Goal: Task Accomplishment & Management: Manage account settings

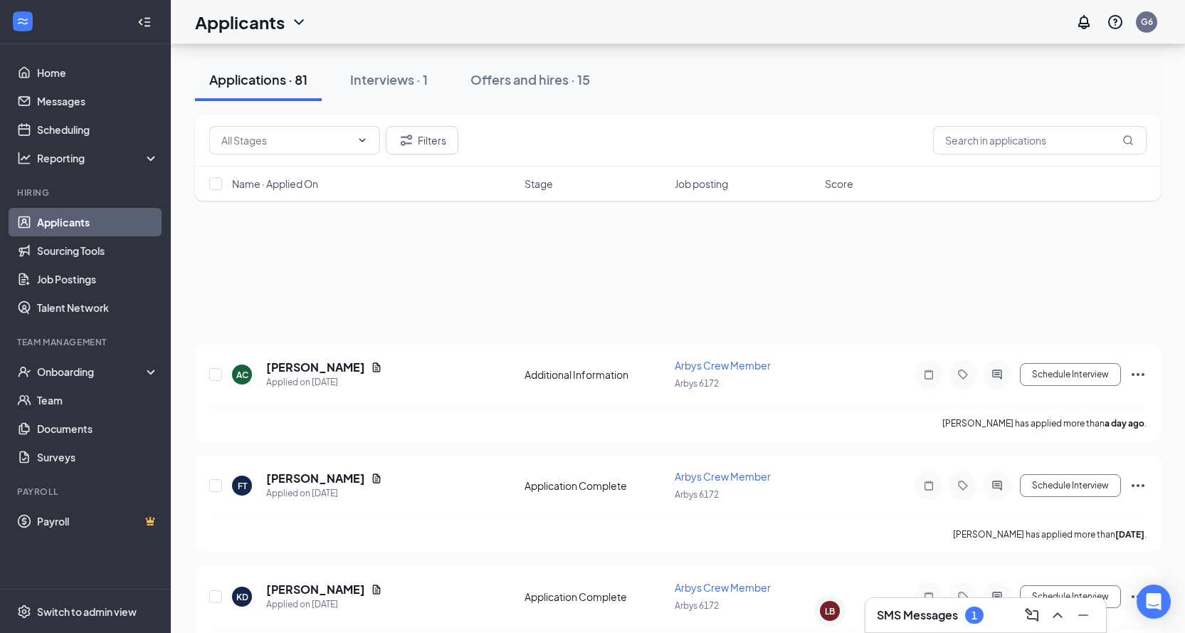
click at [906, 614] on h3 "SMS Messages" at bounding box center [917, 615] width 81 height 16
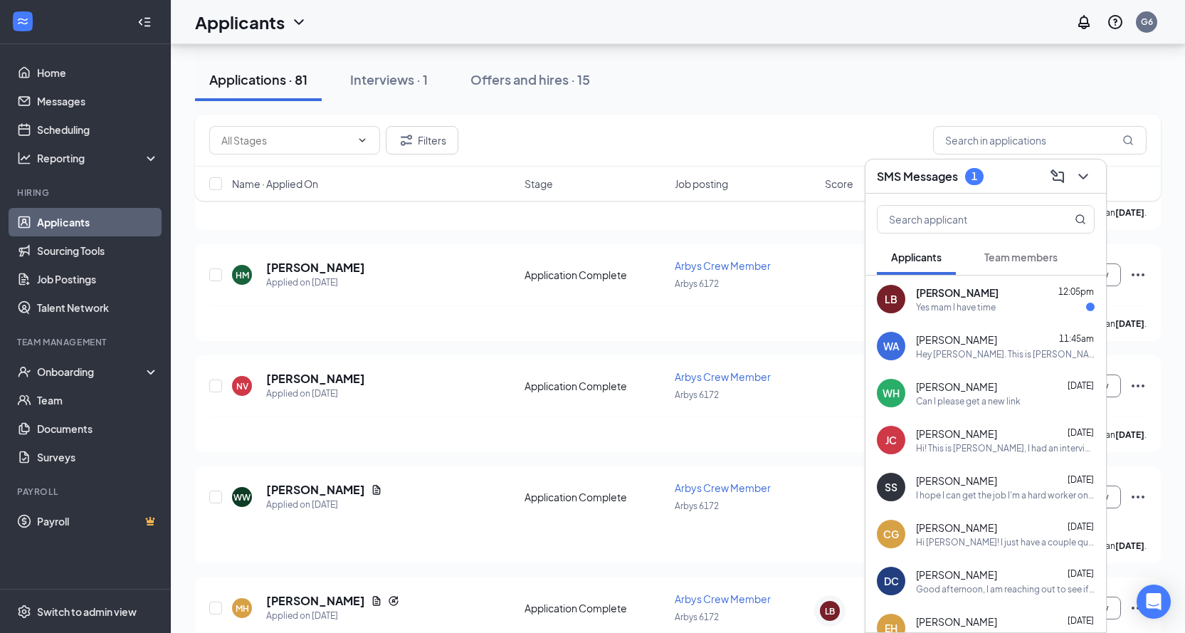
click at [949, 302] on div "Yes mam I have time" at bounding box center [956, 307] width 80 height 12
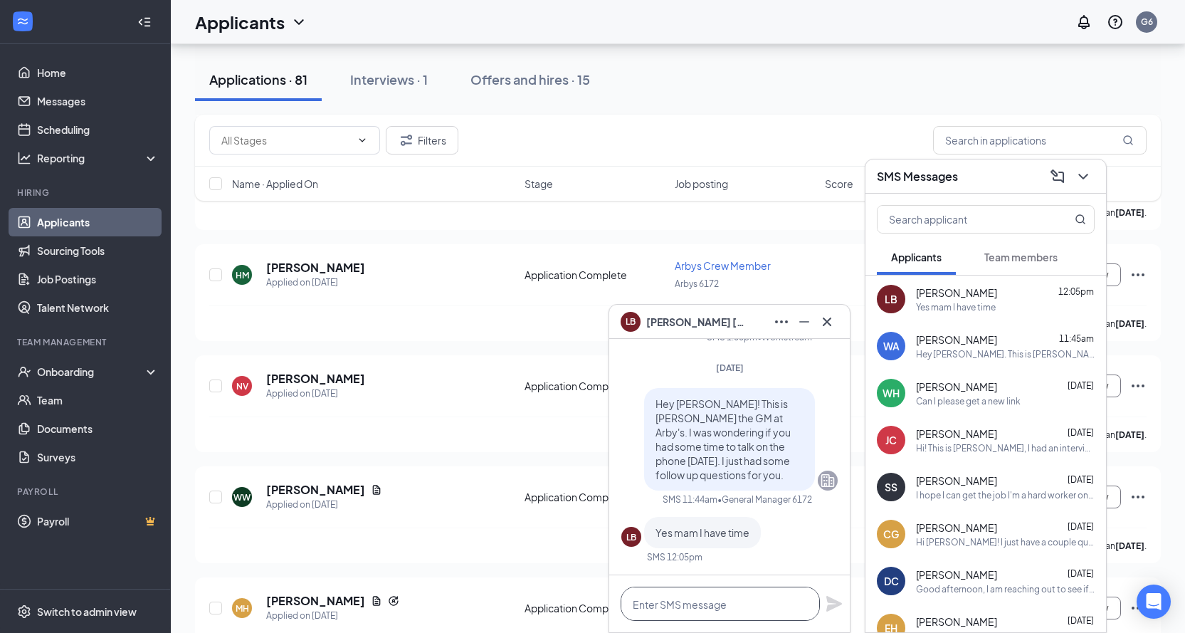
click at [757, 611] on textarea at bounding box center [720, 603] width 199 height 34
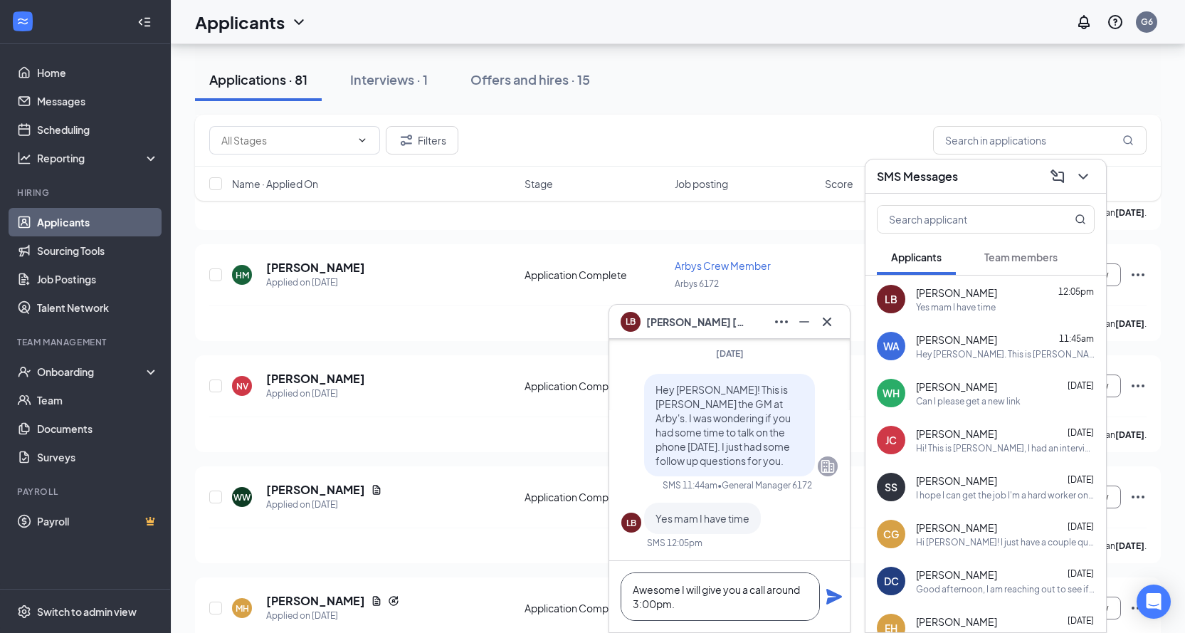
type textarea "Awesome I will give you a call around 3:00pm."
click at [830, 602] on icon "Plane" at bounding box center [834, 597] width 16 height 16
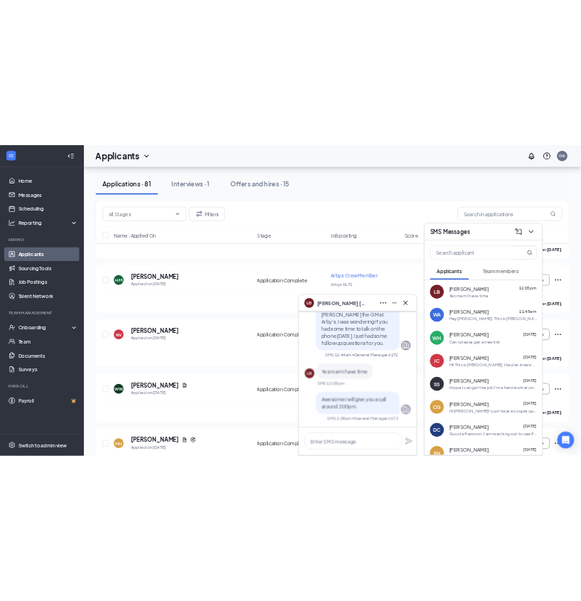
scroll to position [0, 0]
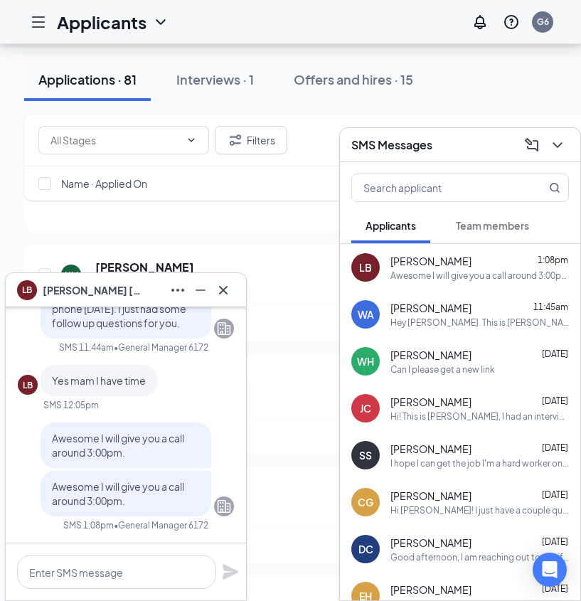
click at [206, 288] on icon "Minimize" at bounding box center [200, 290] width 17 height 17
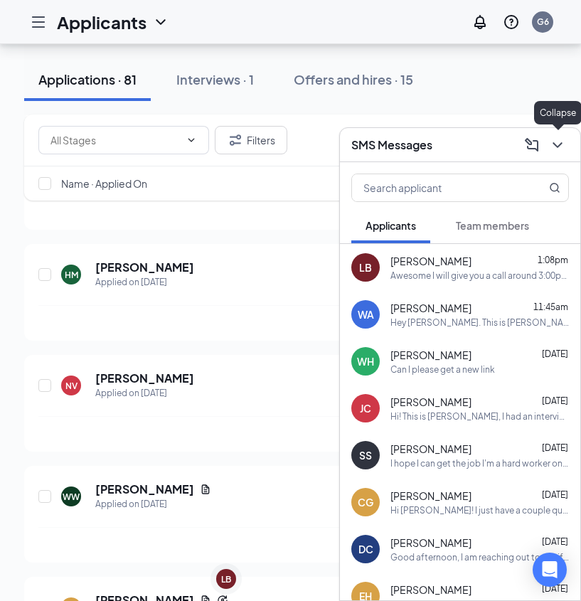
click at [564, 144] on icon "ChevronDown" at bounding box center [557, 145] width 17 height 17
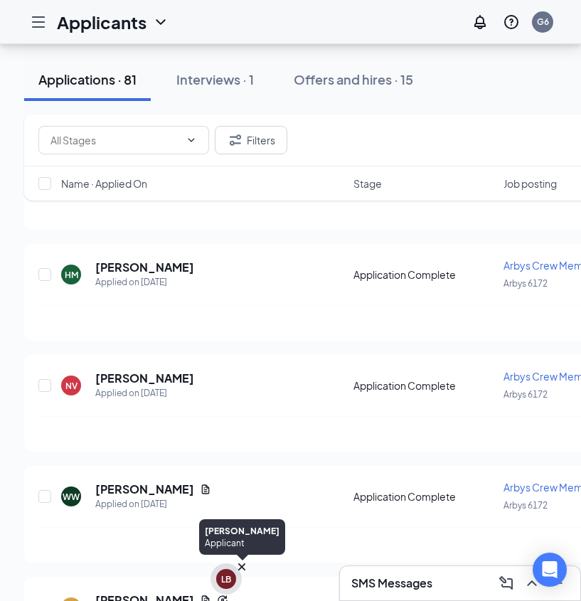
click at [230, 572] on div "LB" at bounding box center [226, 579] width 20 height 20
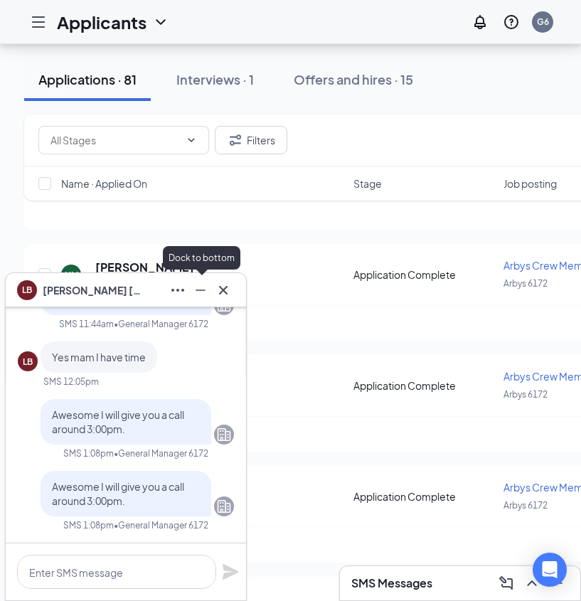
click at [204, 297] on icon "Minimize" at bounding box center [200, 290] width 17 height 17
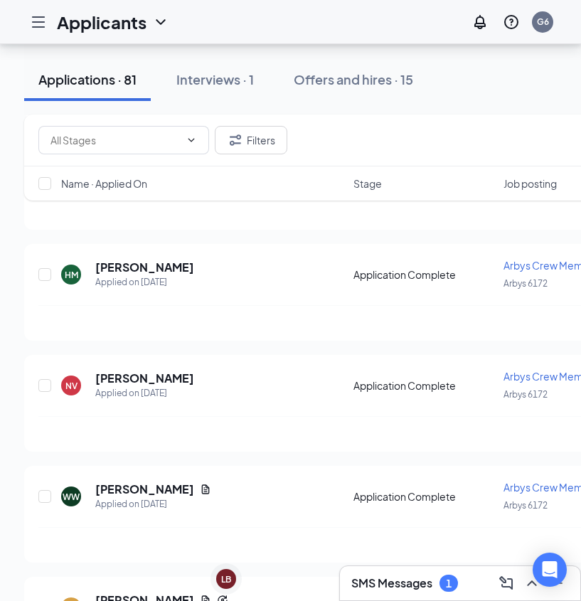
click at [394, 568] on div "SMS Messages 1" at bounding box center [460, 584] width 241 height 34
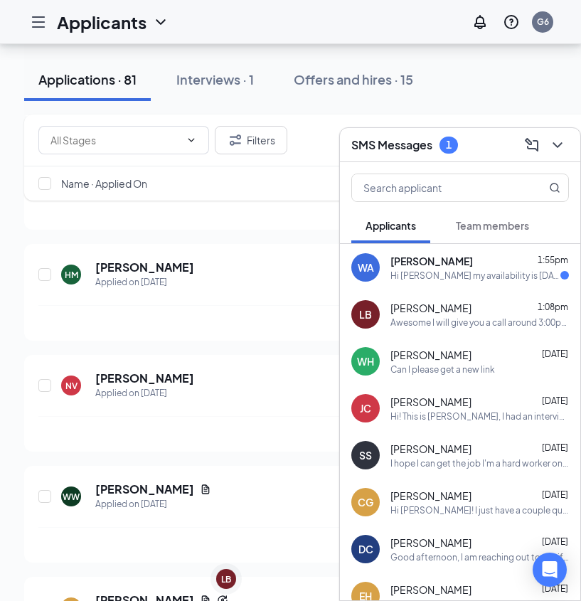
click at [480, 275] on div "Hi Christina my availability is Wednesday,friday,Saturday and sunday at 3:30pm …" at bounding box center [476, 276] width 170 height 12
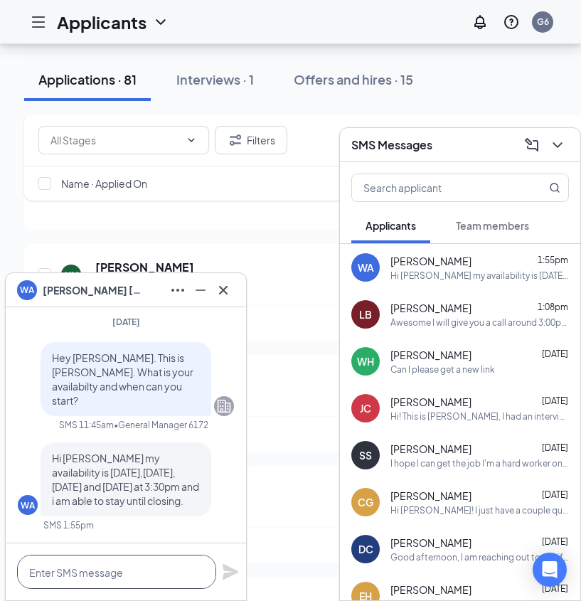
click at [148, 572] on textarea at bounding box center [116, 572] width 199 height 34
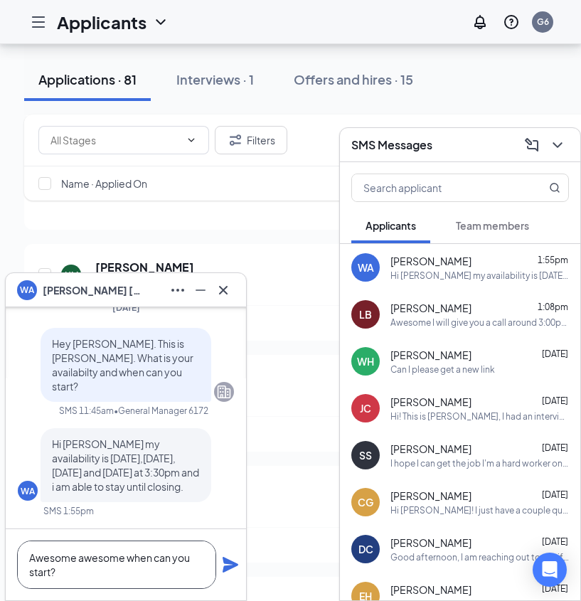
type textarea "Awesome awesome when can you start?"
click at [227, 569] on icon "Plane" at bounding box center [231, 565] width 16 height 16
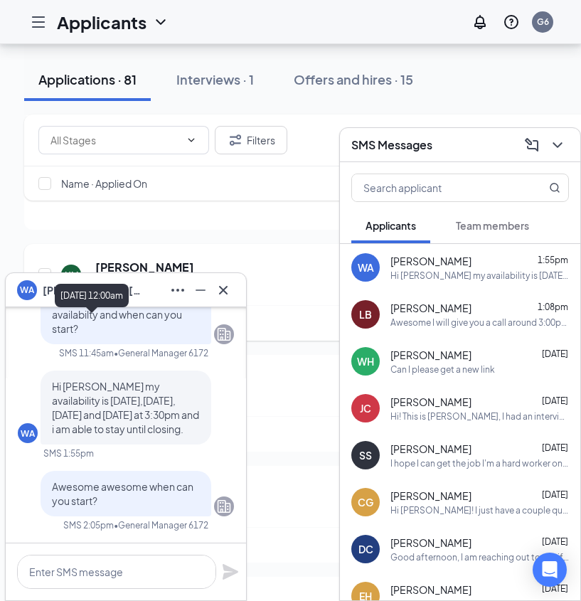
scroll to position [0, 0]
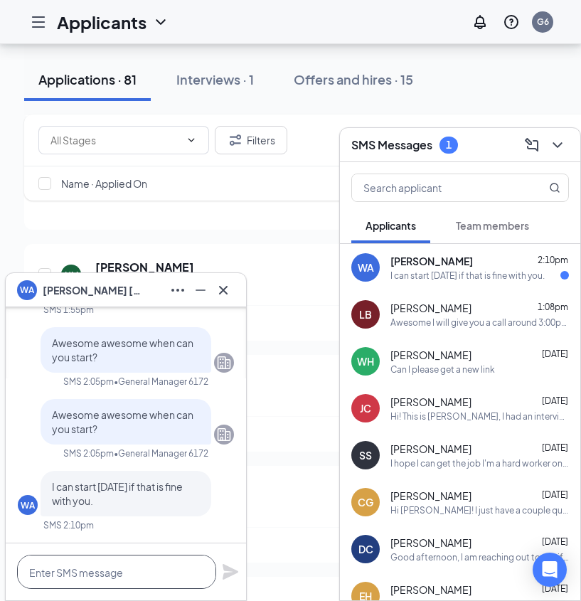
click at [144, 564] on textarea at bounding box center [116, 572] width 199 height 34
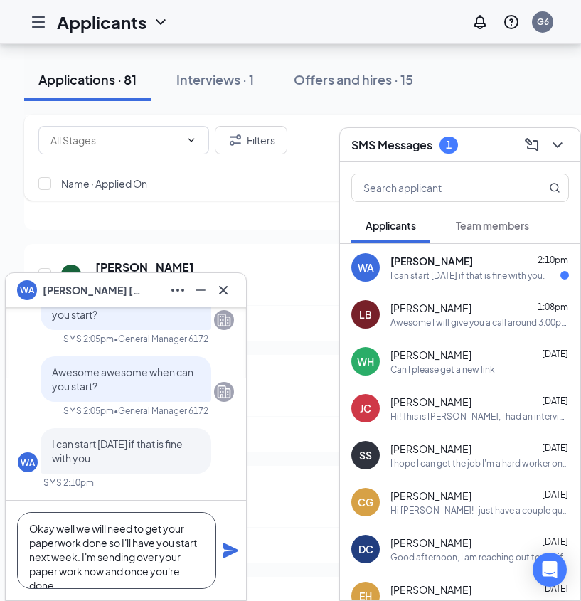
scroll to position [15, 0]
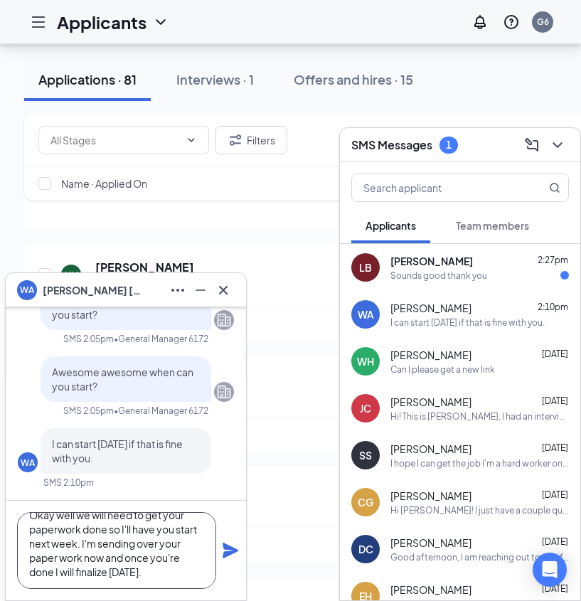
type textarea "Okay well we will need to get your paperwork done so I'll have you start next w…"
click at [224, 549] on icon "Plane" at bounding box center [231, 551] width 16 height 16
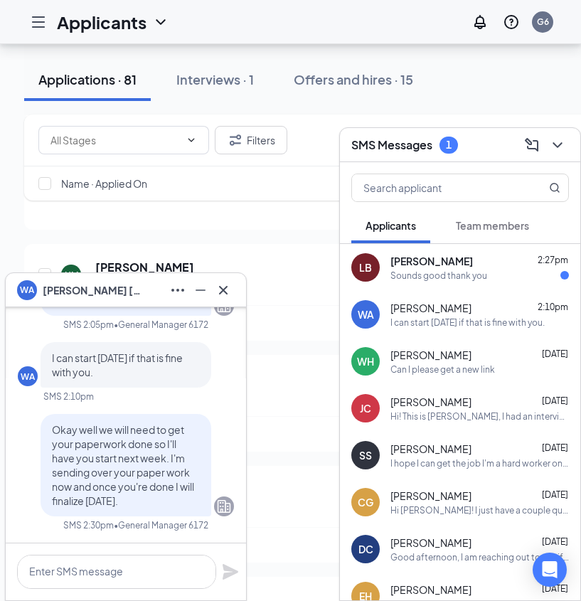
scroll to position [0, 0]
click at [54, 294] on span "Williams Arevalo" at bounding box center [93, 291] width 100 height 16
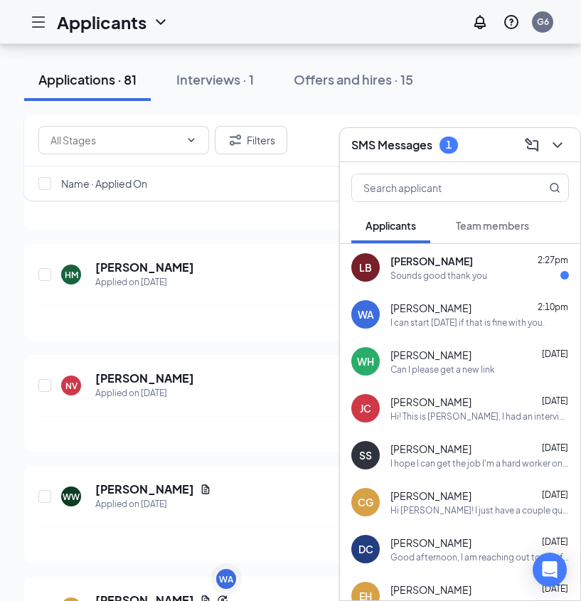
click at [471, 284] on div "LB Leni Basey 2:27pm Sounds good thank you" at bounding box center [460, 267] width 241 height 47
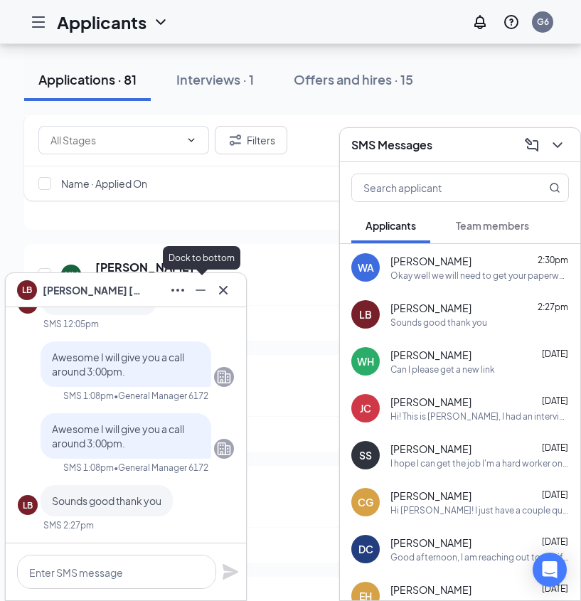
click at [205, 297] on icon "Minimize" at bounding box center [200, 290] width 17 height 17
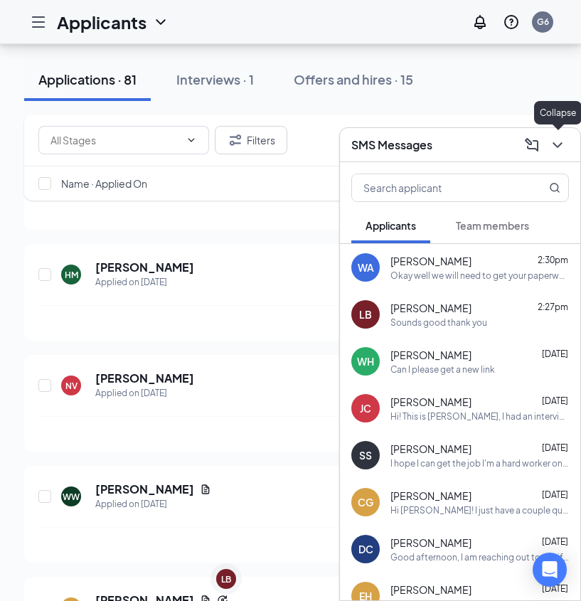
click at [549, 149] on icon "ChevronDown" at bounding box center [557, 145] width 17 height 17
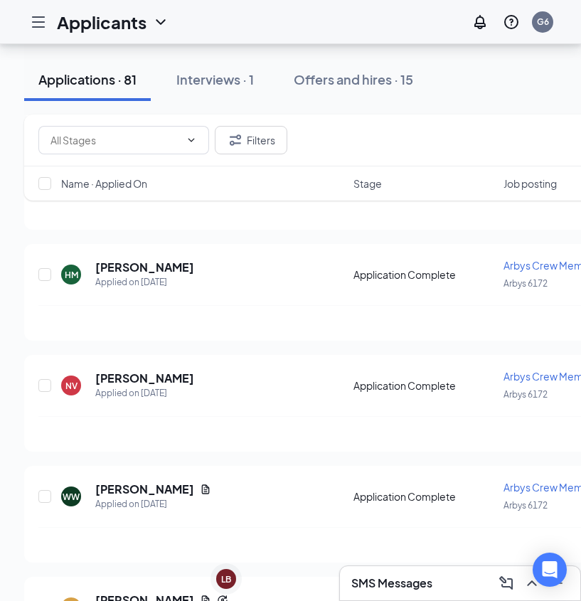
click at [427, 583] on h3 "SMS Messages" at bounding box center [392, 584] width 81 height 16
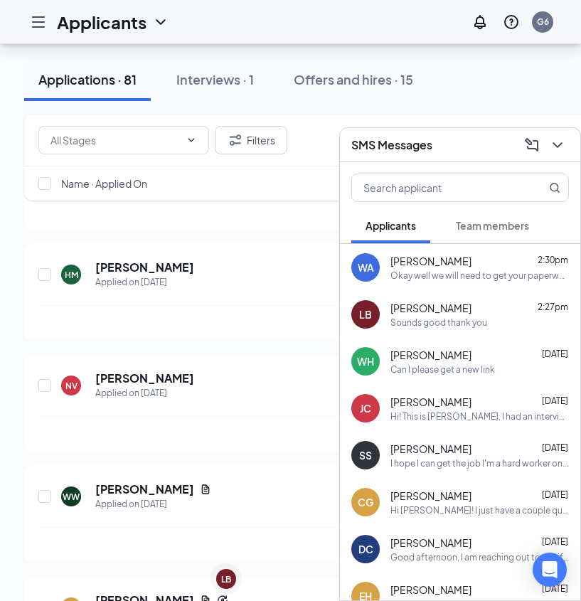
click at [416, 270] on div "Okay well we will need to get your paperwork done so I'll have you start next w…" at bounding box center [480, 276] width 179 height 12
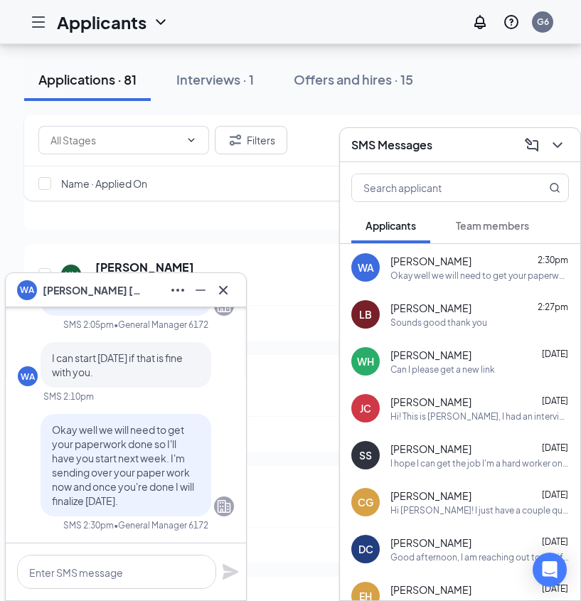
click at [97, 291] on span "Williams Arevalo" at bounding box center [93, 291] width 100 height 16
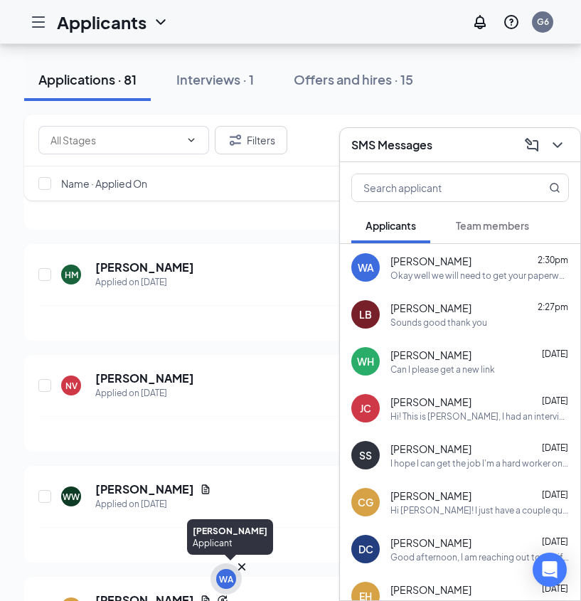
click at [233, 581] on div "WA" at bounding box center [226, 580] width 14 height 12
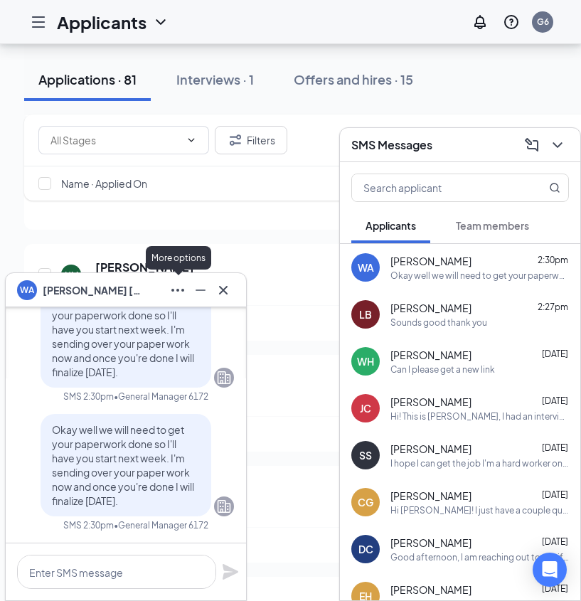
click at [179, 289] on icon "Ellipses" at bounding box center [177, 290] width 17 height 17
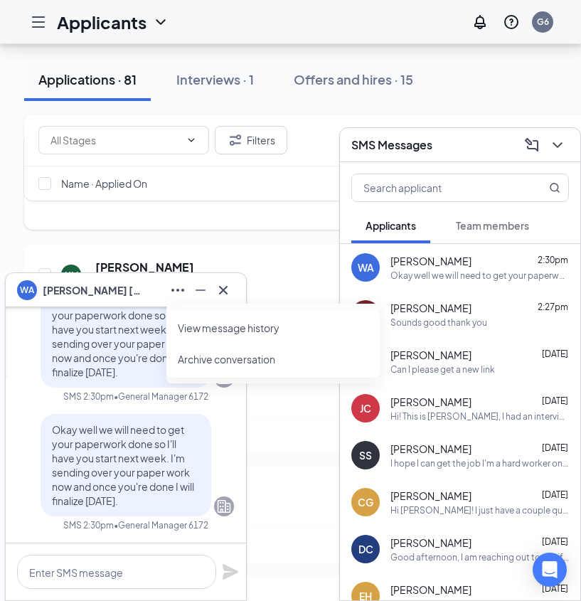
drag, startPoint x: 278, startPoint y: 216, endPoint x: 236, endPoint y: 221, distance: 41.7
click at [277, 216] on div "Devonte Mccoy has applied more than 9 days ago ." at bounding box center [506, 212] width 937 height 36
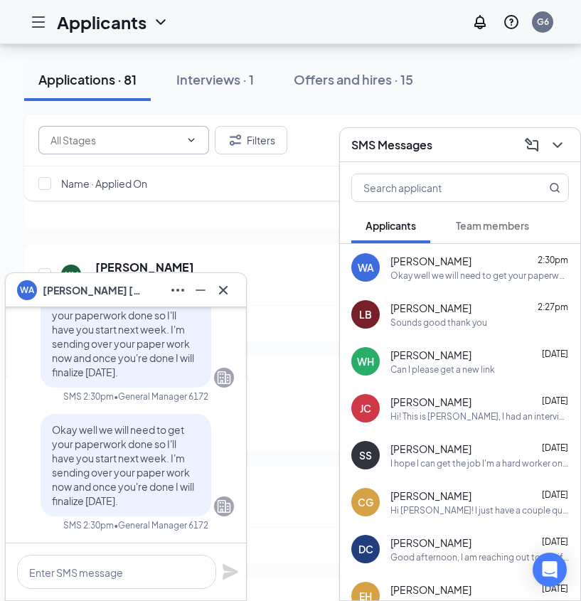
click at [159, 135] on input "text" at bounding box center [116, 140] width 130 height 16
click at [557, 143] on icon "ChevronDown" at bounding box center [557, 145] width 17 height 17
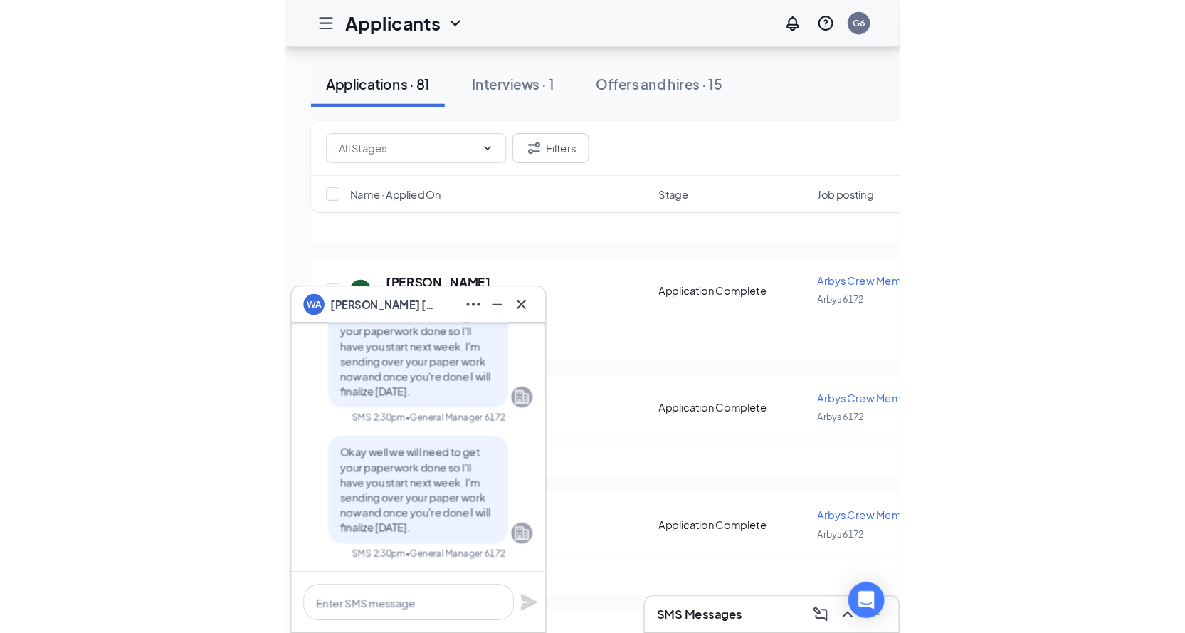
scroll to position [1210, 0]
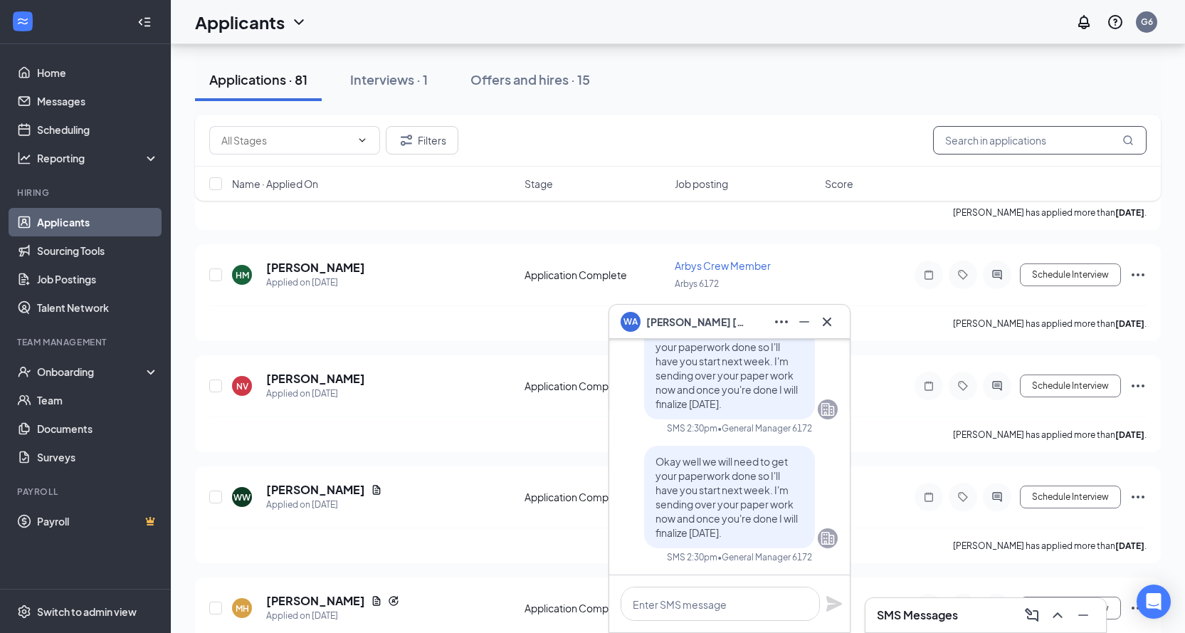
click at [1093, 144] on input "text" at bounding box center [1040, 140] width 214 height 28
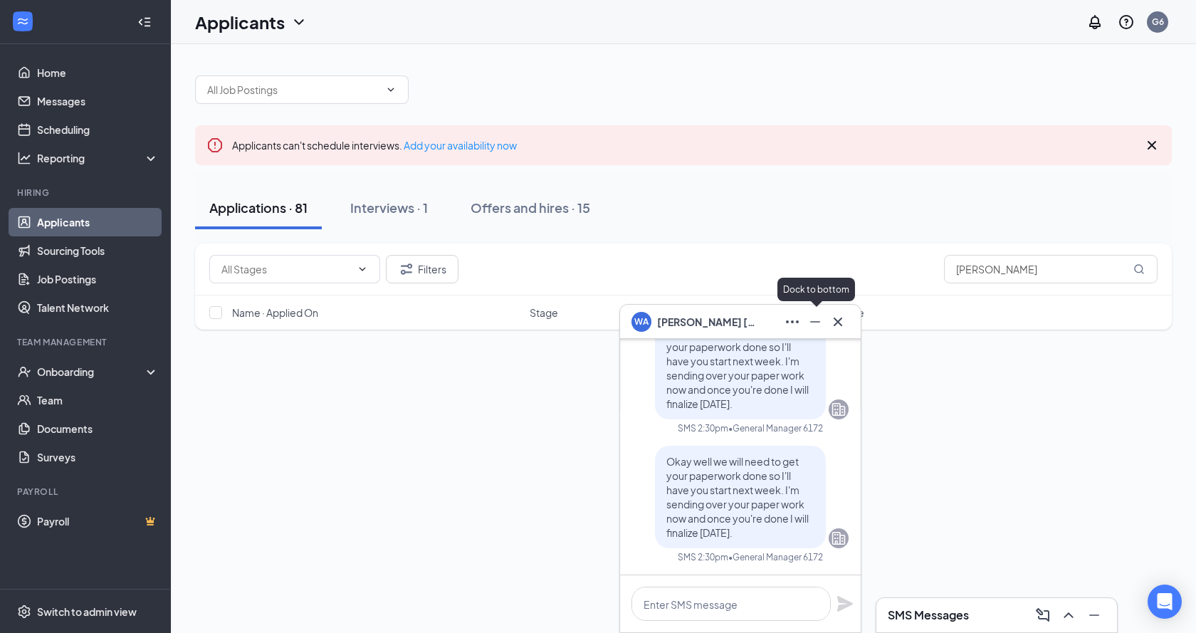
click at [816, 328] on icon "Minimize" at bounding box center [814, 321] width 17 height 17
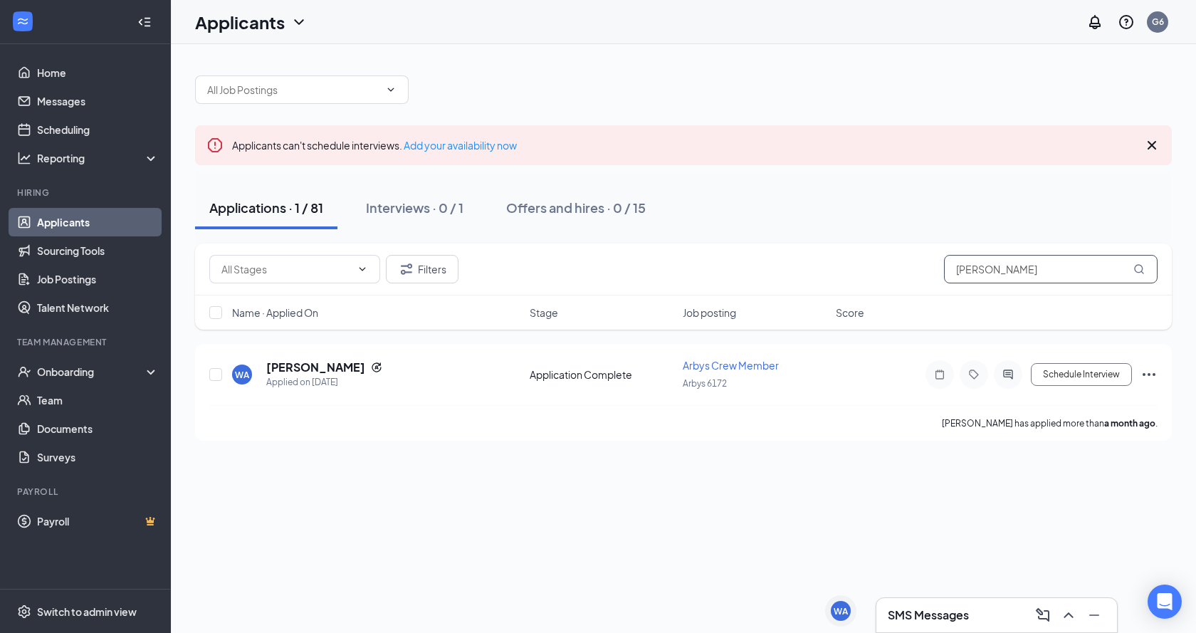
click at [1018, 270] on input "williams" at bounding box center [1051, 269] width 214 height 28
type input "w"
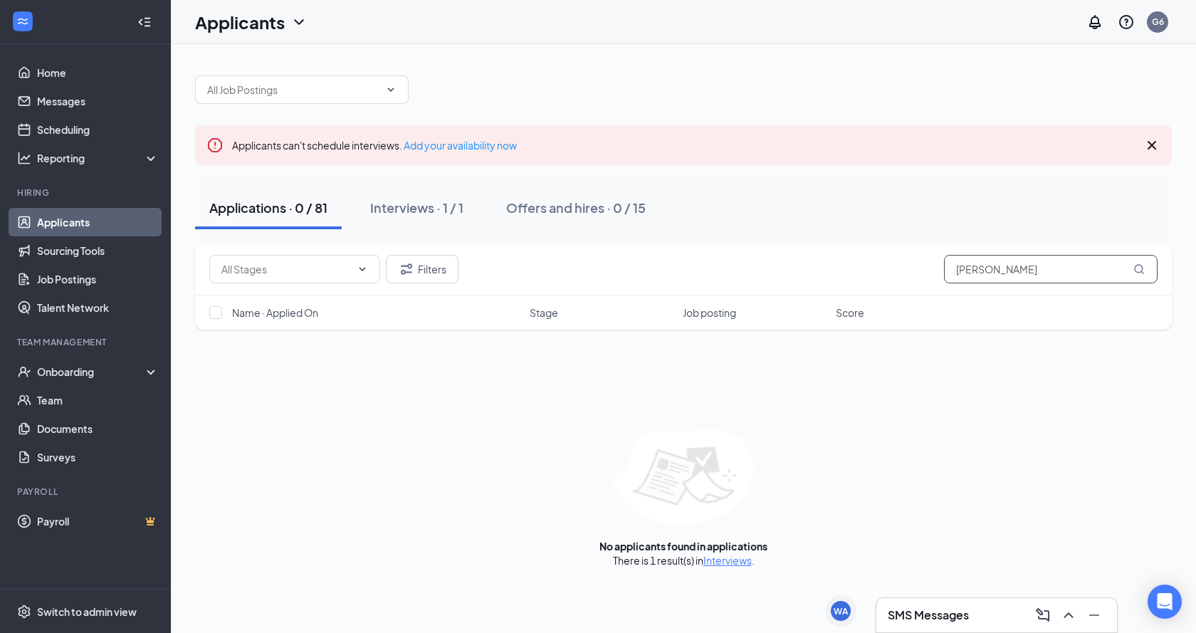
click at [989, 269] on input "[PERSON_NAME]" at bounding box center [1051, 269] width 214 height 28
type input "l"
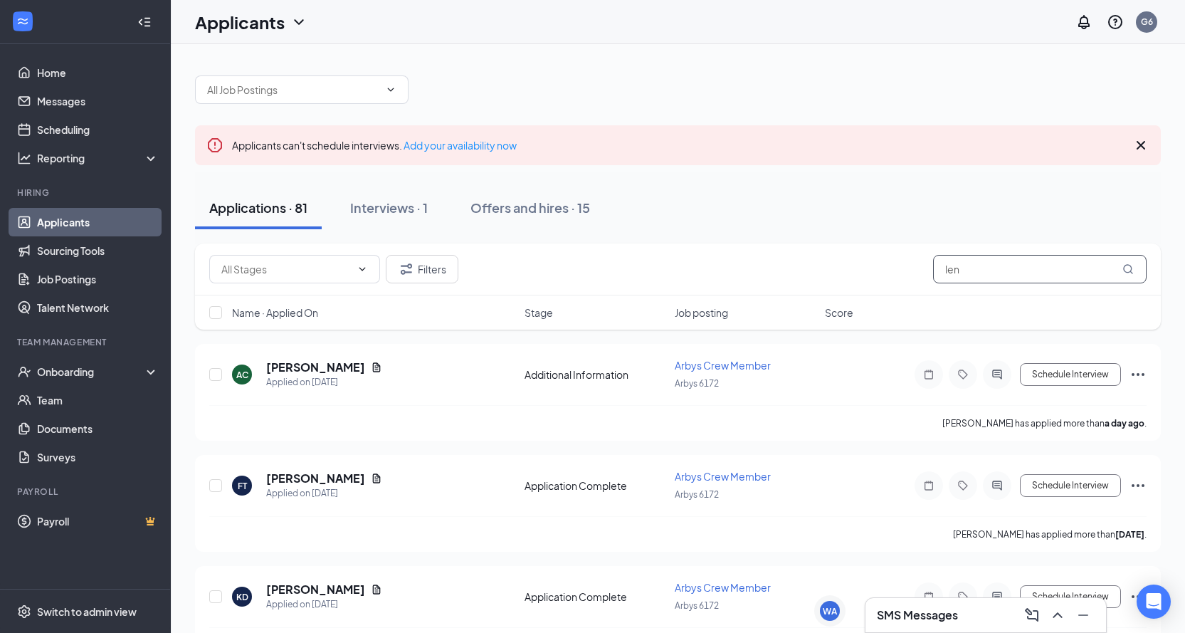
type input "[PERSON_NAME]"
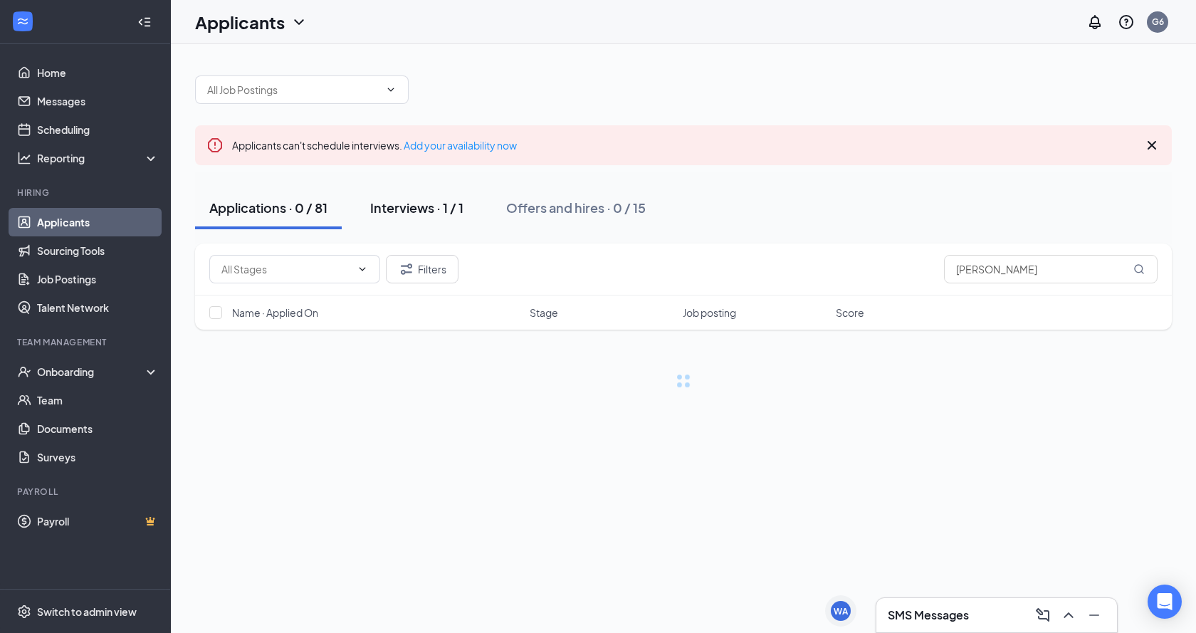
click at [379, 209] on div "Interviews · 1 / 1" at bounding box center [416, 208] width 93 height 18
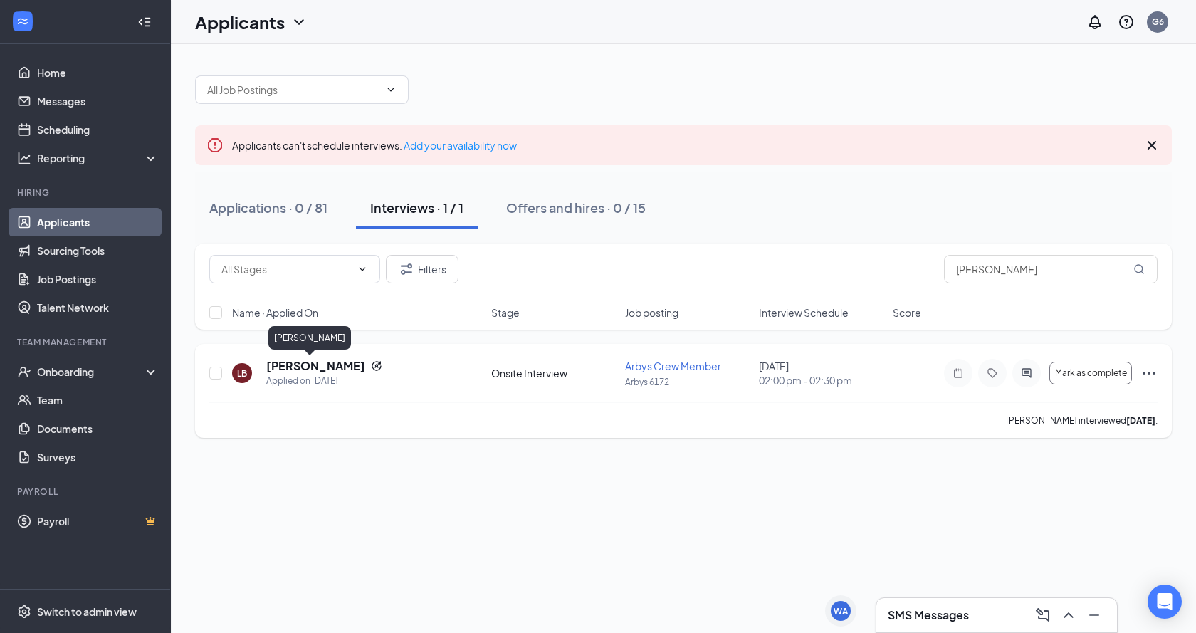
click at [304, 368] on h5 "[PERSON_NAME]" at bounding box center [315, 366] width 99 height 16
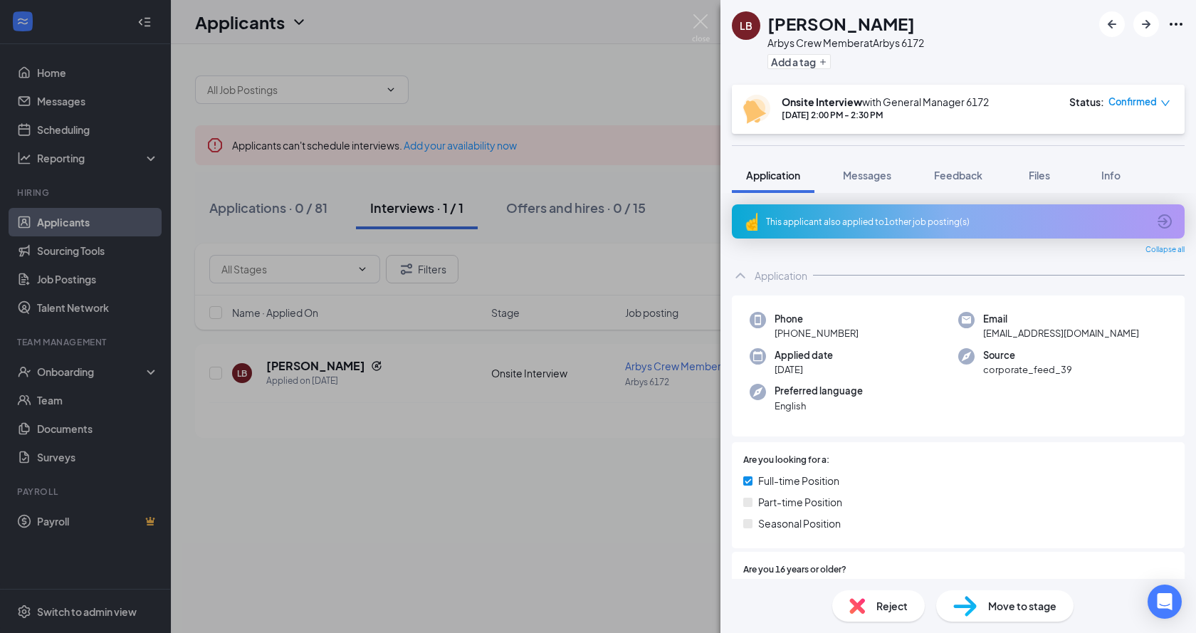
click at [456, 50] on div "LB [PERSON_NAME] Arbys Crew Member at [GEOGRAPHIC_DATA] 6172 Add a tag Onsite I…" at bounding box center [598, 316] width 1196 height 633
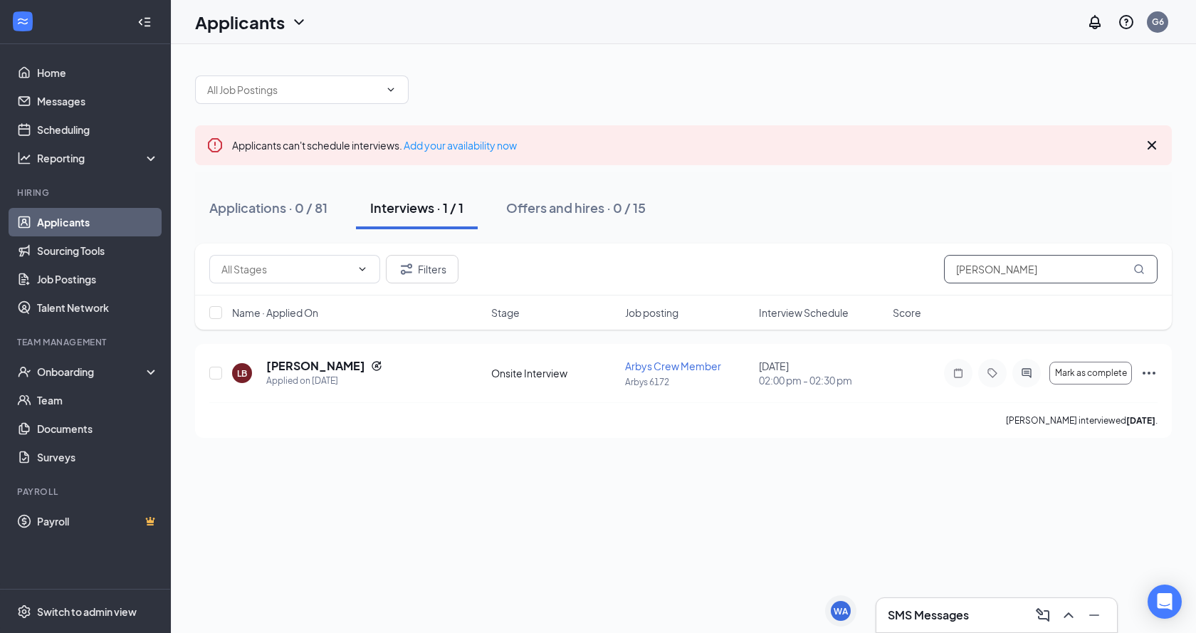
click at [996, 266] on input "[PERSON_NAME]" at bounding box center [1051, 269] width 214 height 28
type input "l"
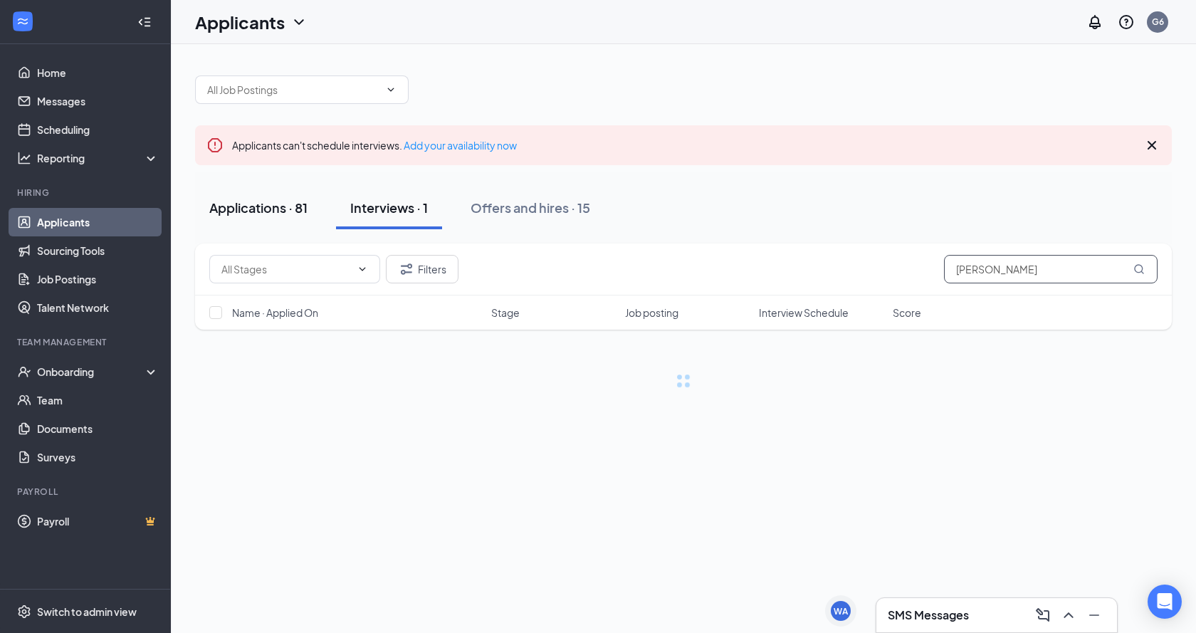
type input "williams"
click at [268, 210] on div "Applications · 81" at bounding box center [258, 208] width 98 height 18
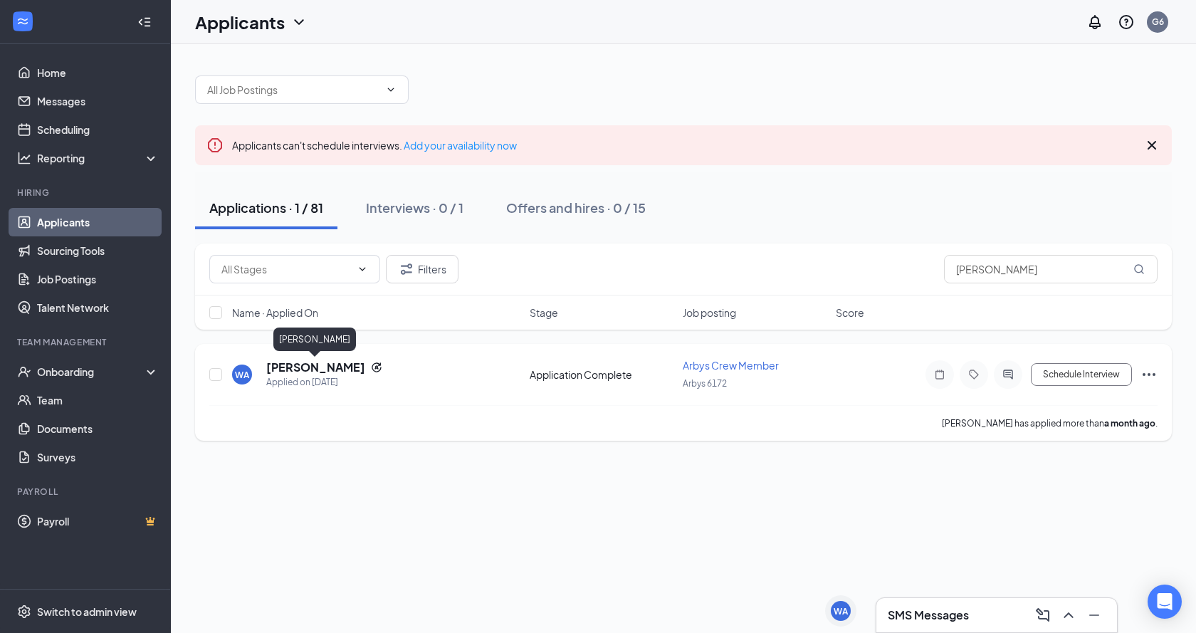
click at [333, 369] on h5 "[PERSON_NAME]" at bounding box center [315, 367] width 99 height 16
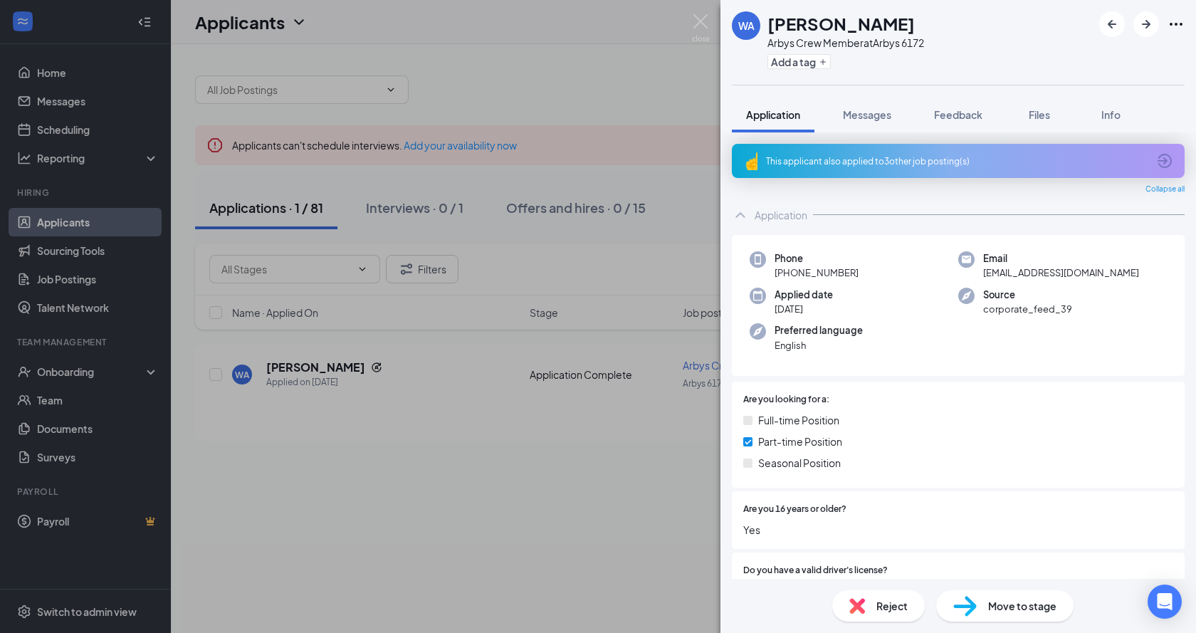
click at [1178, 29] on icon "Ellipses" at bounding box center [1175, 24] width 17 height 17
click at [1097, 58] on link "View full application" at bounding box center [1068, 50] width 92 height 16
click at [606, 65] on div "WA Williams Arevalo Arbys Crew Member at Arbys 6172 Add a tag Application Messa…" at bounding box center [598, 316] width 1196 height 633
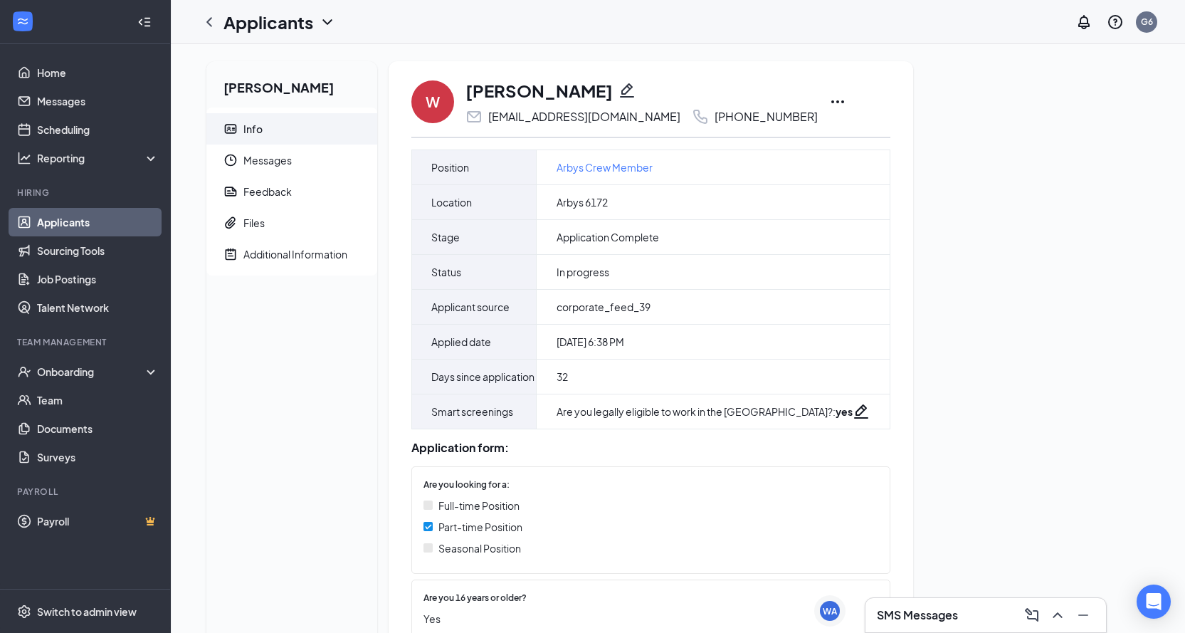
click at [829, 100] on icon "Ellipses" at bounding box center [837, 101] width 17 height 17
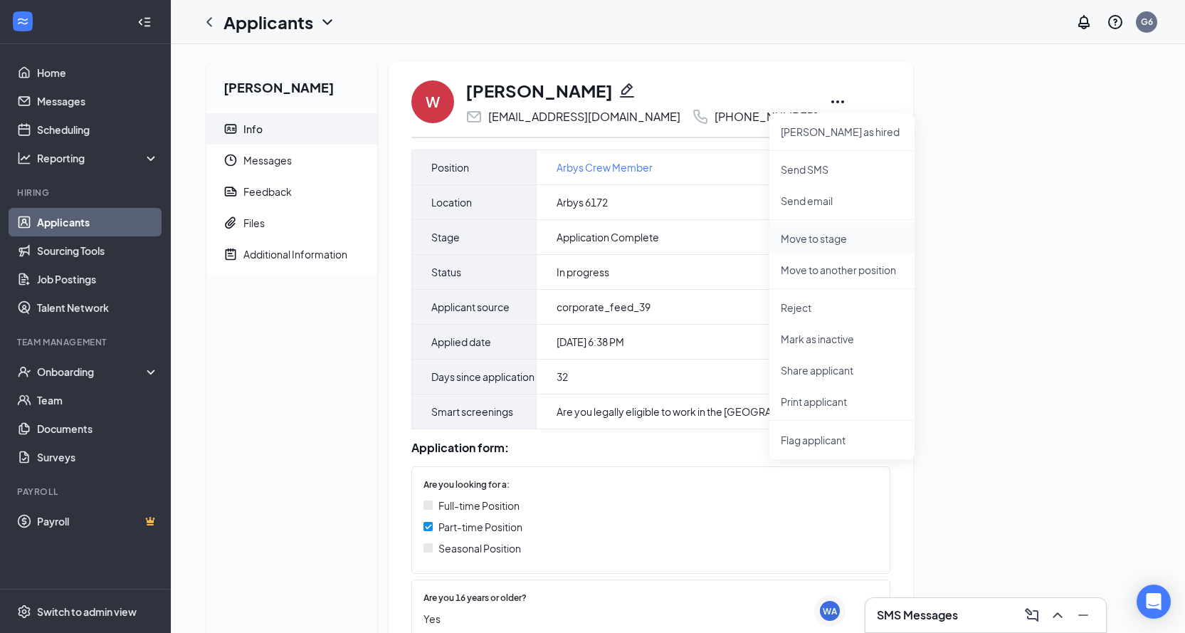
click at [821, 238] on p "Move to stage" at bounding box center [842, 238] width 122 height 14
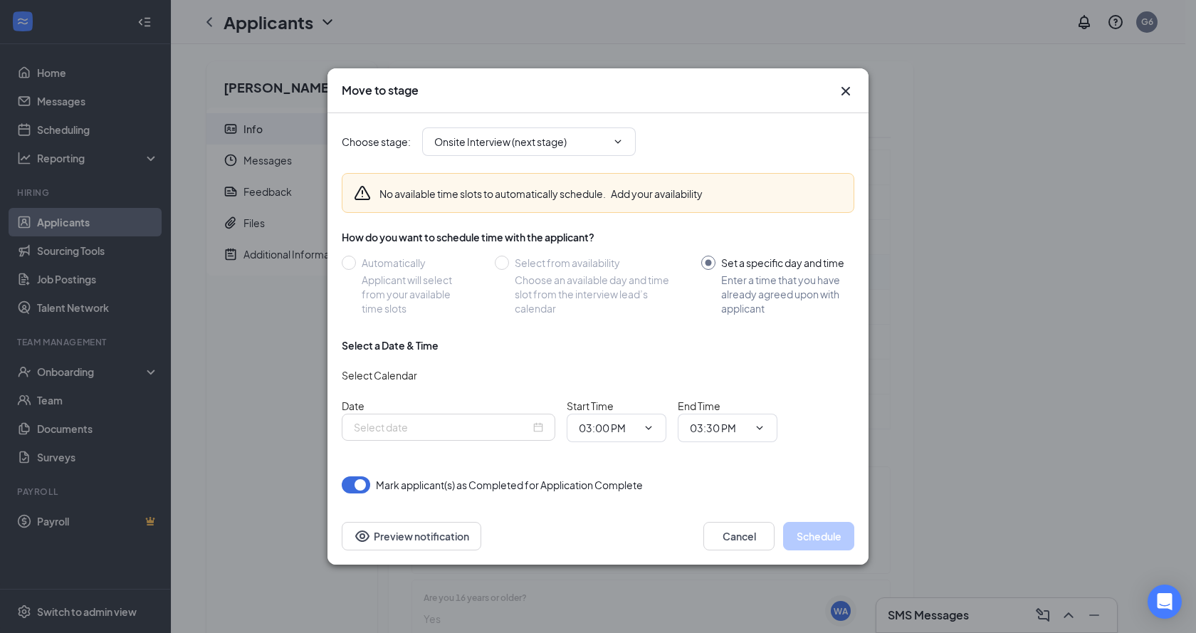
type input "[DATE]"
click at [846, 95] on icon "Cross" at bounding box center [845, 91] width 17 height 17
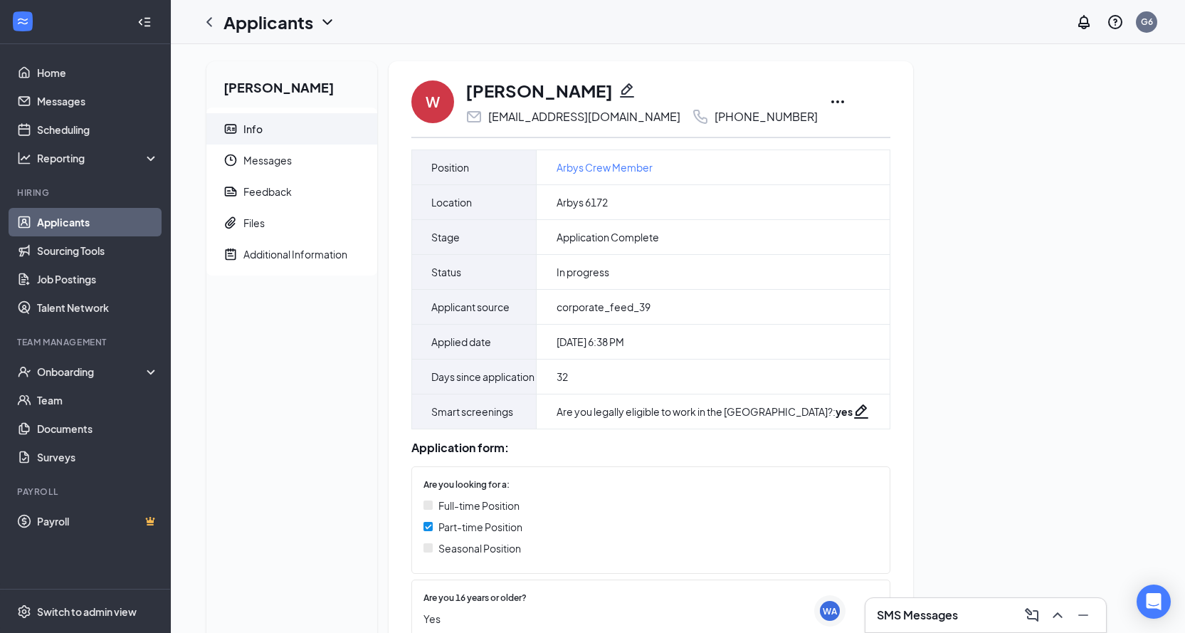
click at [829, 106] on icon "Ellipses" at bounding box center [837, 101] width 17 height 17
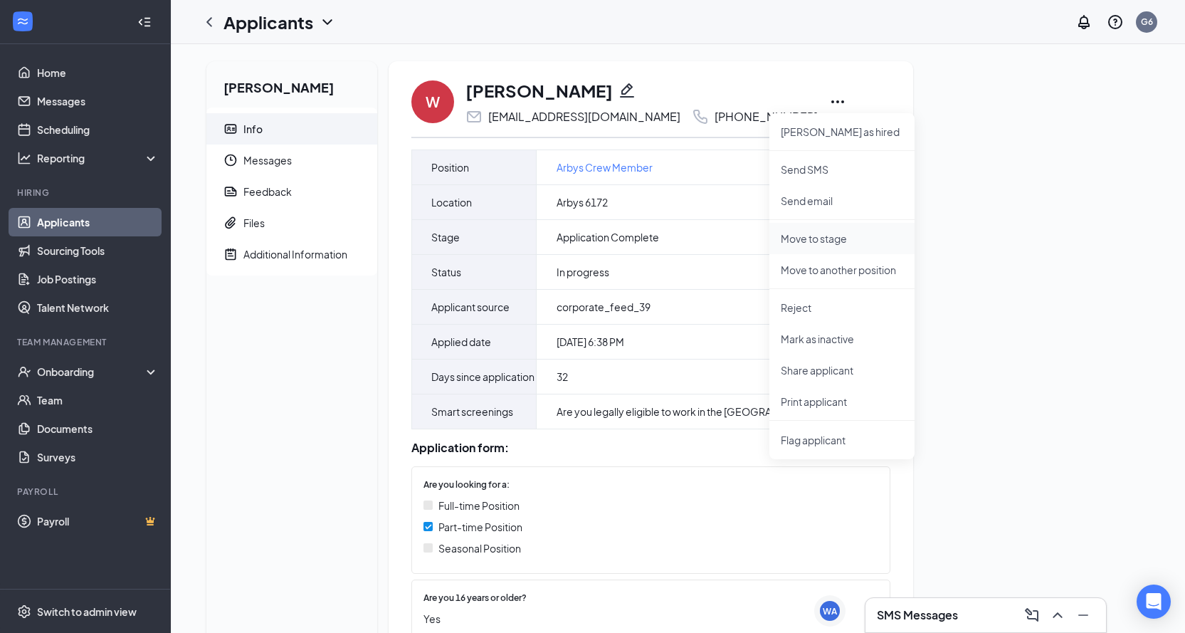
click at [822, 241] on p "Move to stage" at bounding box center [842, 238] width 122 height 14
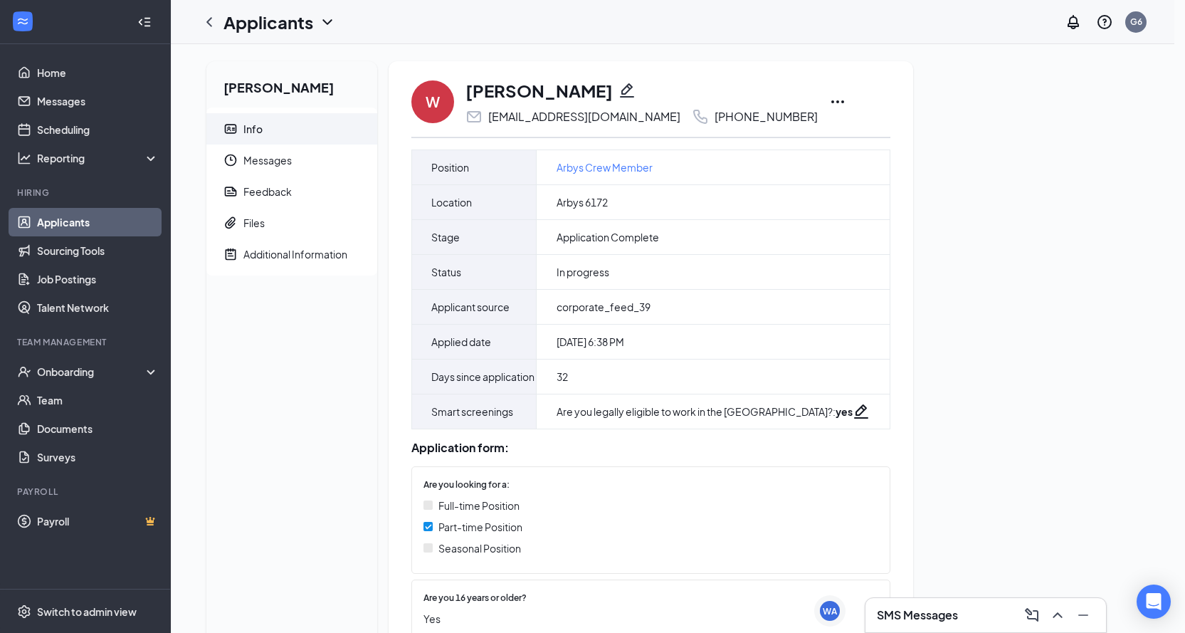
type input "Onsite Interview (next stage)"
type input "[DATE]"
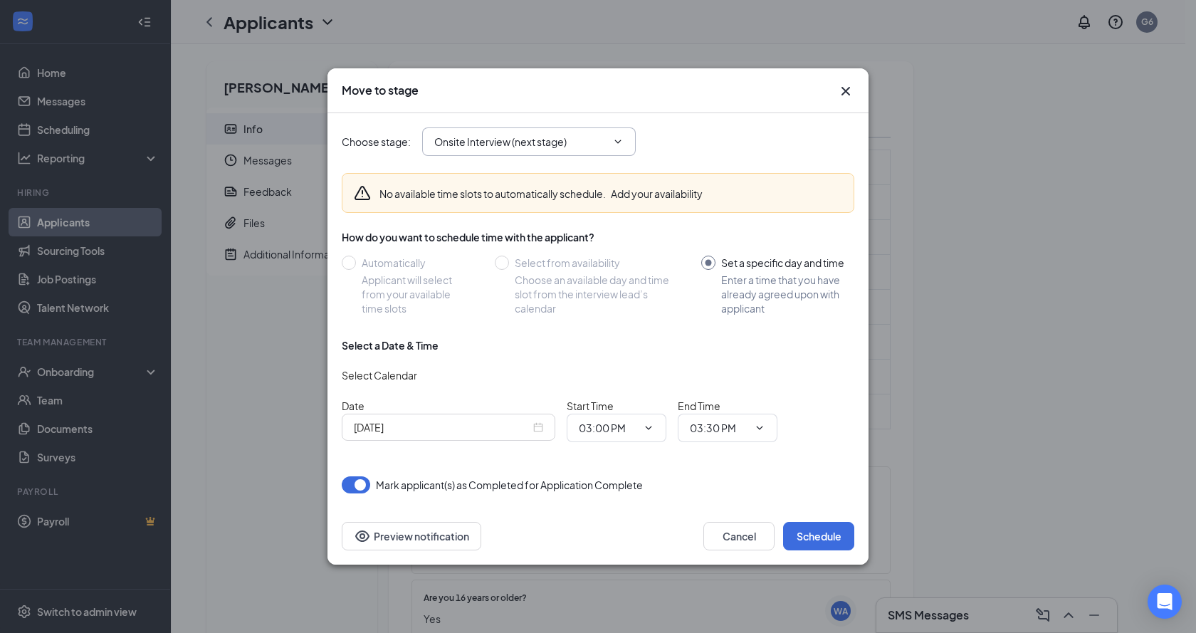
click at [588, 152] on span "Onsite Interview (next stage)" at bounding box center [529, 141] width 214 height 28
click at [621, 145] on icon "ChevronDown" at bounding box center [617, 141] width 11 height 11
click at [622, 140] on icon "ChevronDown" at bounding box center [617, 141] width 11 height 11
click at [614, 141] on icon "ChevronDown" at bounding box center [617, 141] width 11 height 11
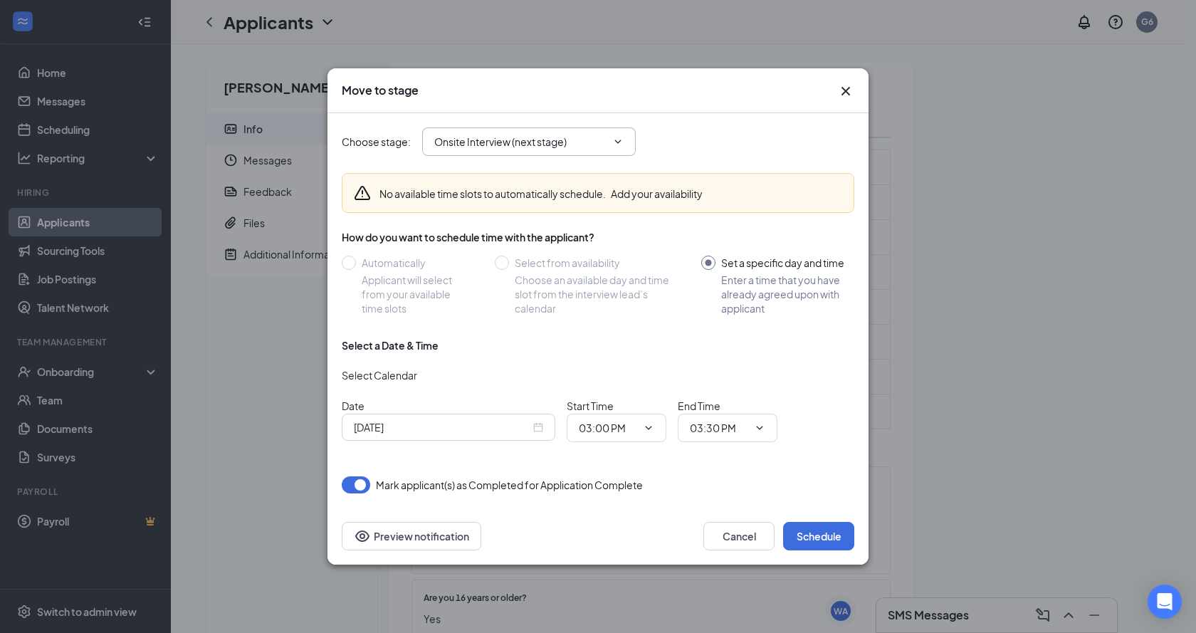
click at [615, 140] on icon "ChevronDown" at bounding box center [617, 141] width 11 height 11
click at [615, 139] on icon "ChevronDown" at bounding box center [617, 141] width 11 height 11
click at [541, 144] on input "Onsite Interview (next stage)" at bounding box center [520, 142] width 172 height 16
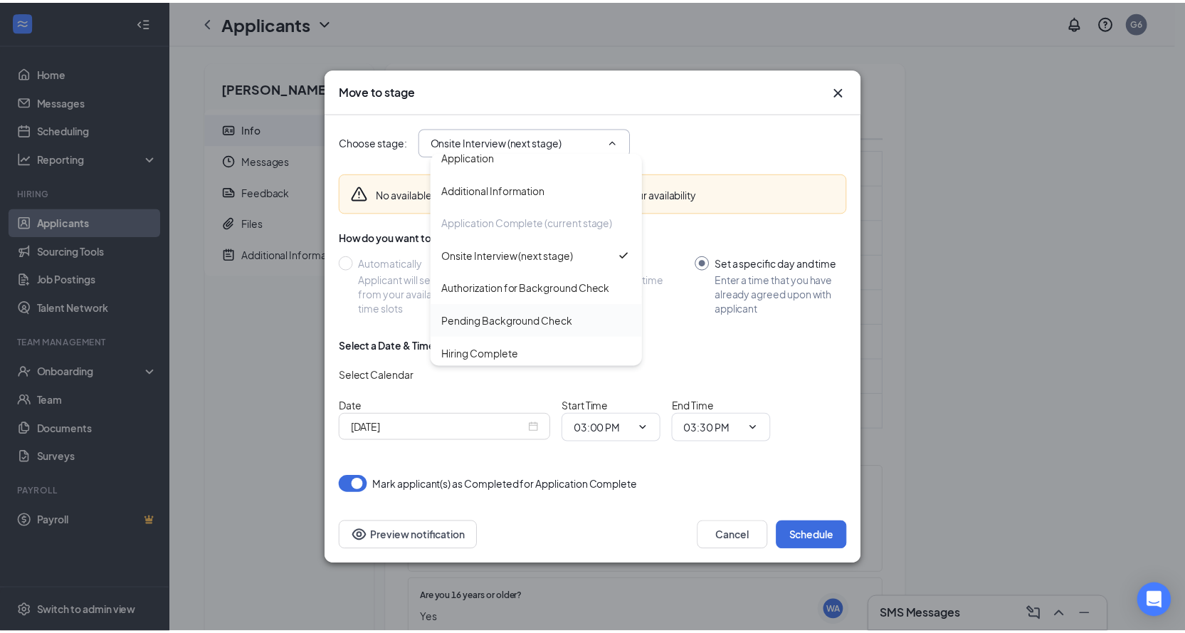
scroll to position [16, 0]
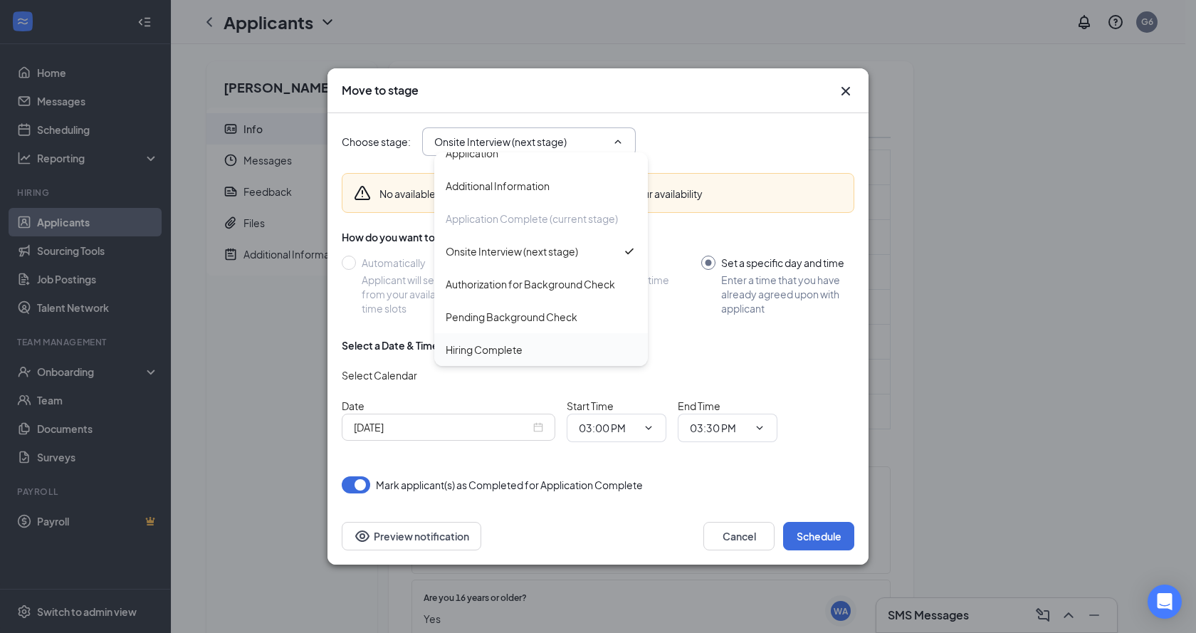
click at [513, 342] on div "Hiring Complete" at bounding box center [484, 350] width 77 height 16
type input "Hiring Complete"
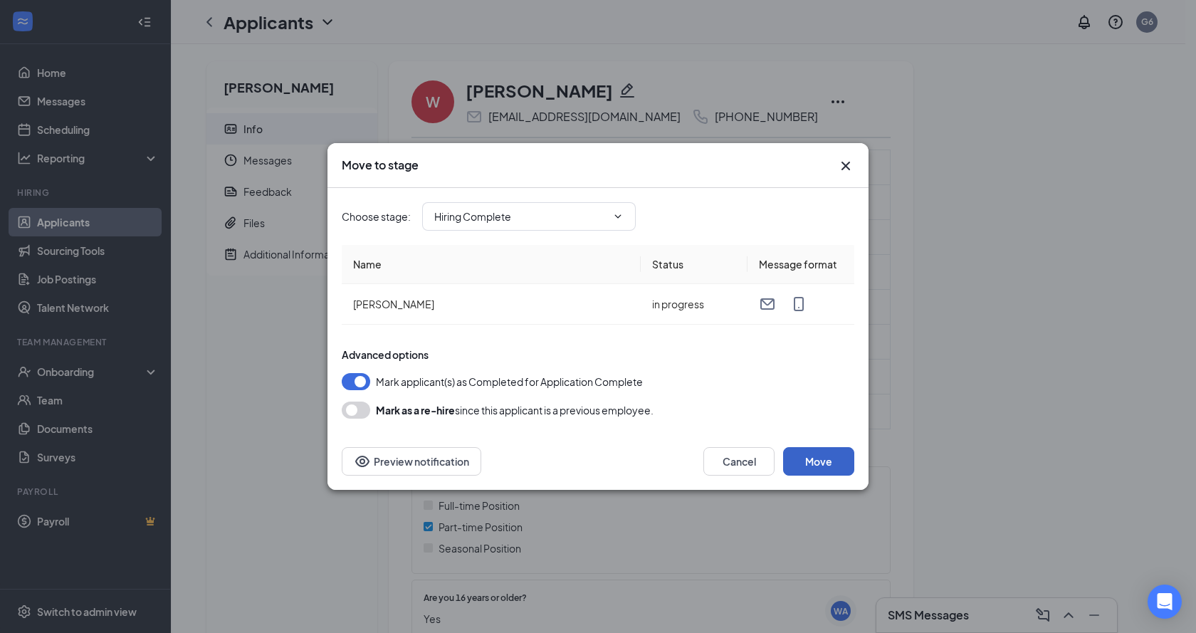
click at [829, 460] on button "Move" at bounding box center [818, 461] width 71 height 28
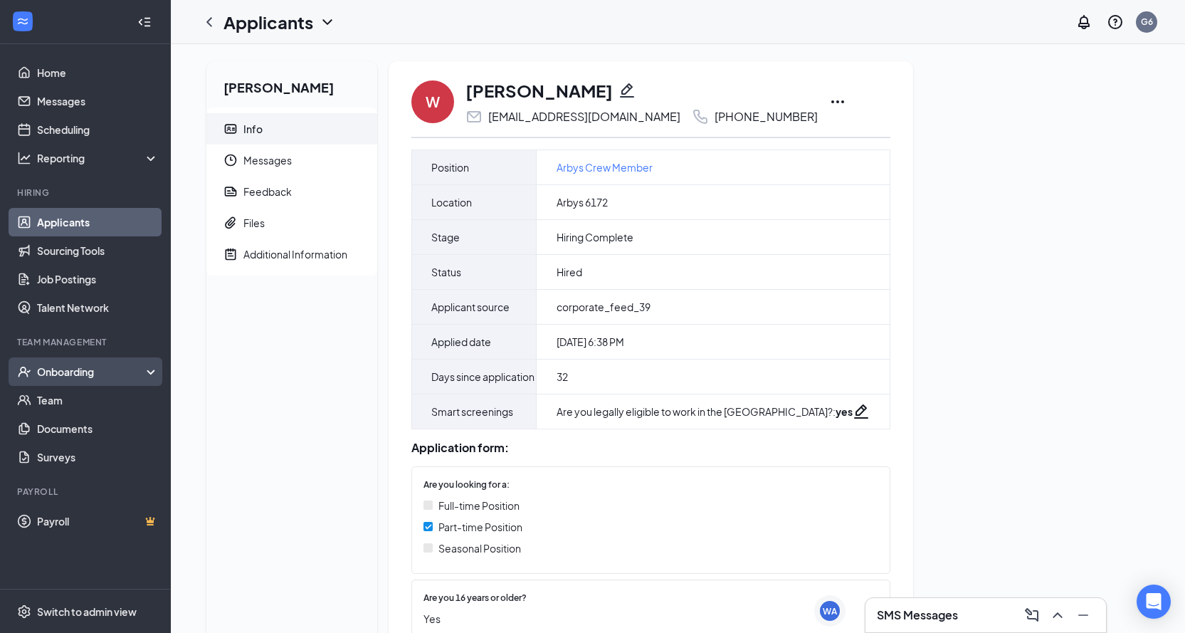
click at [74, 371] on div "Onboarding" at bounding box center [92, 371] width 110 height 14
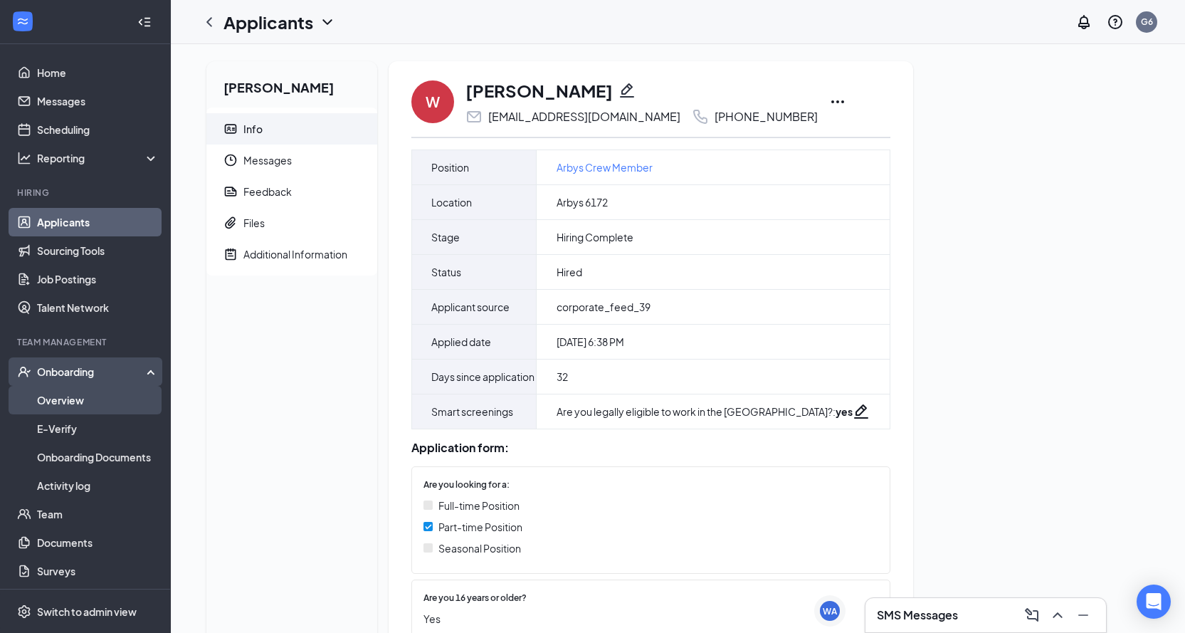
click at [75, 405] on link "Overview" at bounding box center [98, 400] width 122 height 28
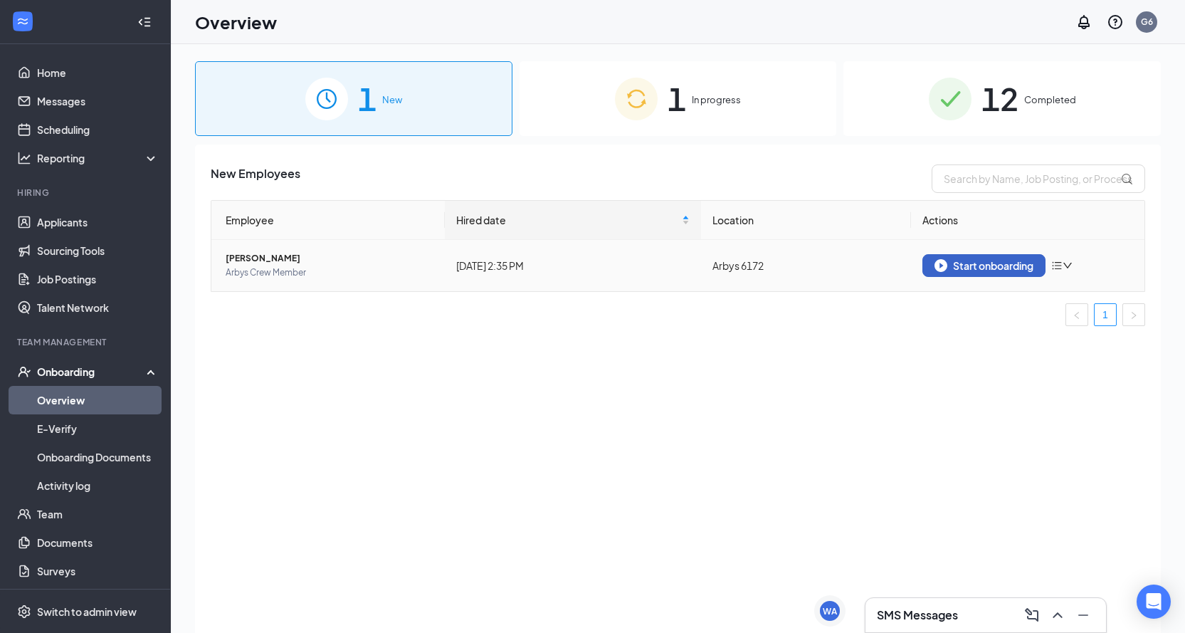
click at [970, 258] on button "Start onboarding" at bounding box center [983, 265] width 123 height 23
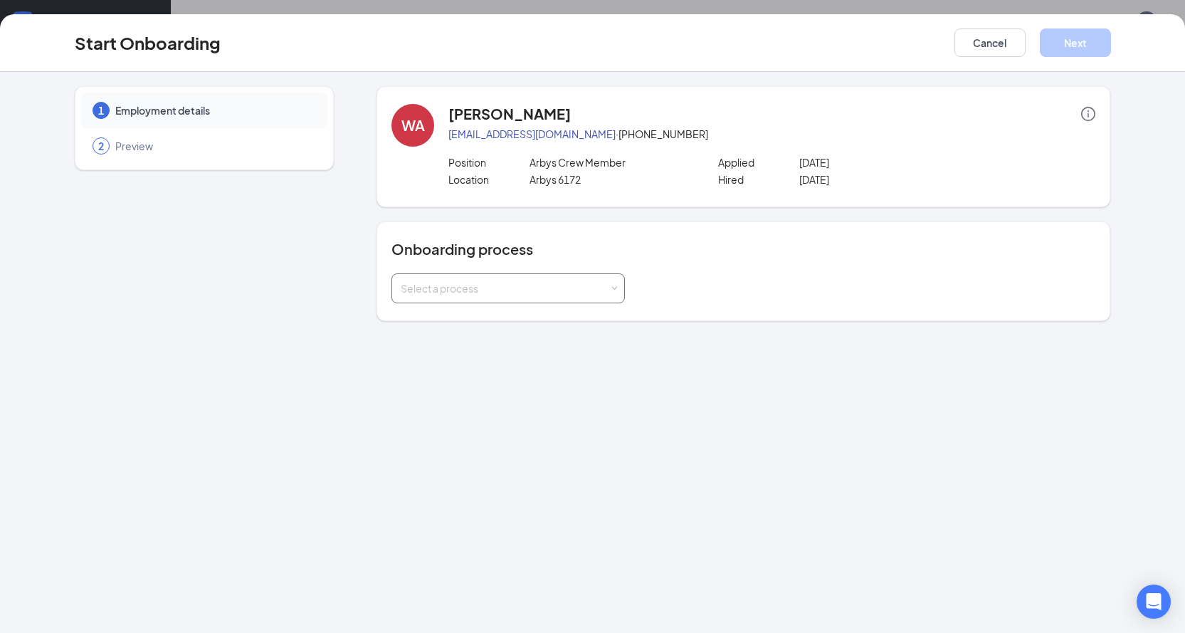
click at [526, 286] on div "Select a process" at bounding box center [505, 288] width 209 height 14
click at [501, 326] on li "Crew - New Employee Onboarding" at bounding box center [507, 319] width 233 height 26
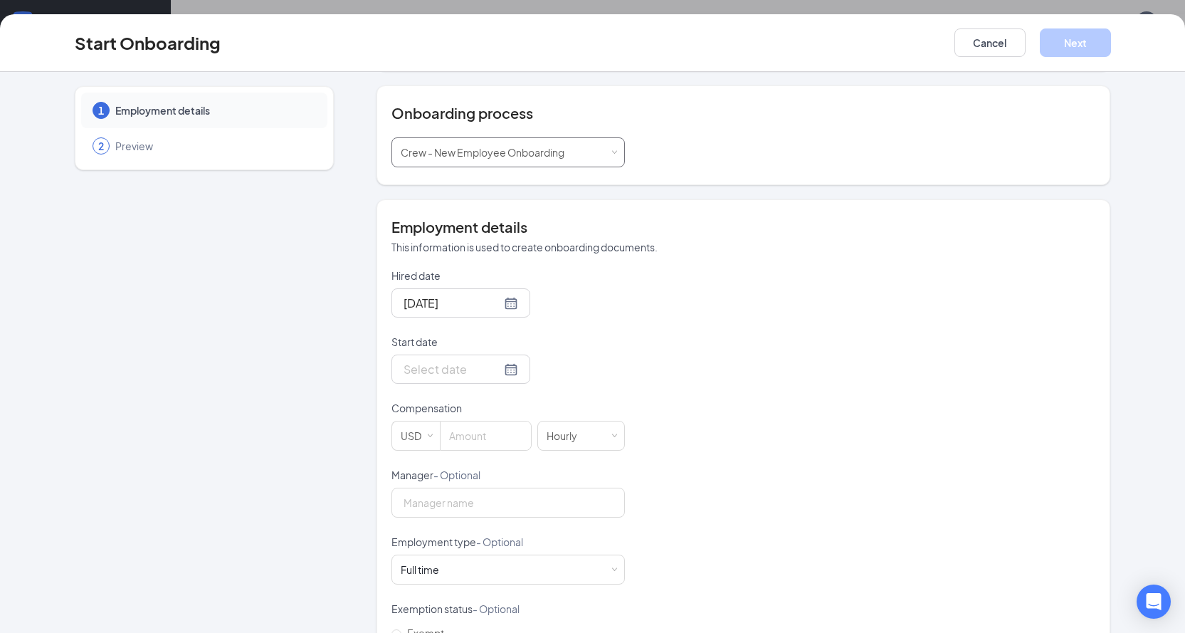
scroll to position [142, 0]
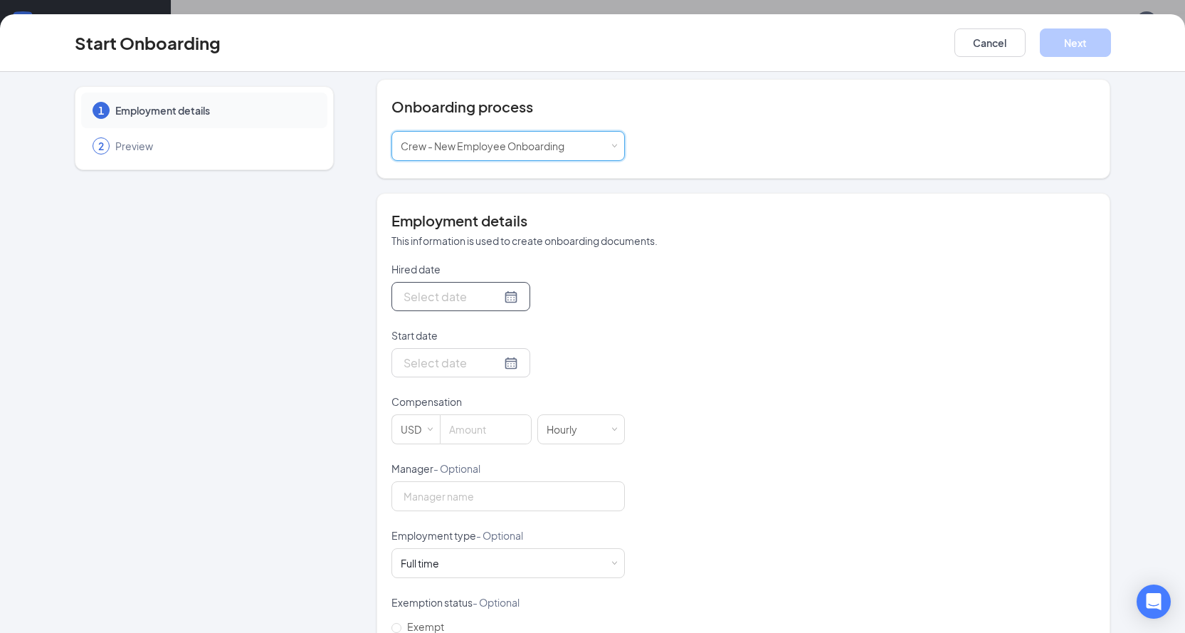
click at [494, 296] on div at bounding box center [461, 297] width 115 height 18
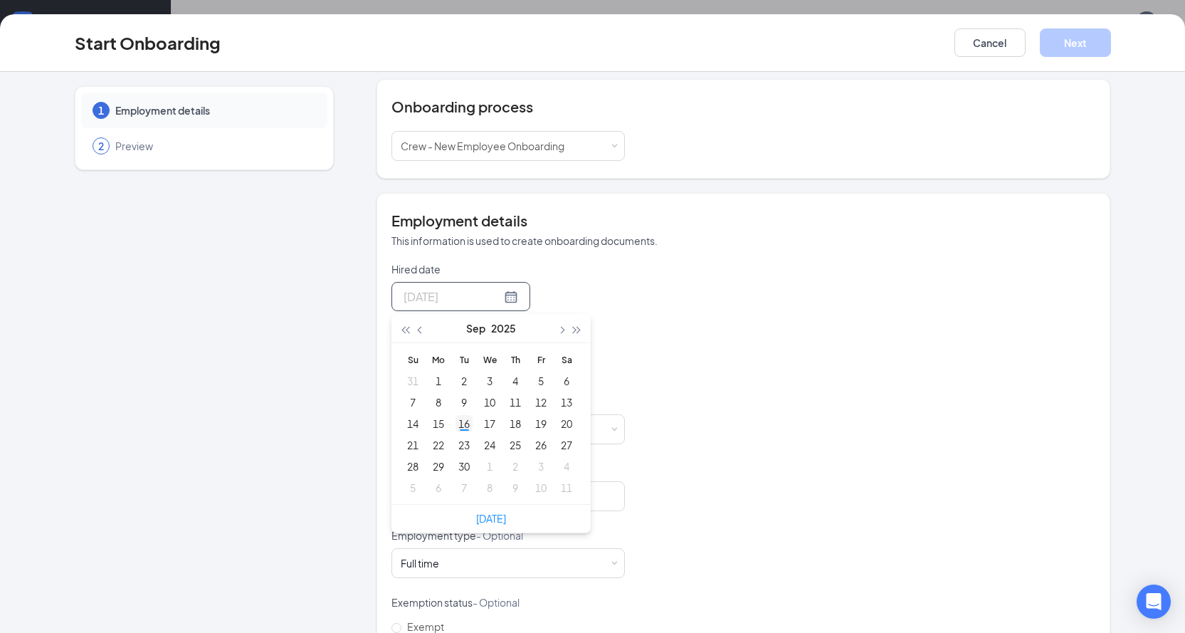
type input "[DATE]"
click at [457, 429] on div "16" at bounding box center [464, 423] width 17 height 17
click at [490, 369] on div at bounding box center [461, 363] width 115 height 18
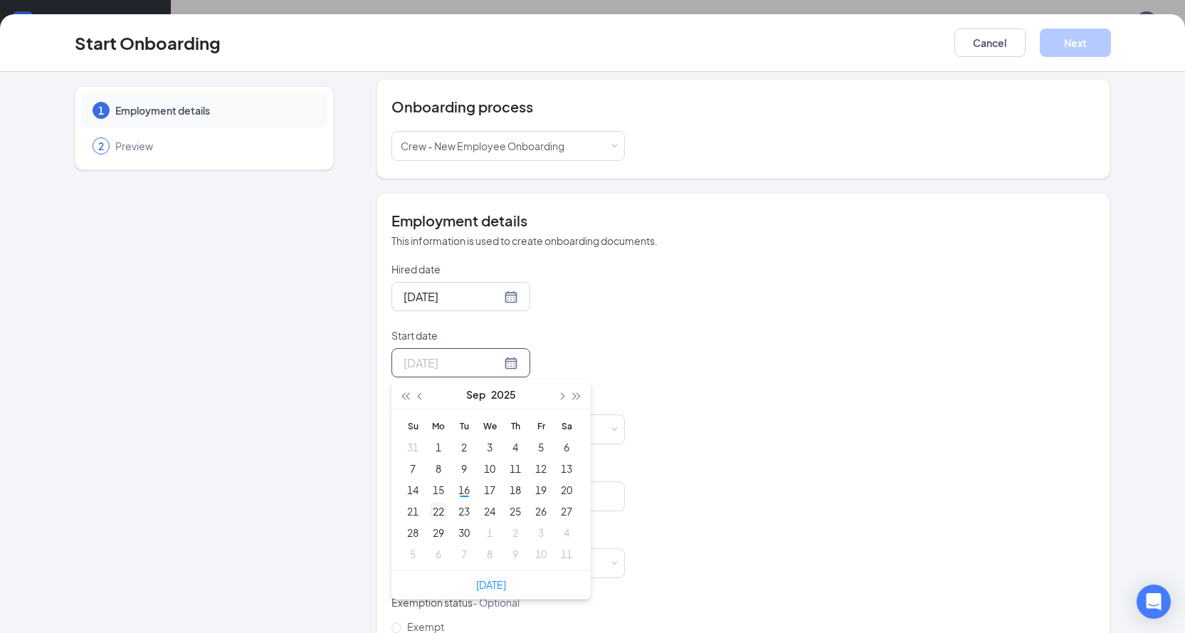
type input "[DATE]"
click at [430, 503] on div "22" at bounding box center [438, 510] width 17 height 17
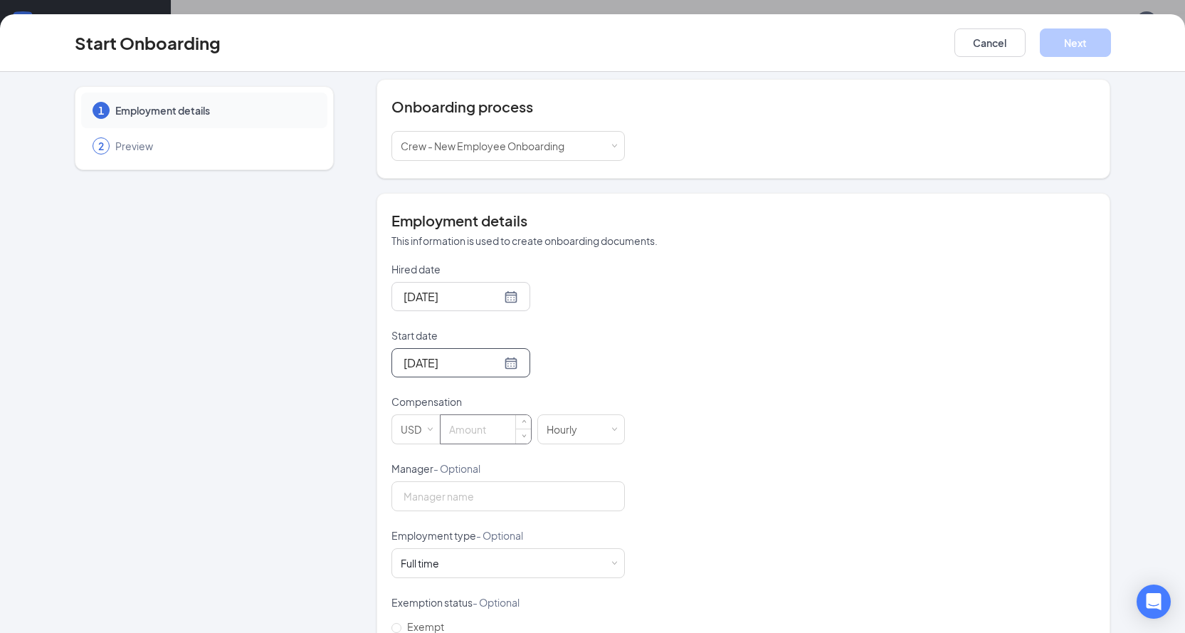
click at [472, 436] on input at bounding box center [486, 429] width 90 height 28
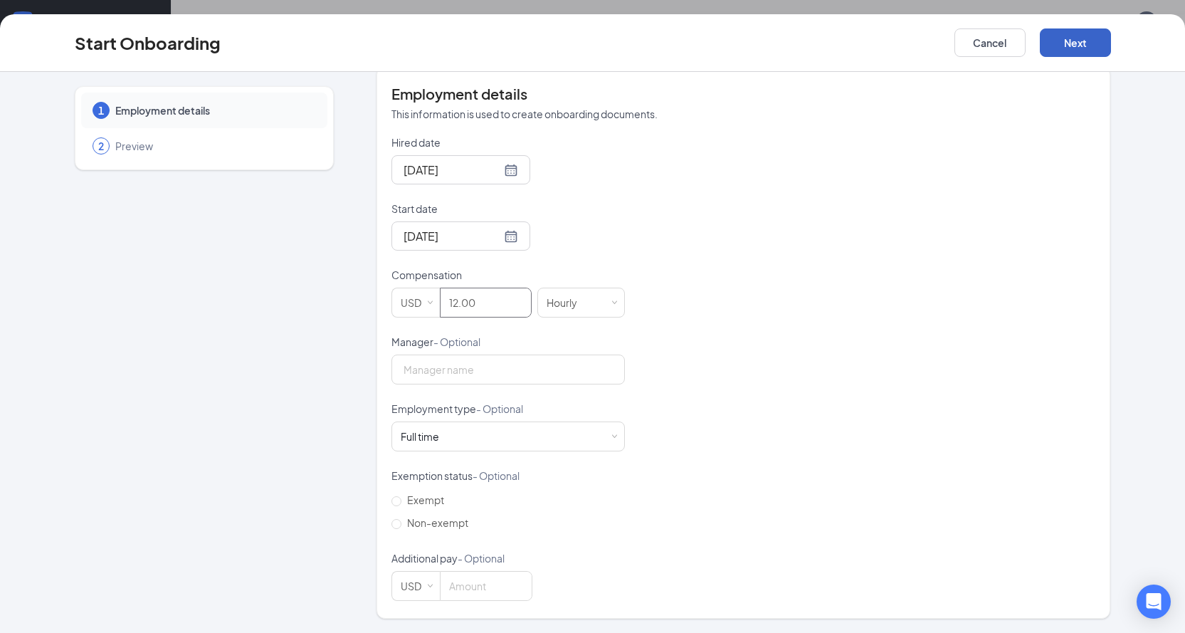
type input "12"
click at [1080, 36] on button "Next" at bounding box center [1075, 42] width 71 height 28
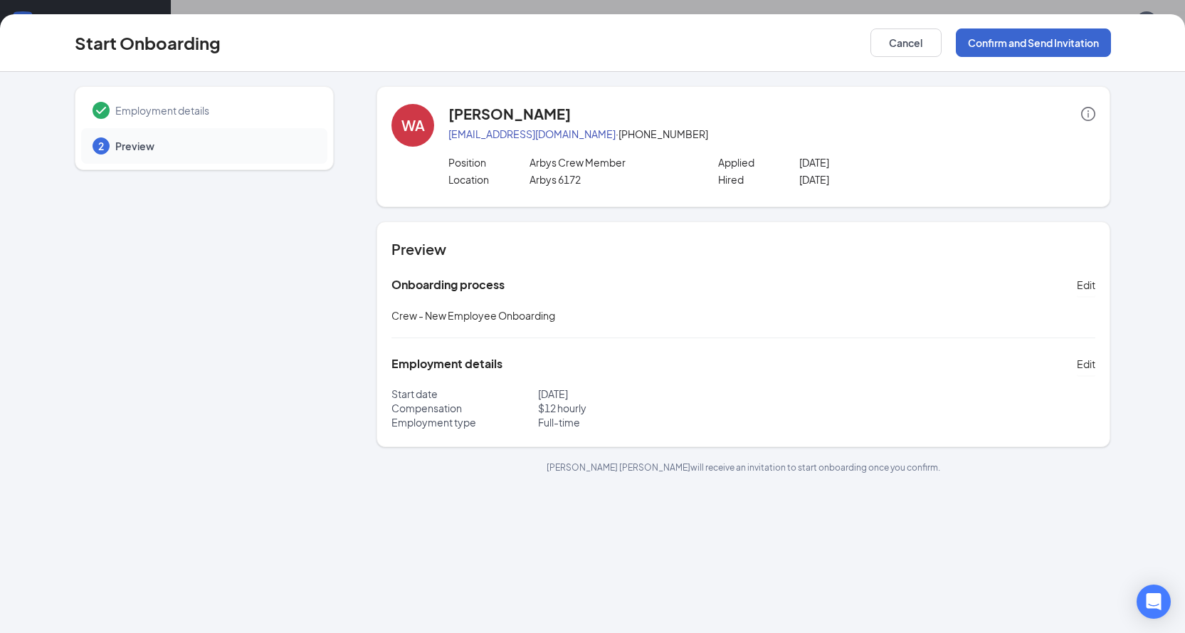
scroll to position [0, 0]
click at [244, 107] on span "Employment details" at bounding box center [214, 110] width 198 height 14
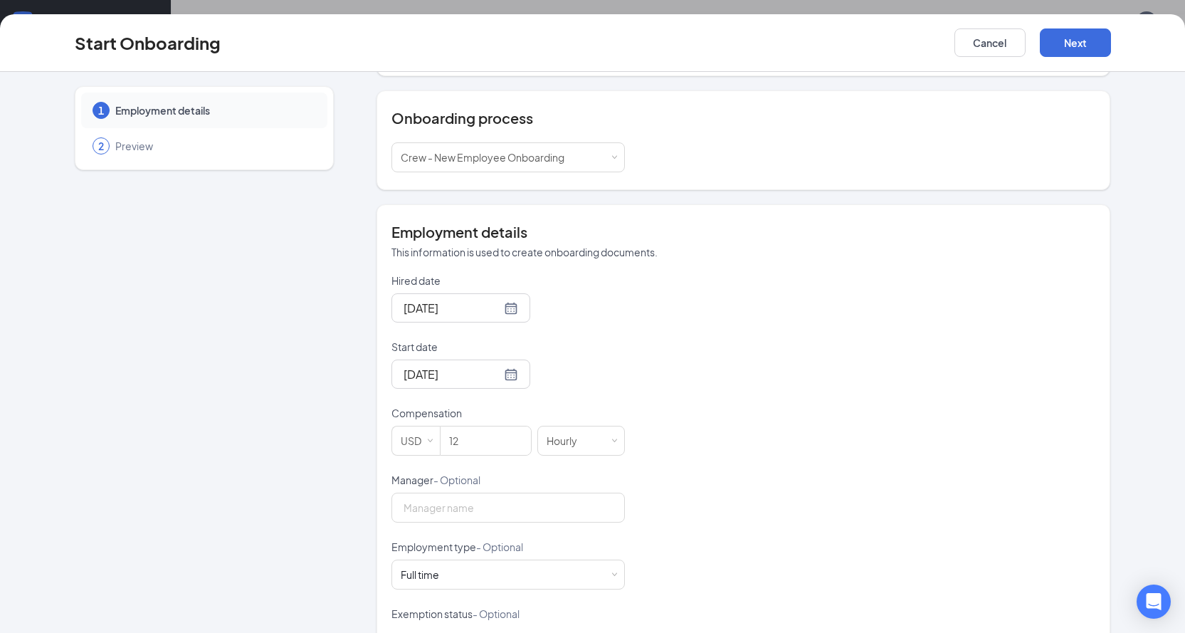
scroll to position [142, 0]
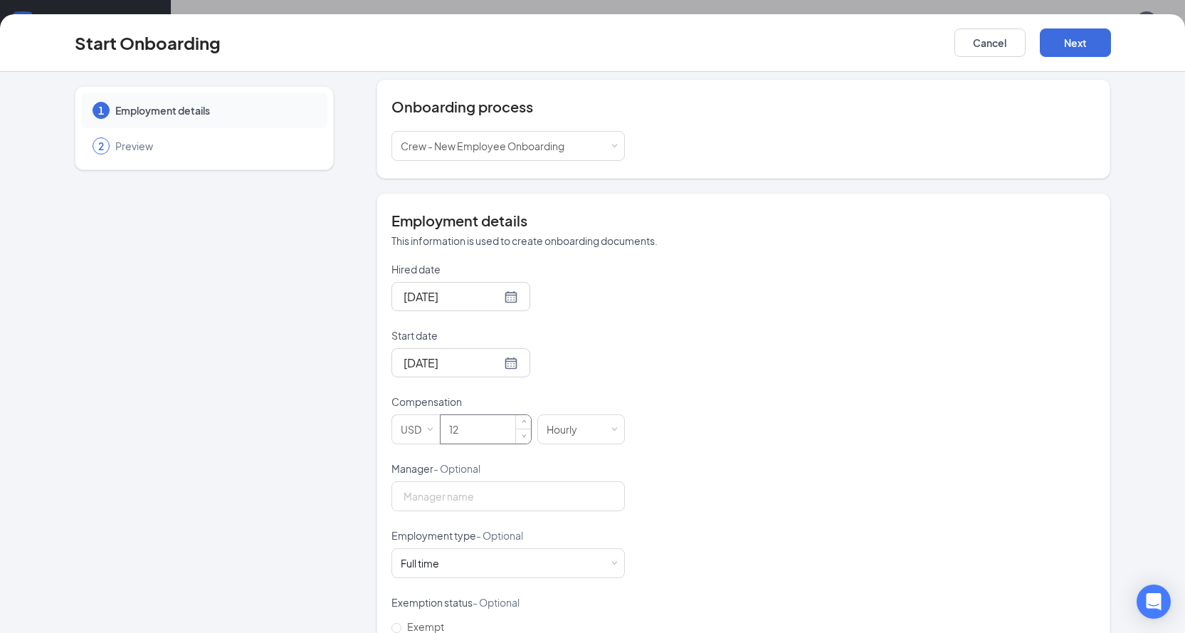
click at [463, 428] on input "12" at bounding box center [486, 429] width 90 height 28
type input "12.5"
click at [1077, 50] on button "Next" at bounding box center [1075, 42] width 71 height 28
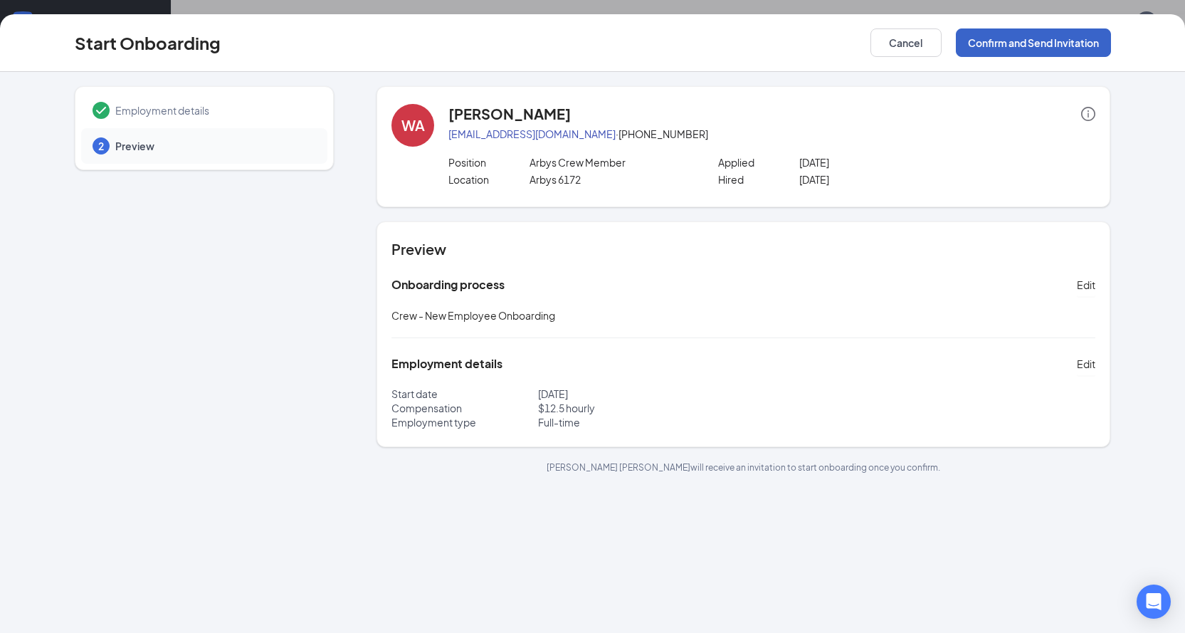
click at [1065, 44] on button "Confirm and Send Invitation" at bounding box center [1033, 42] width 155 height 28
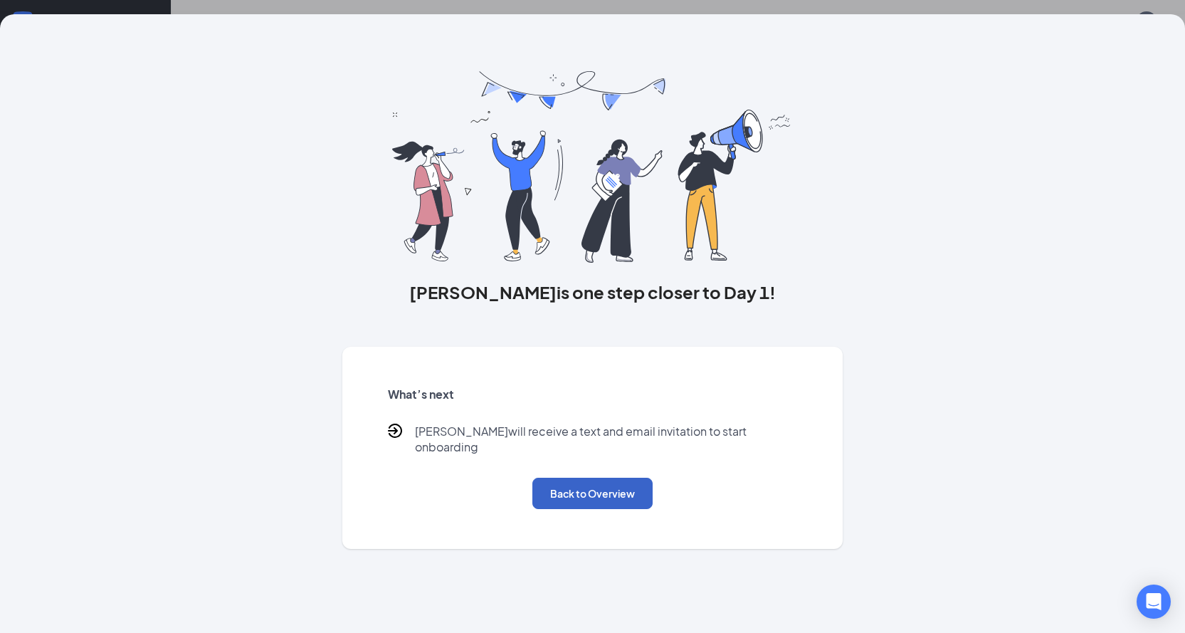
click at [594, 480] on button "Back to Overview" at bounding box center [592, 493] width 120 height 31
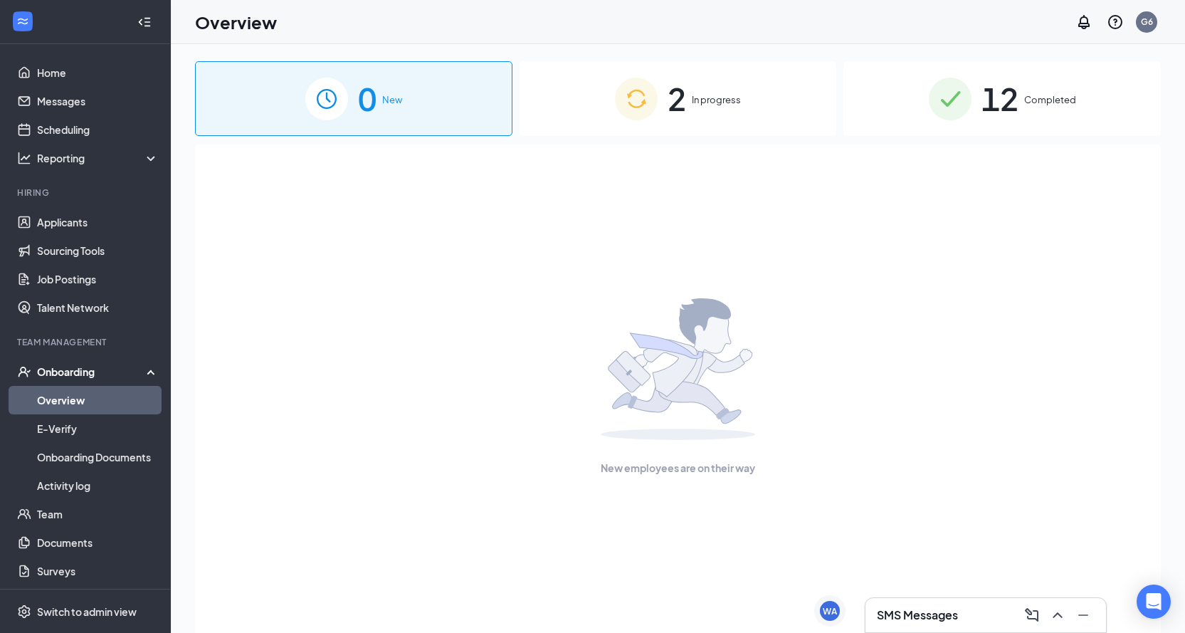
click at [112, 406] on link "Overview" at bounding box center [98, 400] width 122 height 28
click at [122, 396] on link "Overview" at bounding box center [98, 400] width 122 height 28
click at [770, 75] on div "2 In progress" at bounding box center [678, 98] width 317 height 75
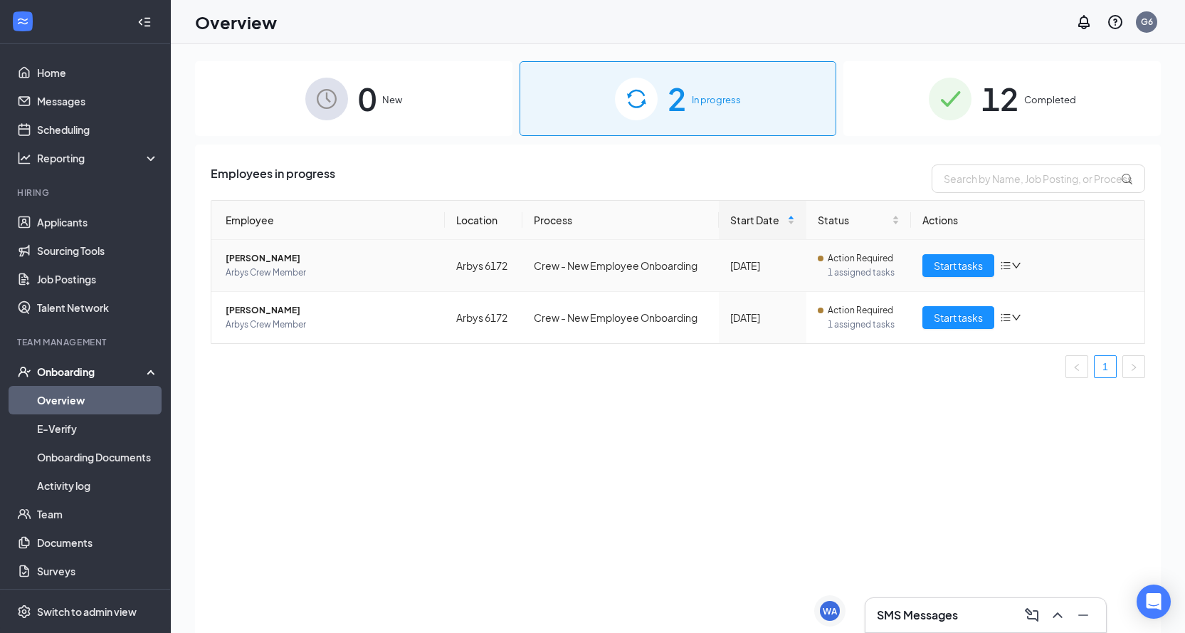
click at [1016, 273] on div "Start tasks" at bounding box center [1027, 265] width 211 height 23
click at [1016, 266] on icon "down" at bounding box center [1016, 266] width 9 height 6
click at [1032, 295] on div "Stop process" at bounding box center [1086, 295] width 154 height 14
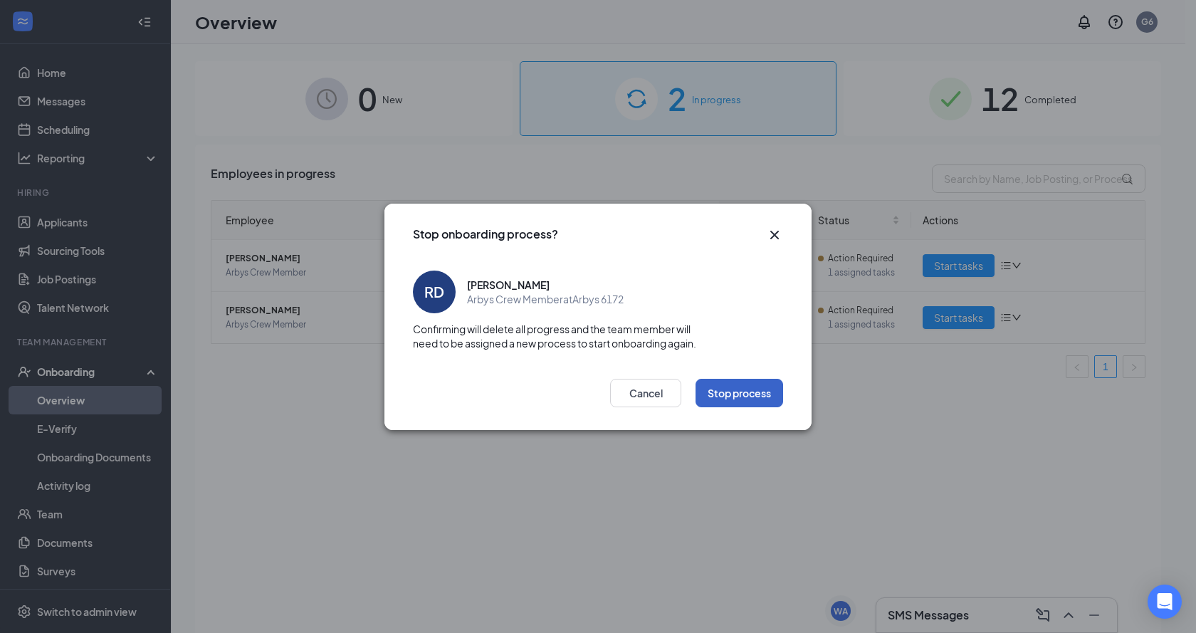
click at [721, 395] on button "Stop process" at bounding box center [739, 393] width 88 height 28
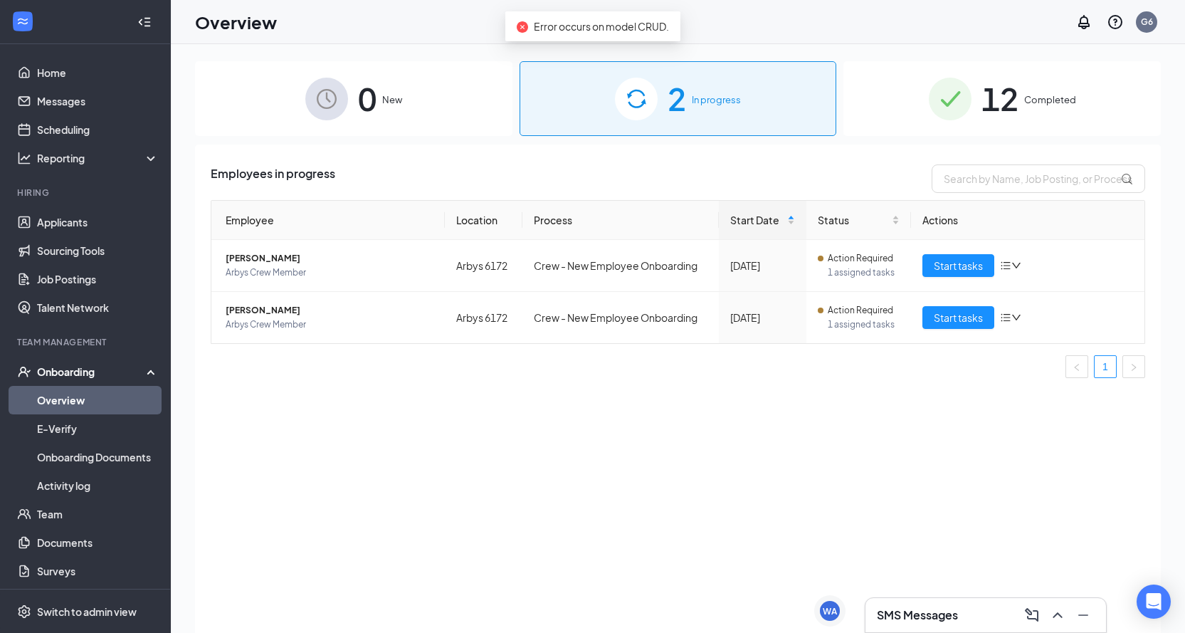
click at [522, 26] on icon "close-circle" at bounding box center [522, 26] width 11 height 11
click at [980, 326] on button "Start tasks" at bounding box center [958, 317] width 72 height 23
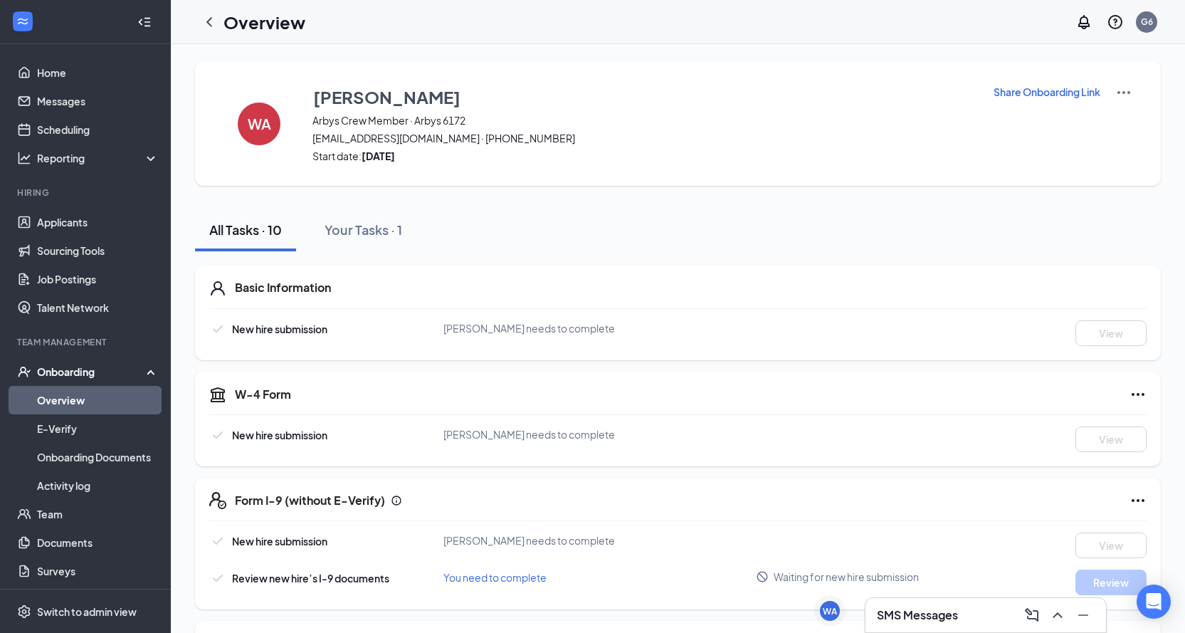
click at [968, 611] on div "SMS Messages" at bounding box center [986, 615] width 218 height 23
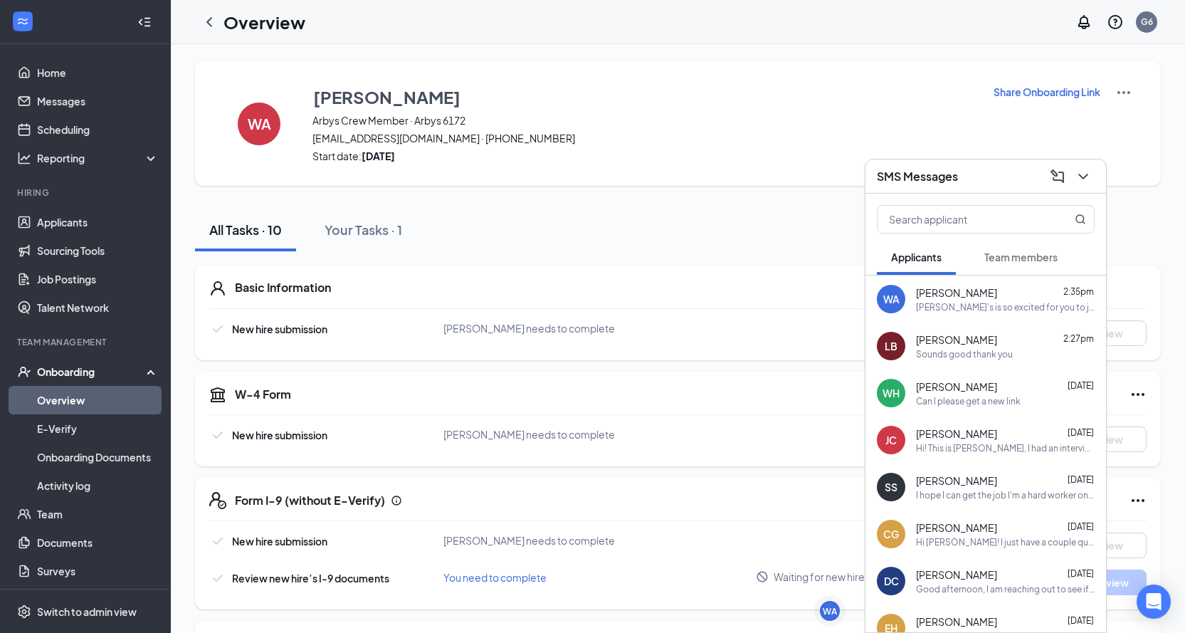
click at [942, 357] on div "Sounds good thank you" at bounding box center [964, 354] width 97 height 12
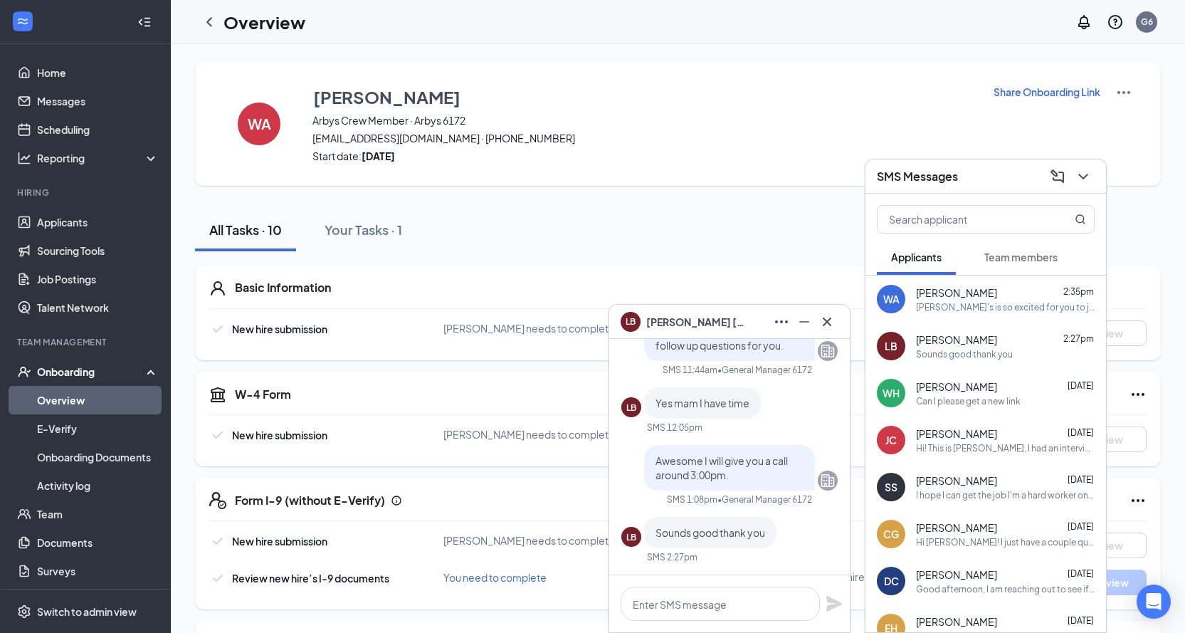
click at [665, 324] on span "[PERSON_NAME]" at bounding box center [696, 322] width 100 height 16
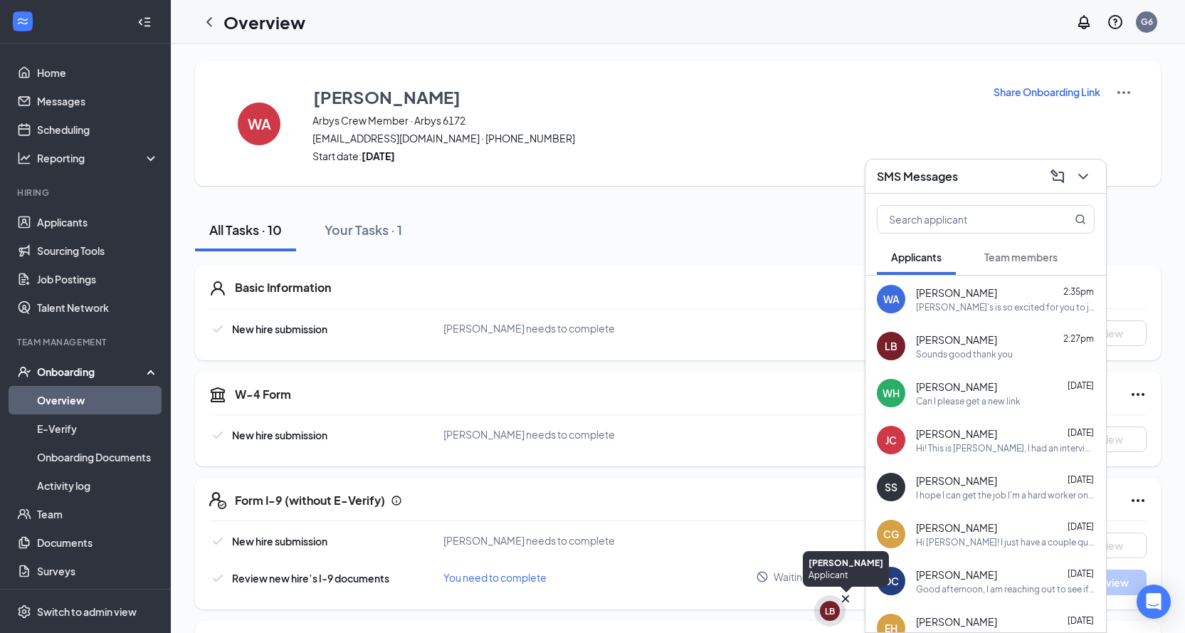
click at [818, 611] on div "LB" at bounding box center [829, 610] width 31 height 31
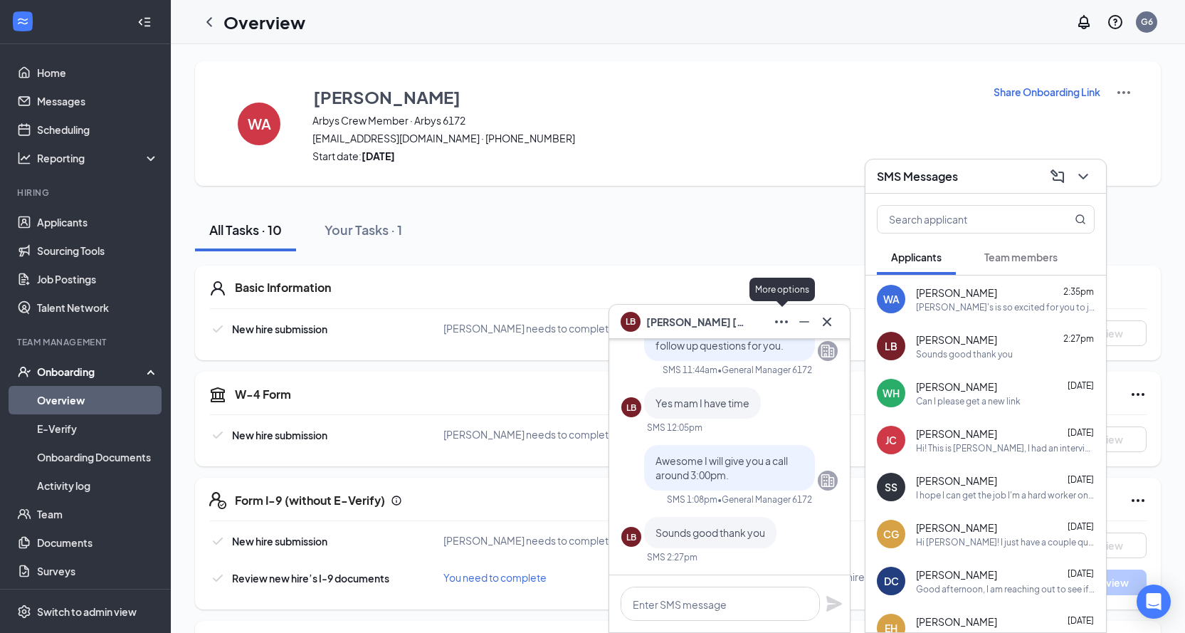
click at [783, 316] on icon "Ellipses" at bounding box center [781, 321] width 17 height 17
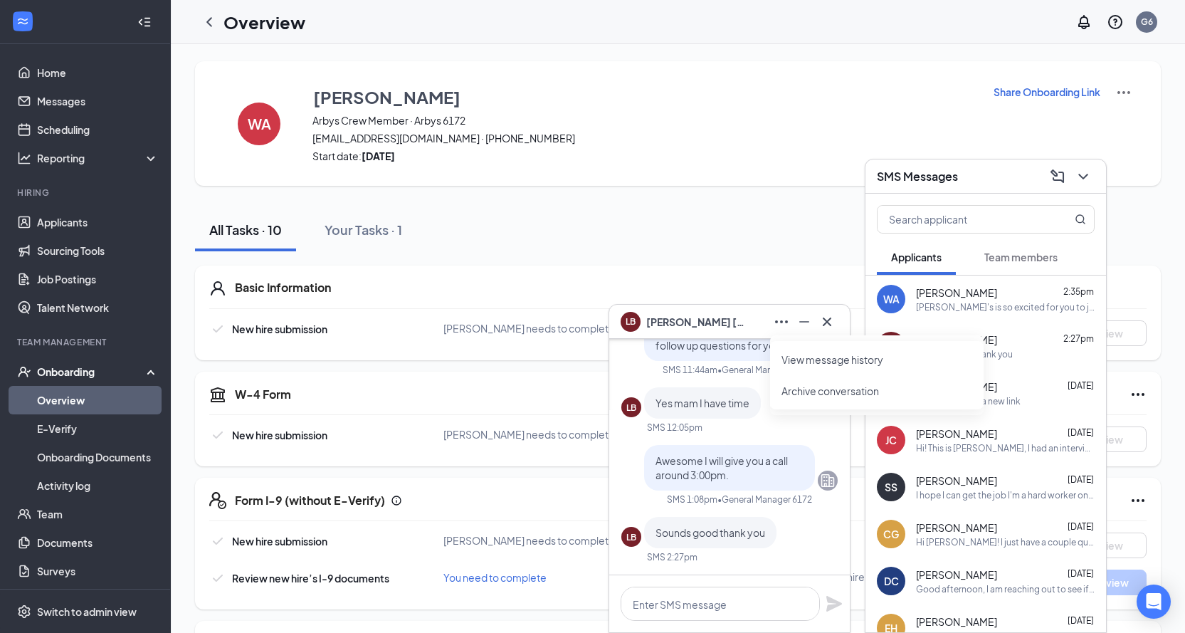
click at [743, 325] on div "LB [PERSON_NAME]" at bounding box center [730, 321] width 218 height 23
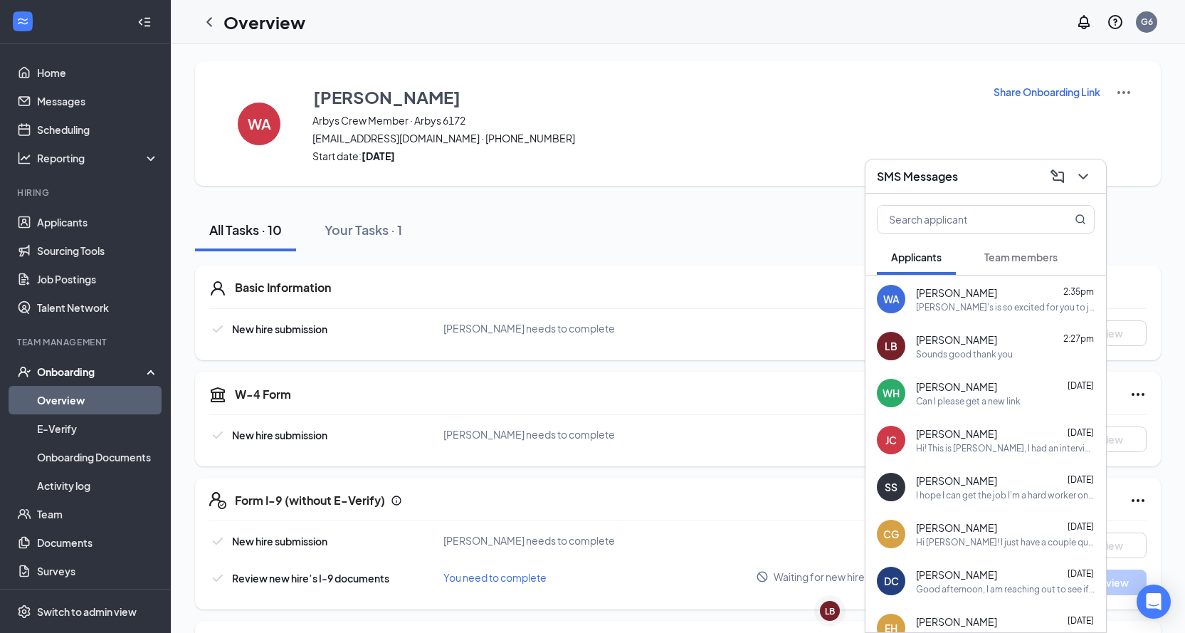
click at [1002, 349] on div "Sounds good thank you" at bounding box center [964, 354] width 97 height 12
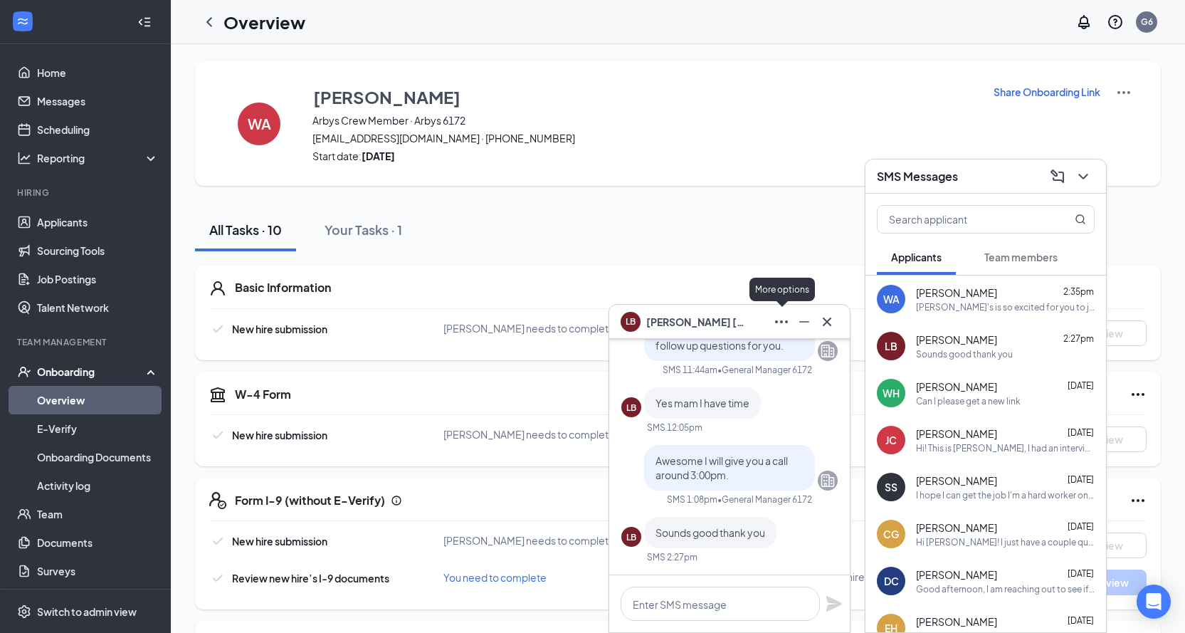
click at [786, 323] on icon "Ellipses" at bounding box center [781, 321] width 17 height 17
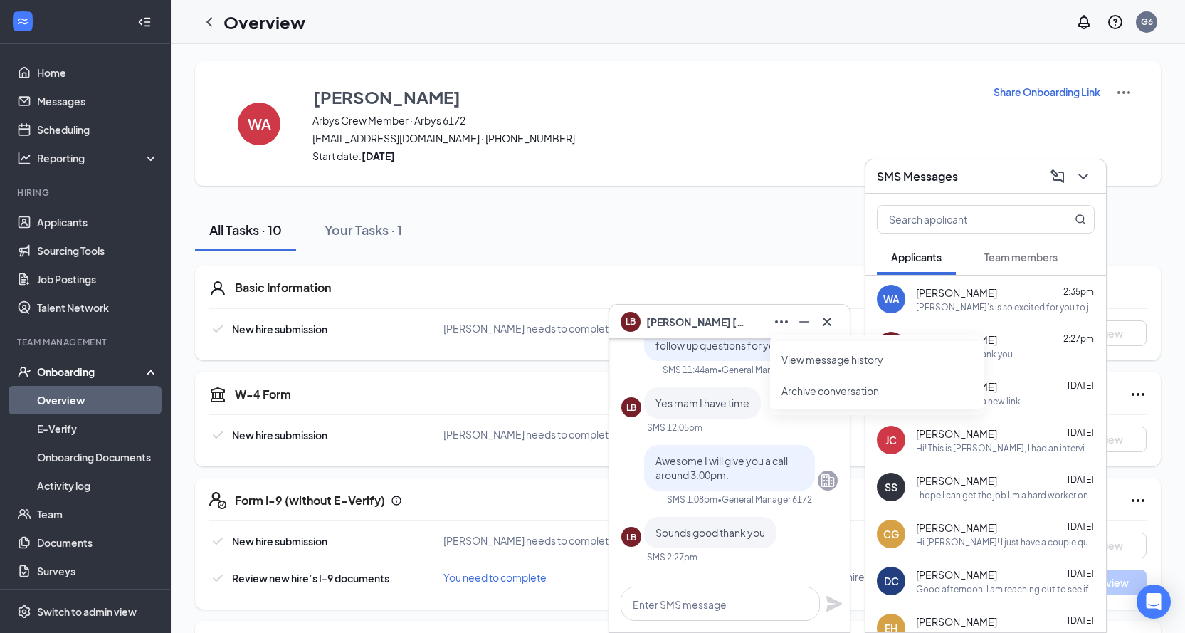
click at [702, 248] on div "All Tasks · 10 Your Tasks · 1" at bounding box center [678, 230] width 966 height 43
click at [70, 402] on link "Overview" at bounding box center [98, 400] width 122 height 28
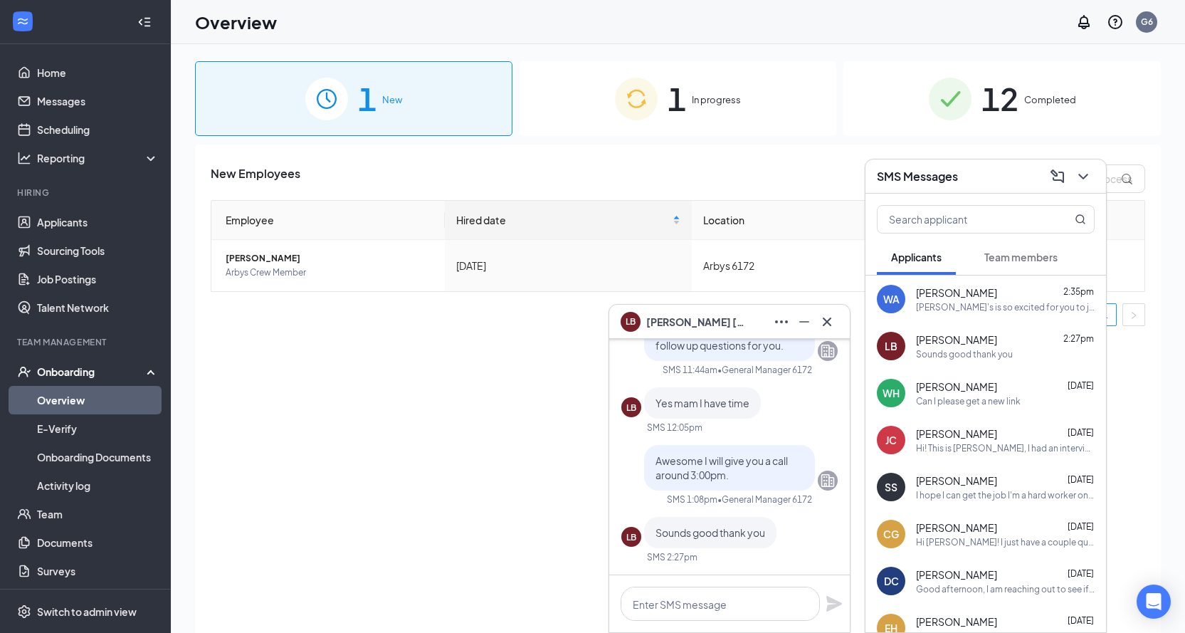
click at [673, 79] on span "1" at bounding box center [677, 98] width 19 height 49
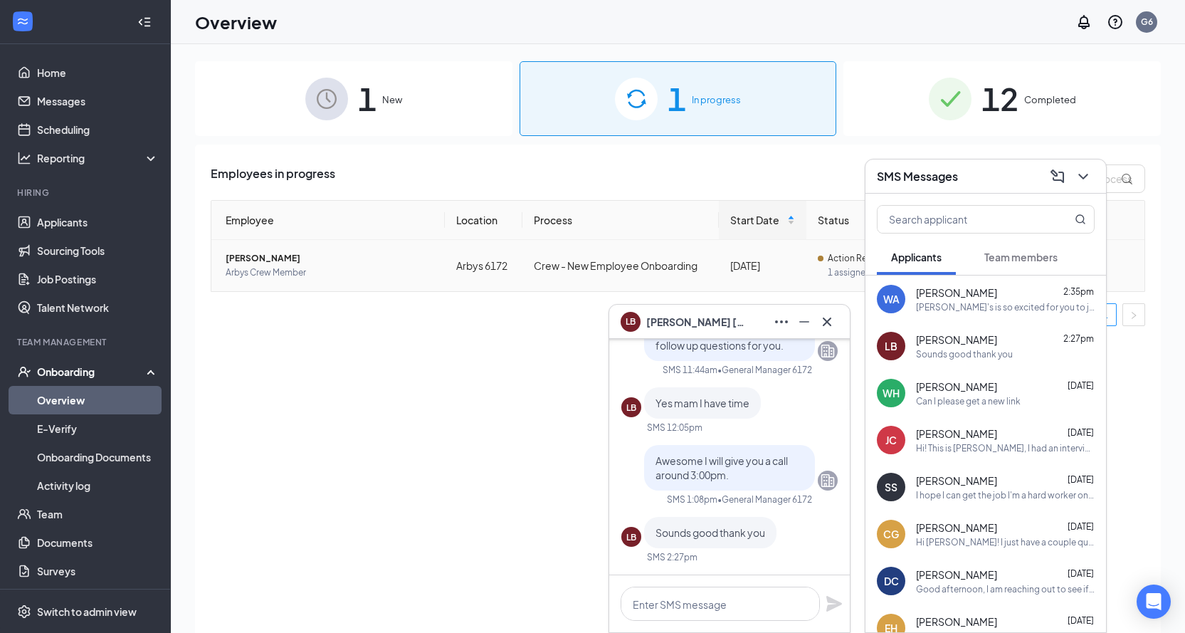
click at [475, 263] on td "Arbys 6172" at bounding box center [484, 265] width 78 height 51
click at [967, 176] on div "SMS Messages" at bounding box center [986, 176] width 218 height 22
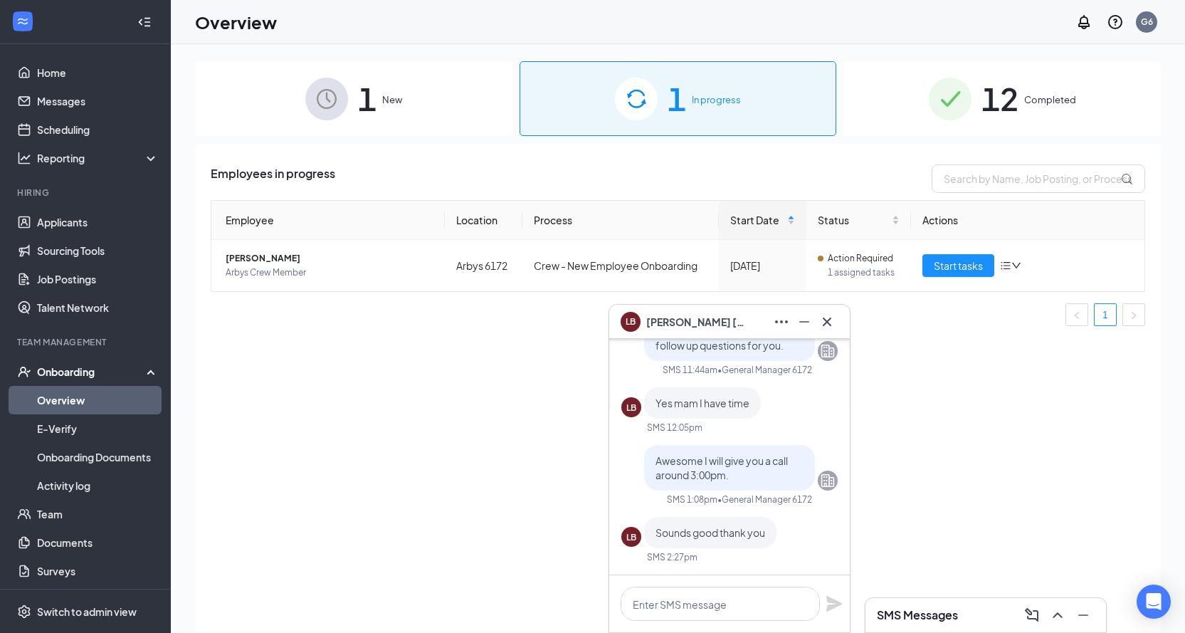
click at [312, 97] on img at bounding box center [326, 99] width 43 height 43
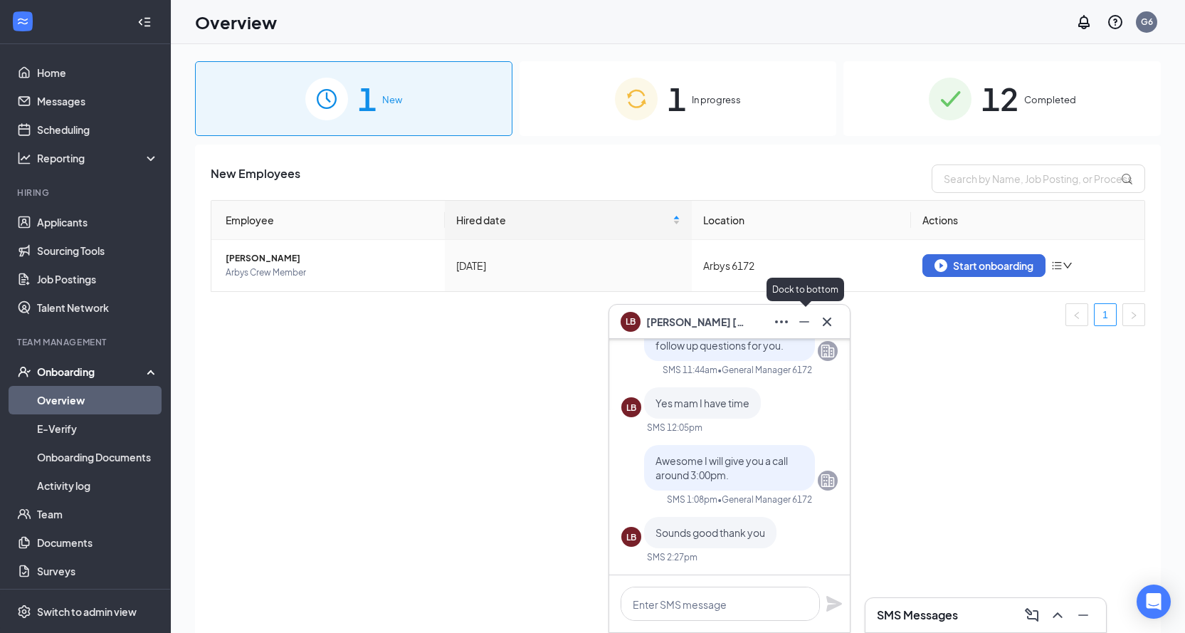
click at [804, 325] on icon "Minimize" at bounding box center [804, 321] width 17 height 17
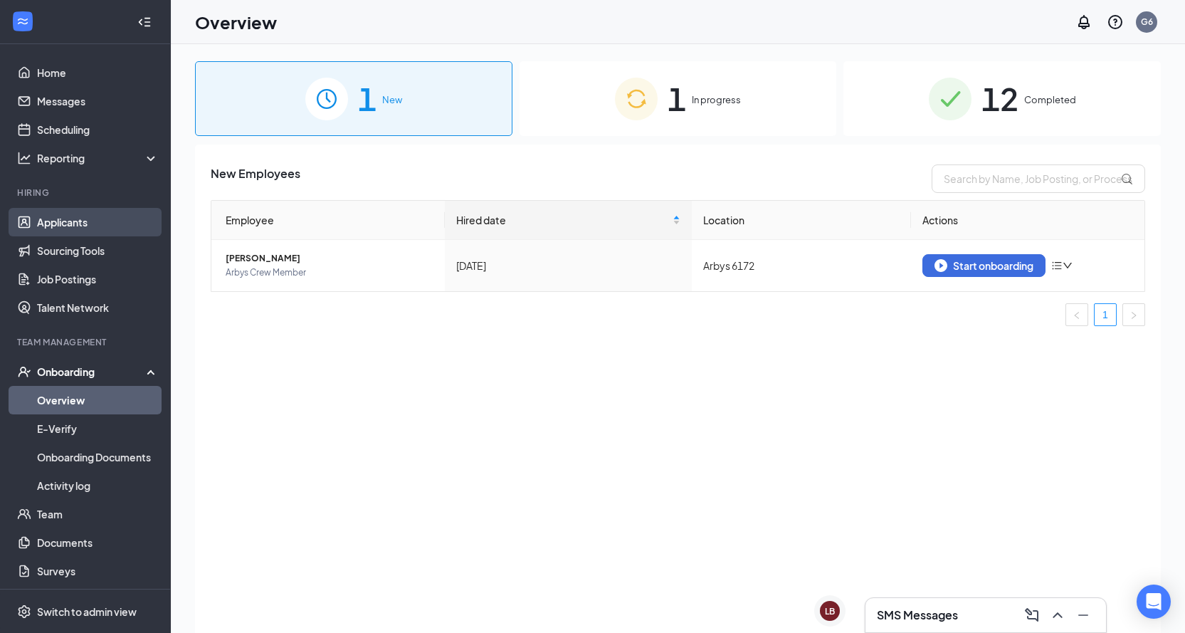
click at [72, 221] on link "Applicants" at bounding box center [98, 222] width 122 height 28
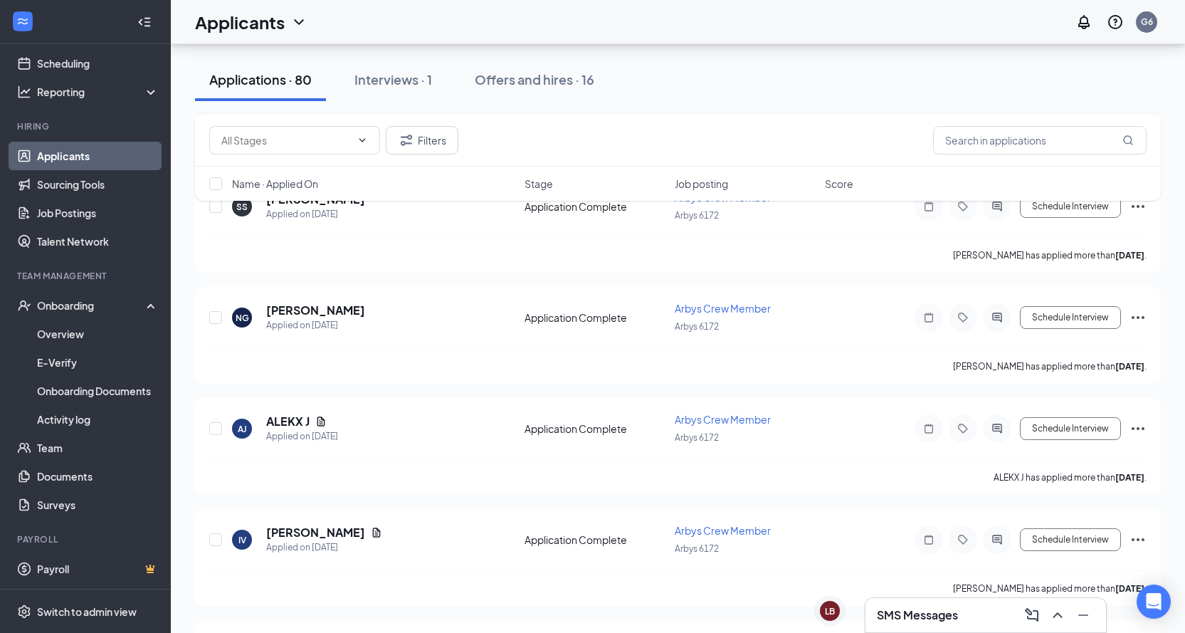
scroll to position [4199, 0]
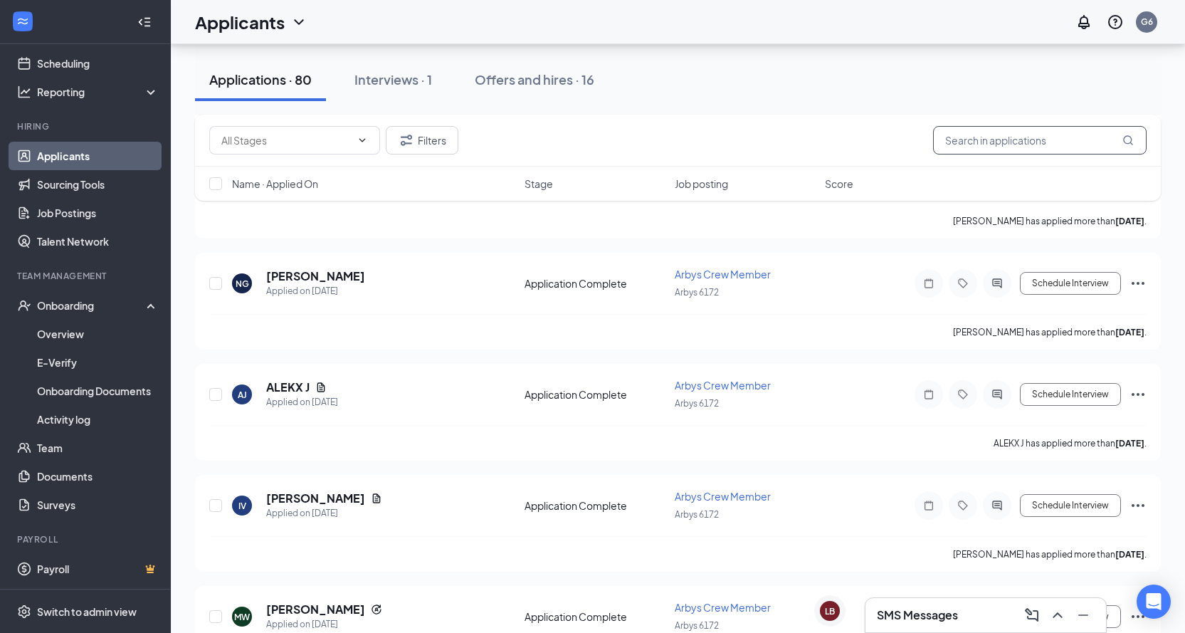
click at [1023, 141] on input "text" at bounding box center [1040, 140] width 214 height 28
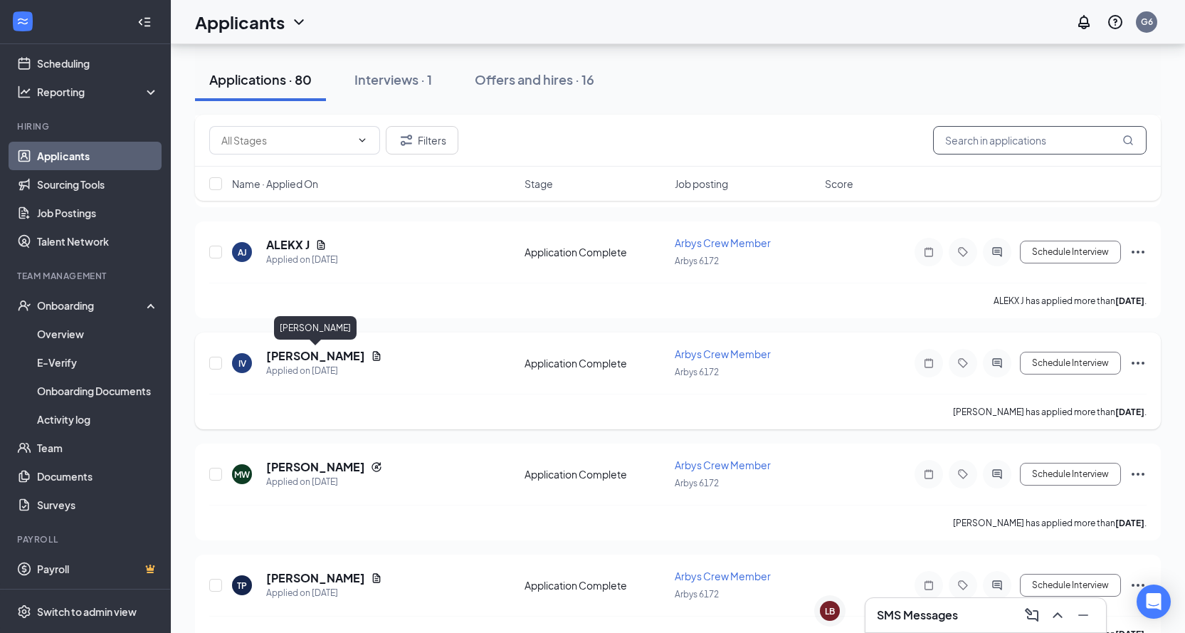
scroll to position [4413, 0]
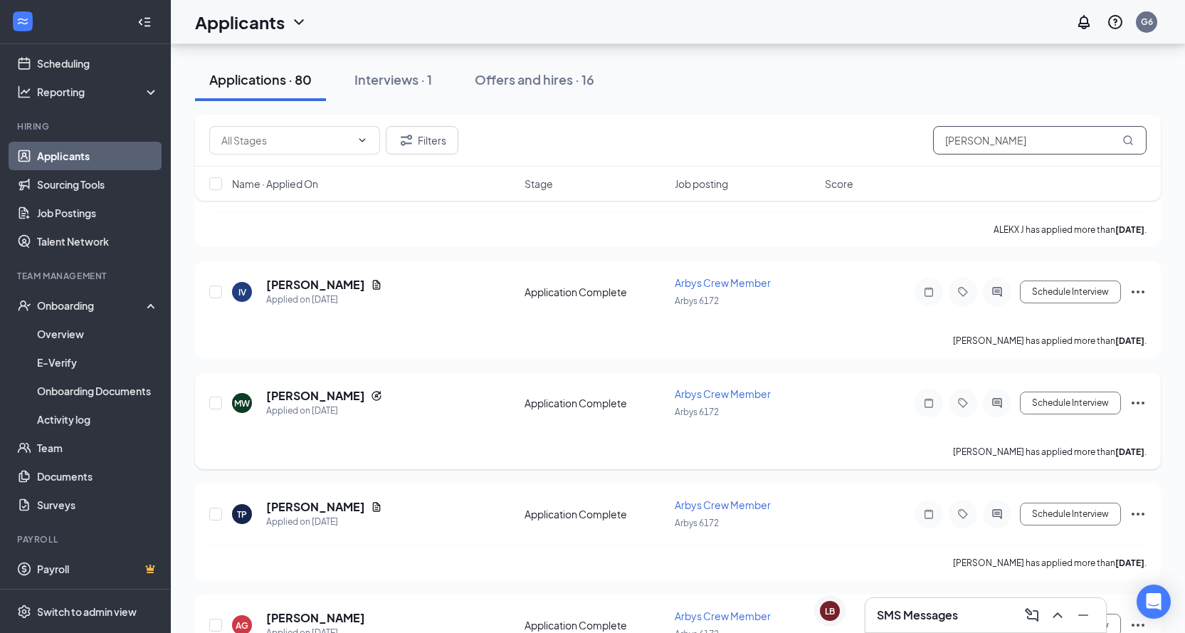
type input "[PERSON_NAME]"
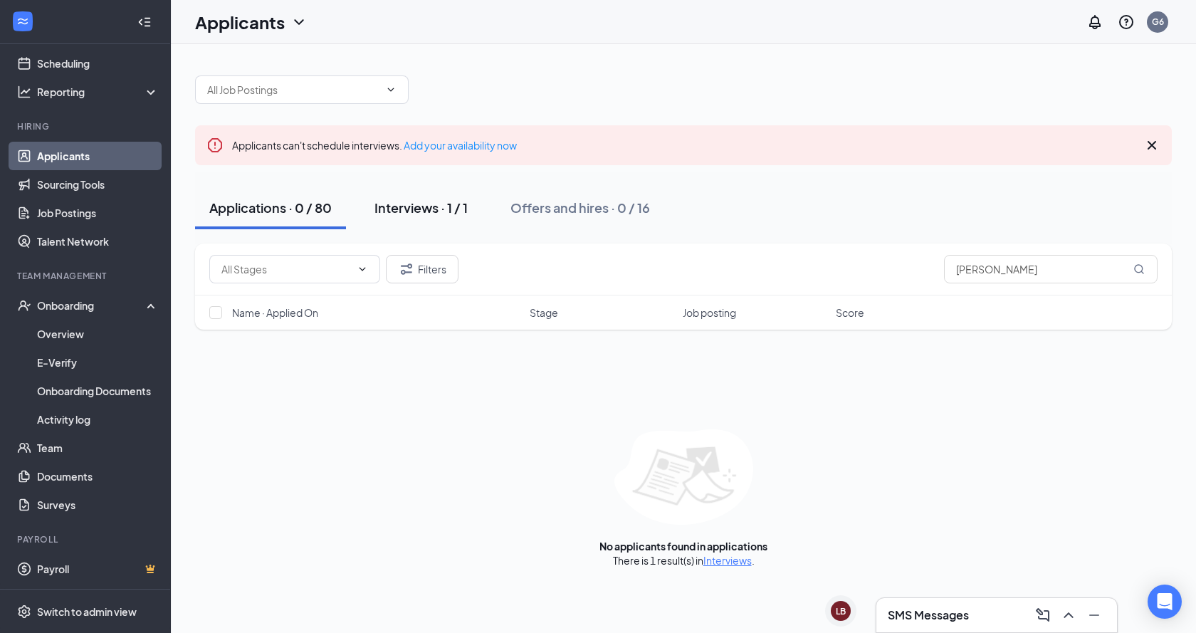
click at [442, 204] on div "Interviews · 1 / 1" at bounding box center [420, 208] width 93 height 18
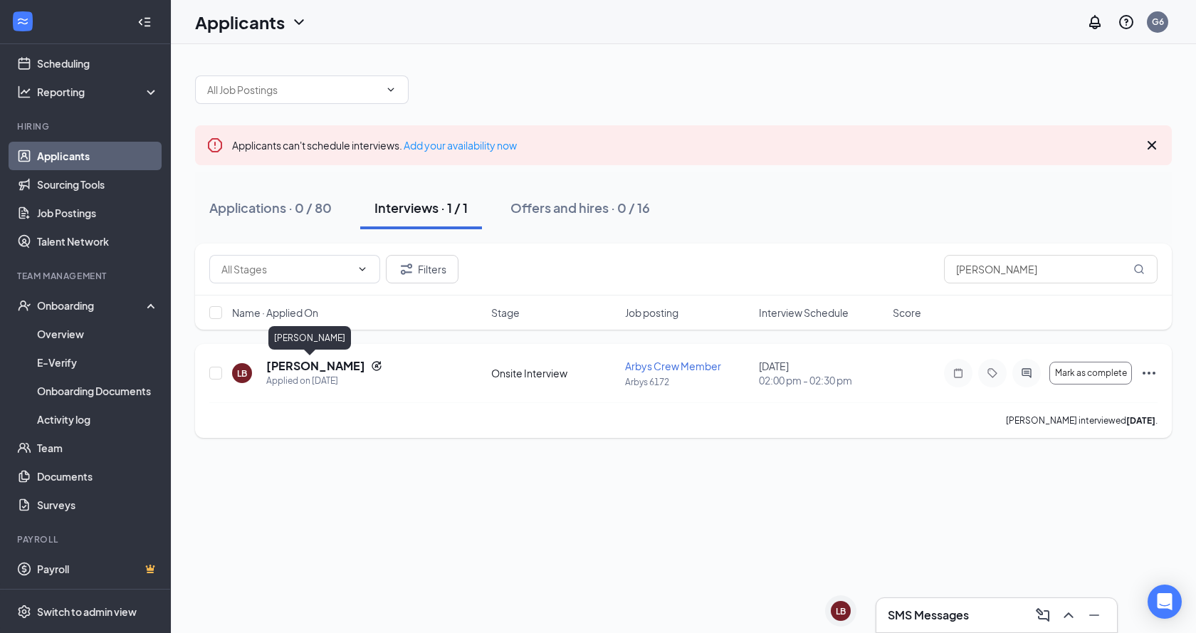
click at [303, 364] on h5 "[PERSON_NAME]" at bounding box center [315, 366] width 99 height 16
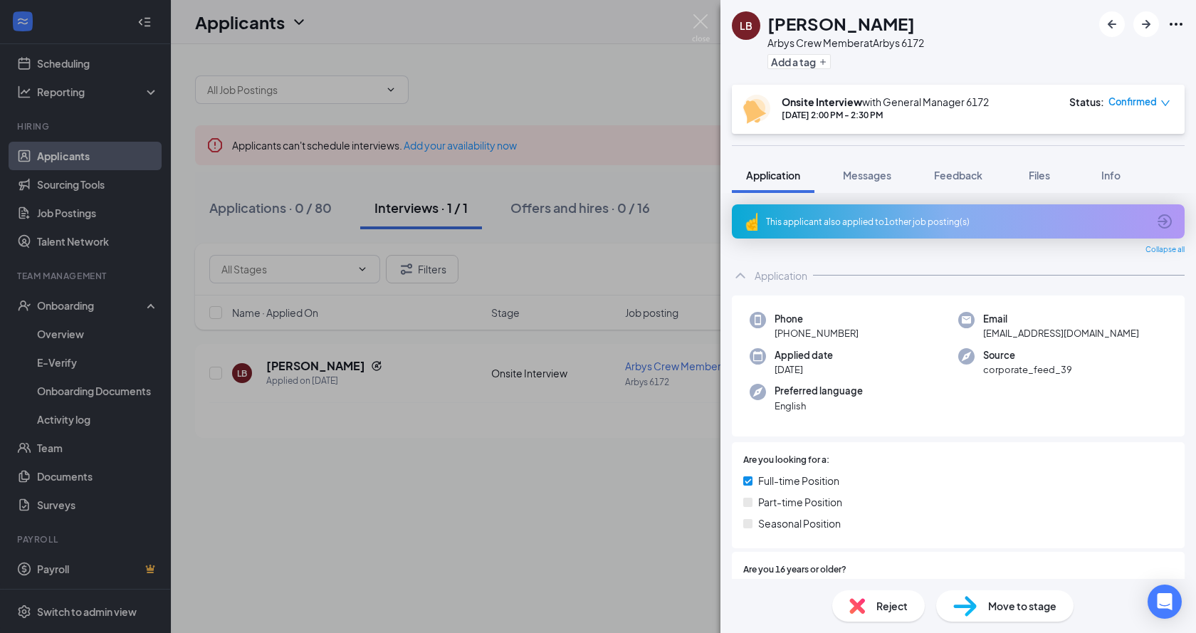
click at [592, 465] on div "LB [PERSON_NAME] Arbys Crew Member at [GEOGRAPHIC_DATA] 6172 Add a tag Onsite I…" at bounding box center [598, 316] width 1196 height 633
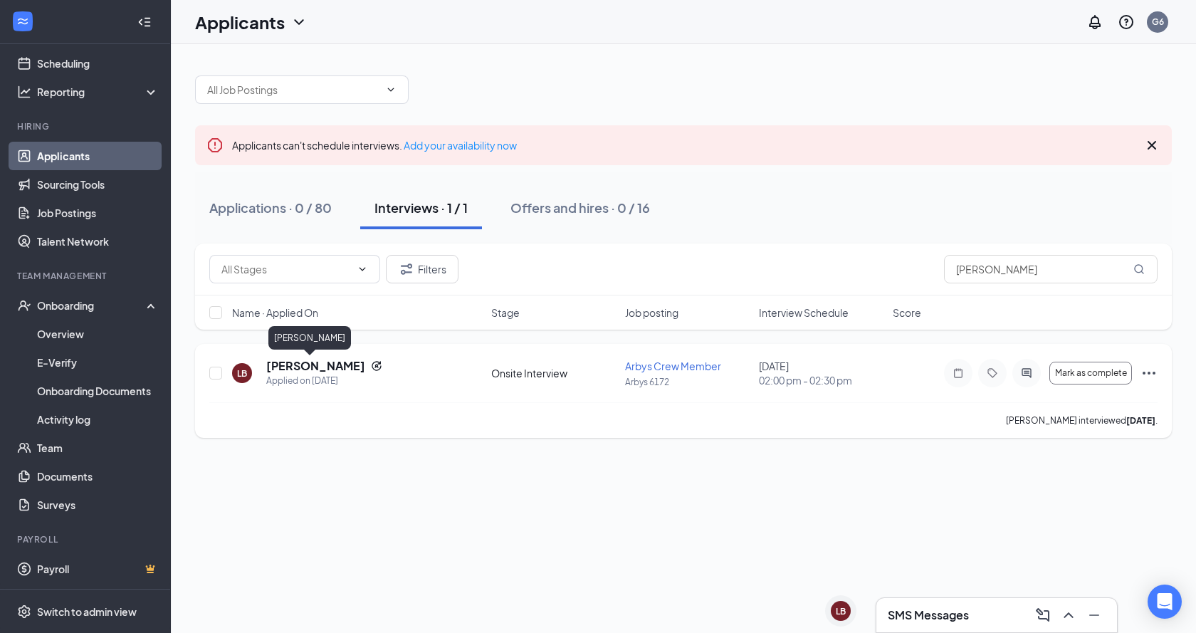
click at [285, 367] on h5 "[PERSON_NAME]" at bounding box center [315, 366] width 99 height 16
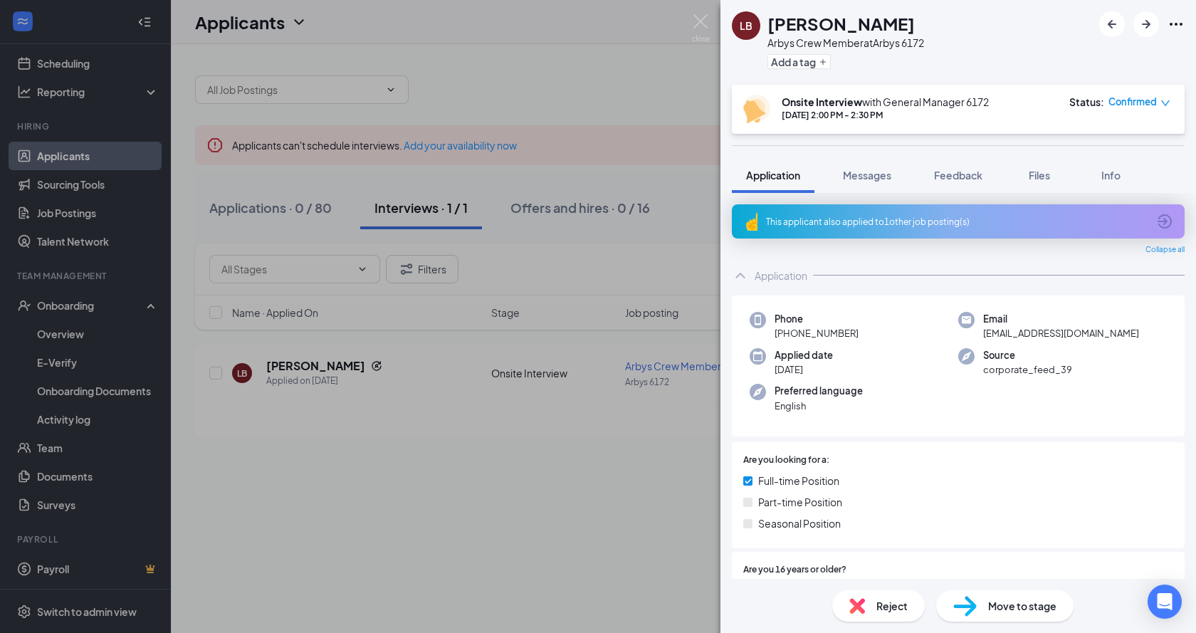
click at [996, 600] on span "Move to stage" at bounding box center [1022, 606] width 68 height 16
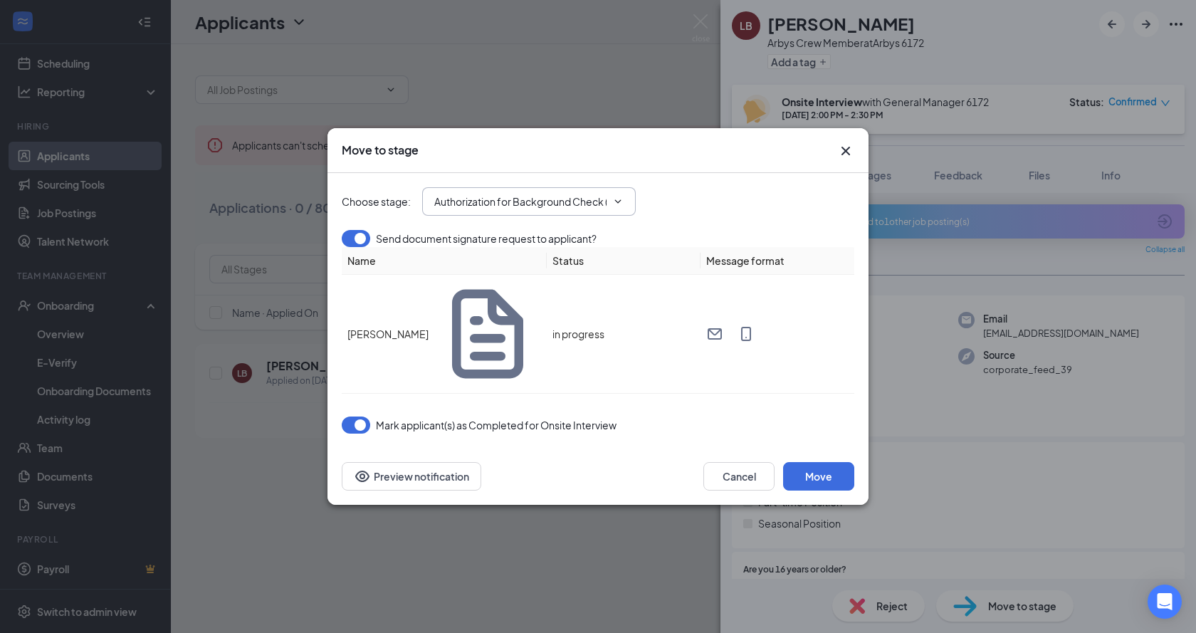
click at [591, 209] on input "Authorization for Background Check (next stage)" at bounding box center [520, 202] width 172 height 16
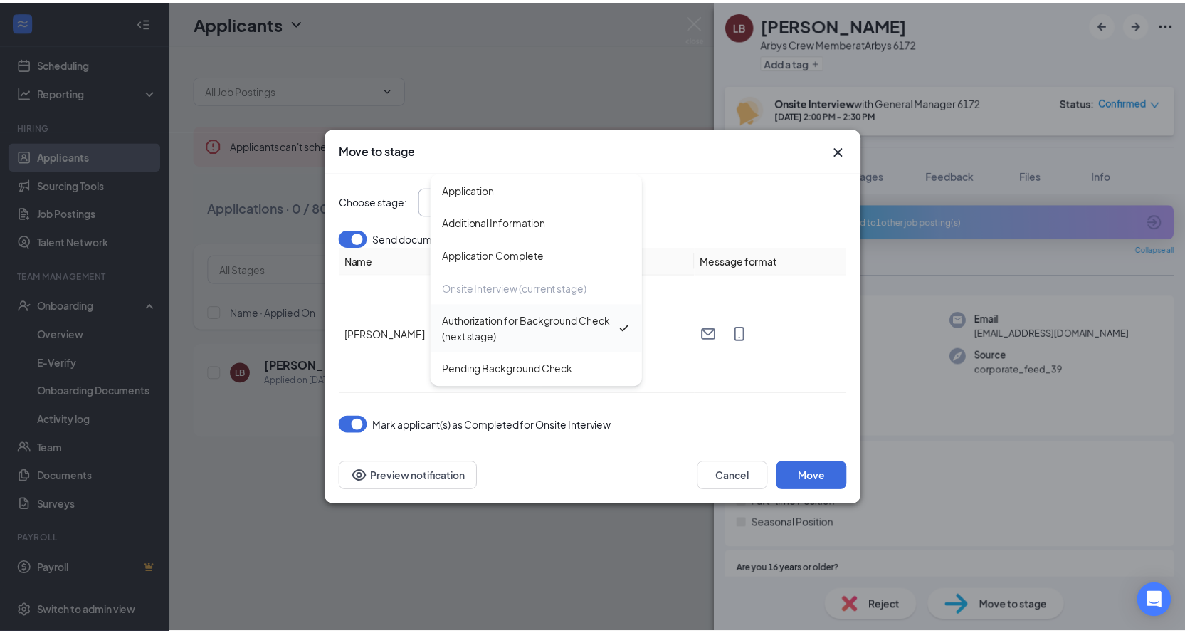
scroll to position [31, 0]
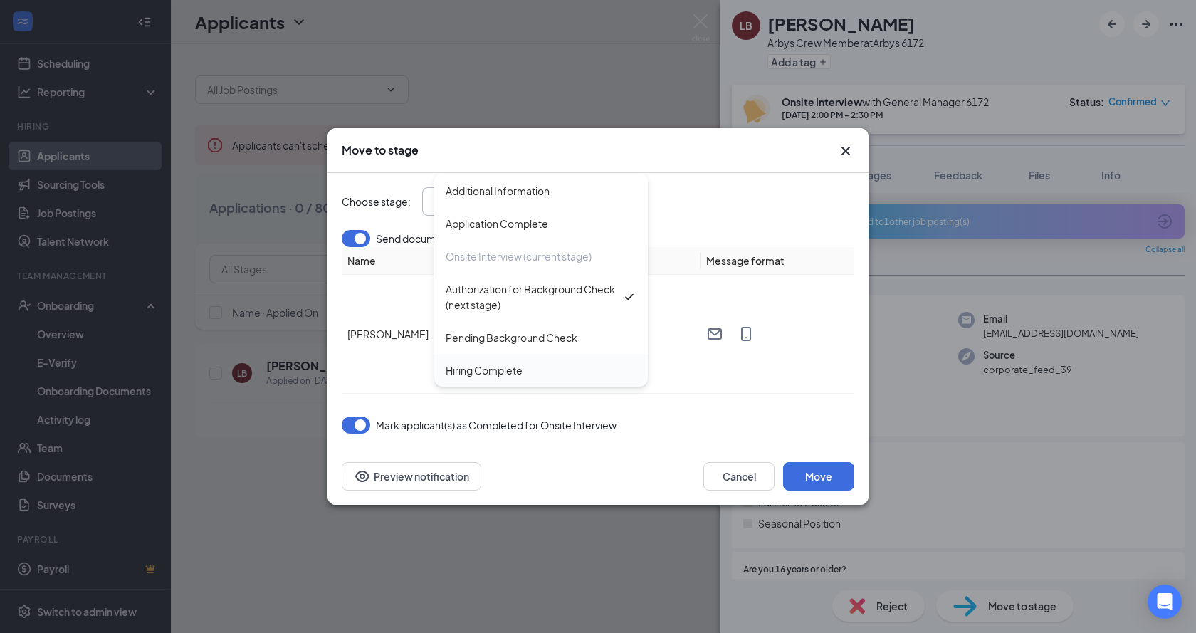
click at [532, 378] on div "Hiring Complete" at bounding box center [541, 370] width 191 height 16
type input "Hiring Complete"
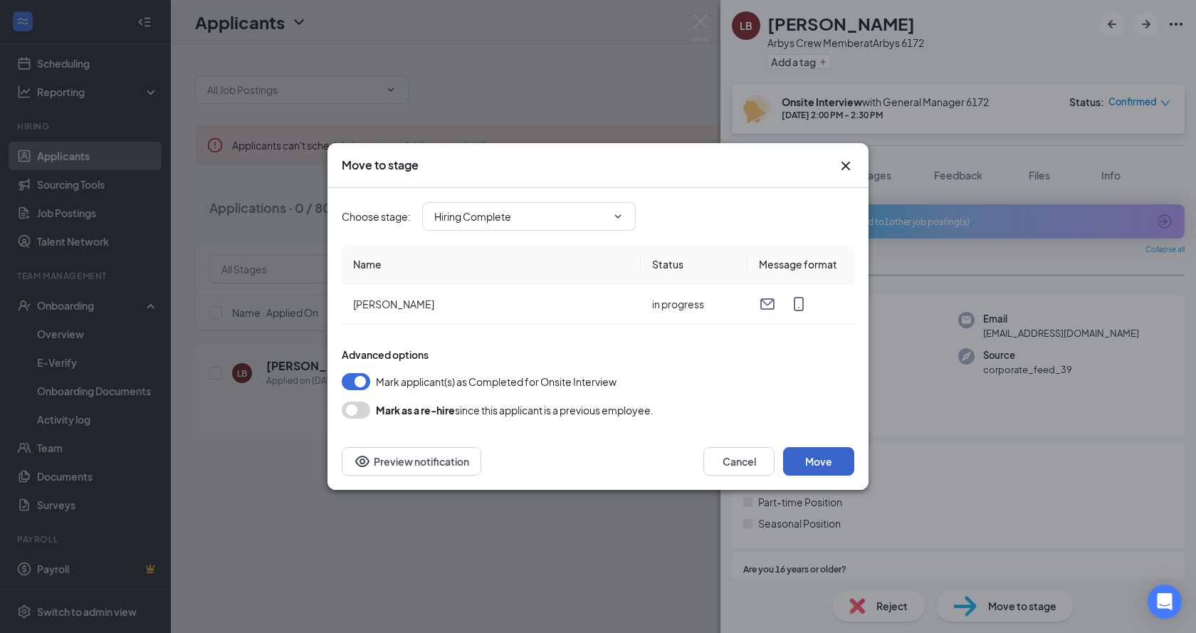
click at [830, 457] on button "Move" at bounding box center [818, 461] width 71 height 28
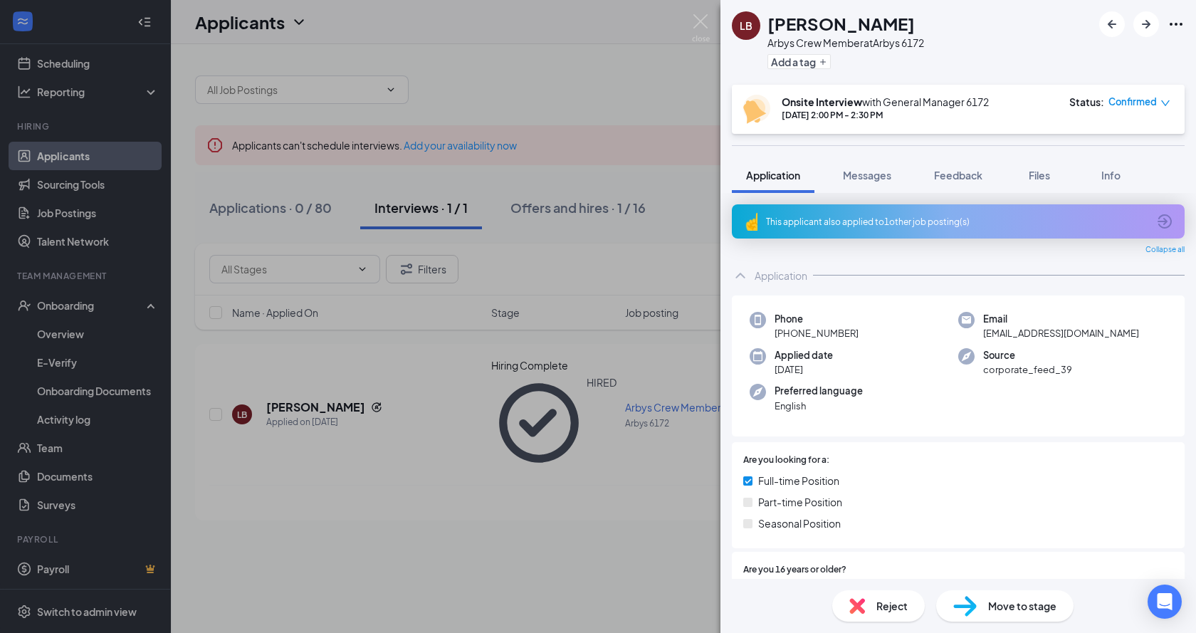
click at [600, 518] on div "LB [PERSON_NAME] Arbys Crew Member at [GEOGRAPHIC_DATA] 6172 Add a tag Onsite I…" at bounding box center [598, 316] width 1196 height 633
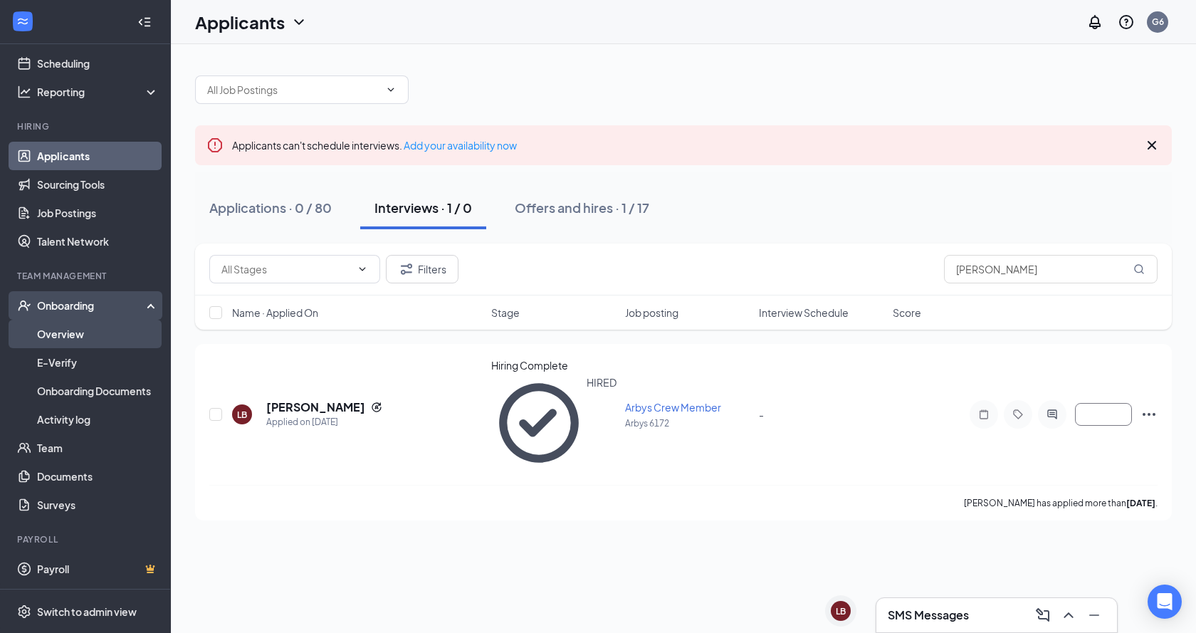
click at [66, 332] on link "Overview" at bounding box center [98, 334] width 122 height 28
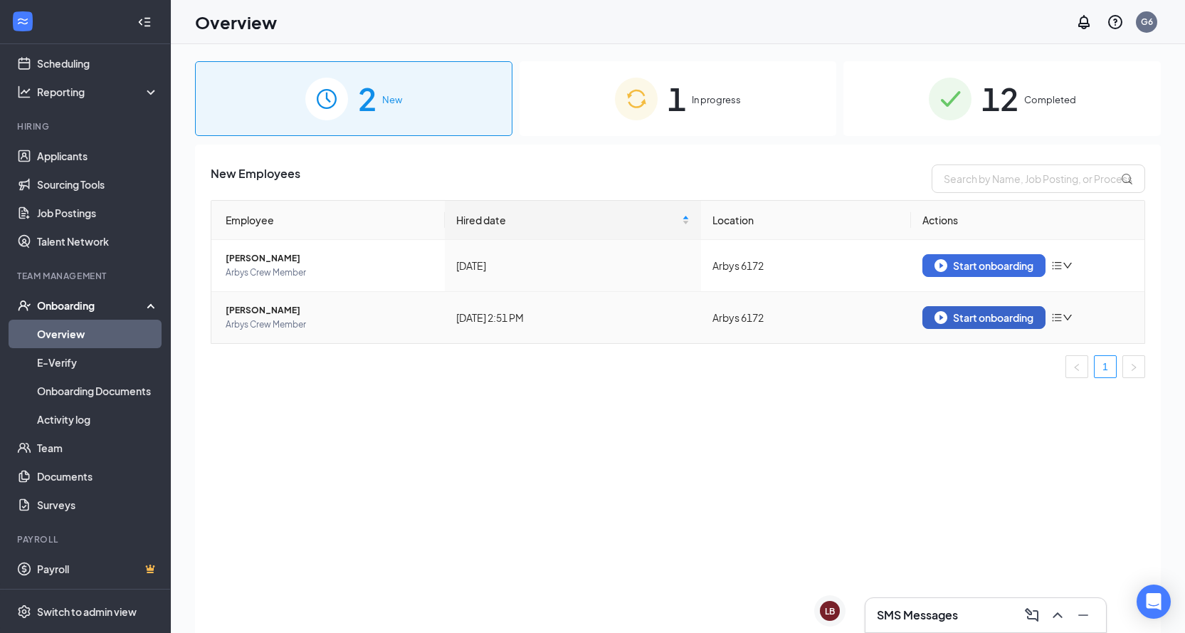
click at [938, 314] on img "button" at bounding box center [941, 317] width 13 height 13
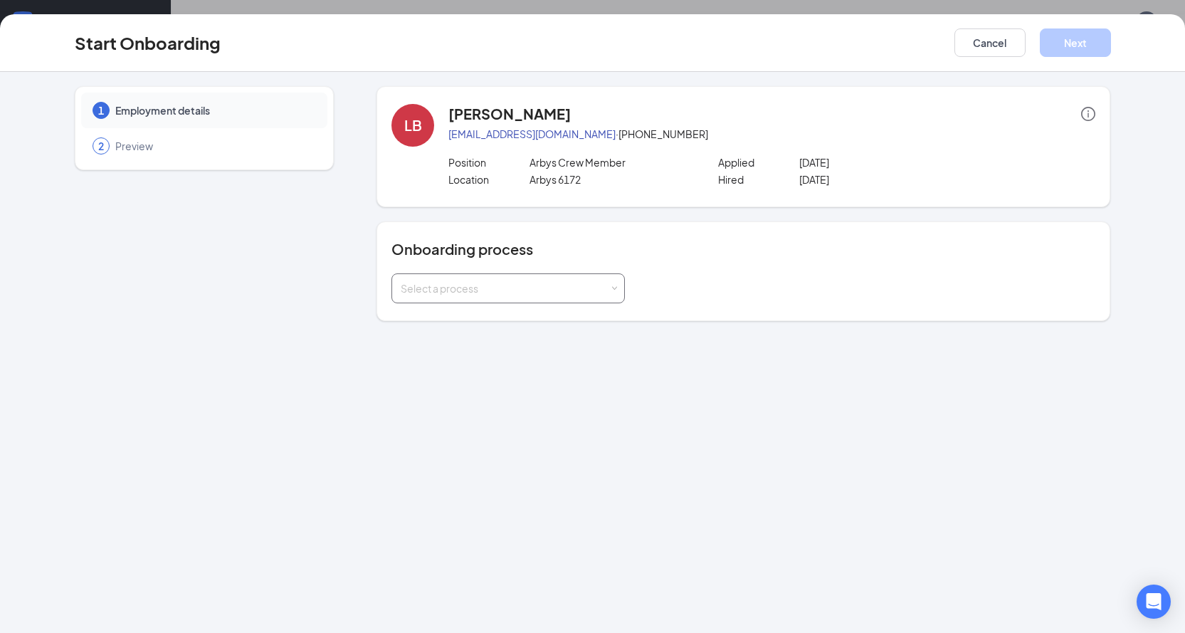
click at [509, 290] on div "Select a process" at bounding box center [505, 288] width 209 height 14
click at [495, 325] on li "Crew - New Employee Onboarding" at bounding box center [507, 319] width 233 height 26
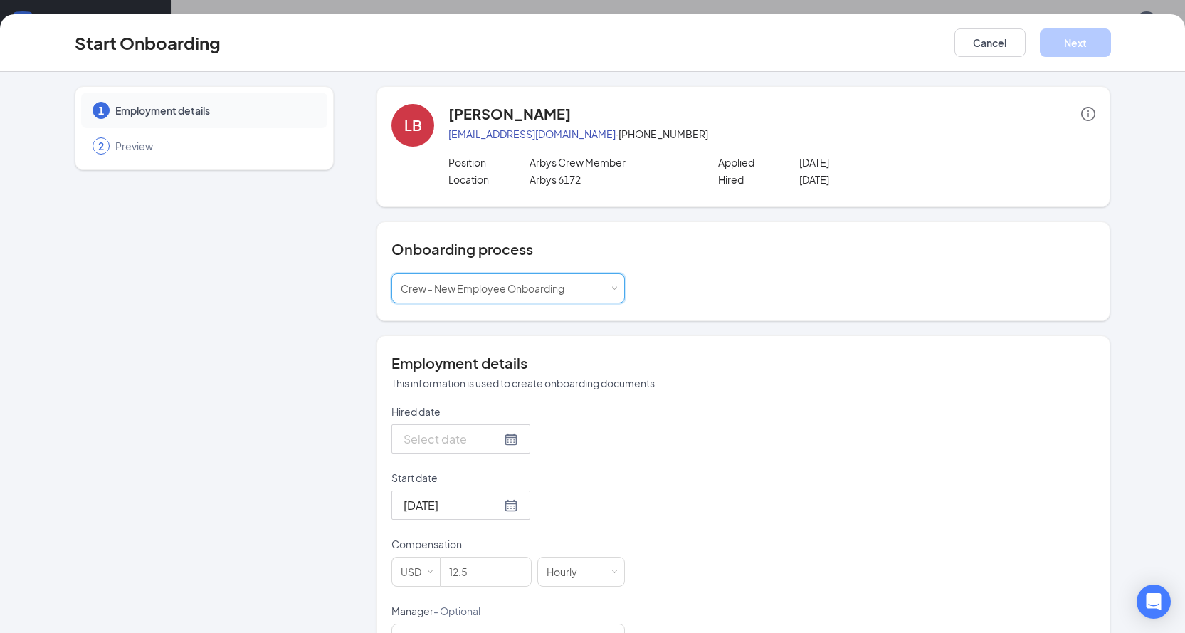
click at [494, 447] on div at bounding box center [461, 439] width 115 height 18
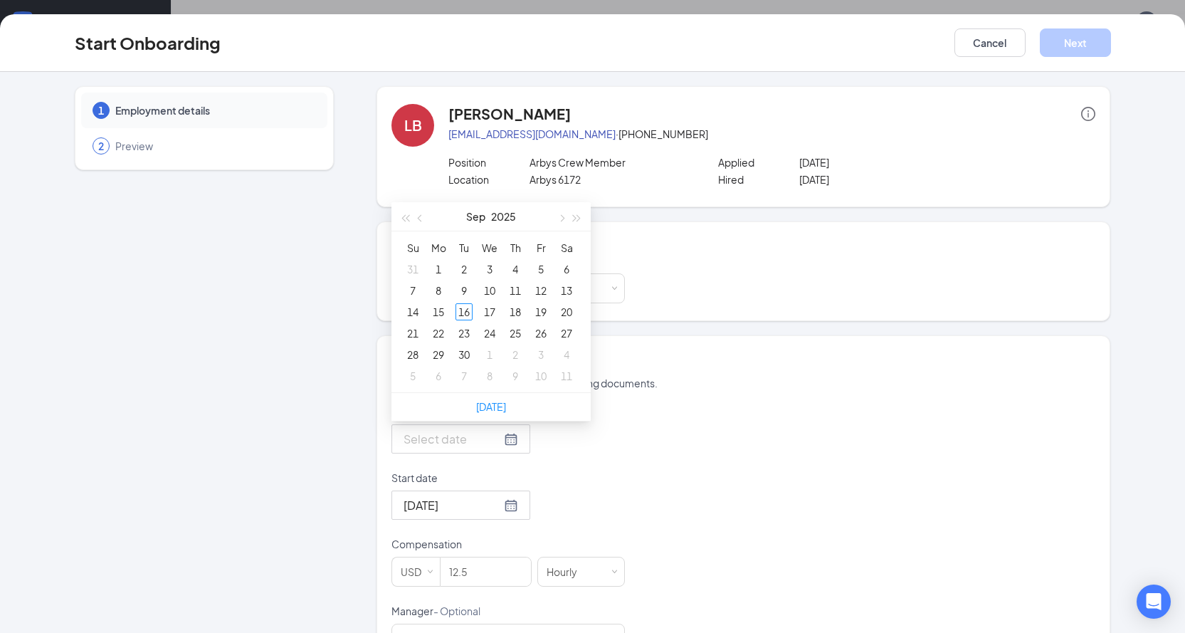
click at [496, 438] on div at bounding box center [461, 439] width 115 height 18
type input "[DATE]"
click at [463, 310] on div "16" at bounding box center [464, 311] width 17 height 17
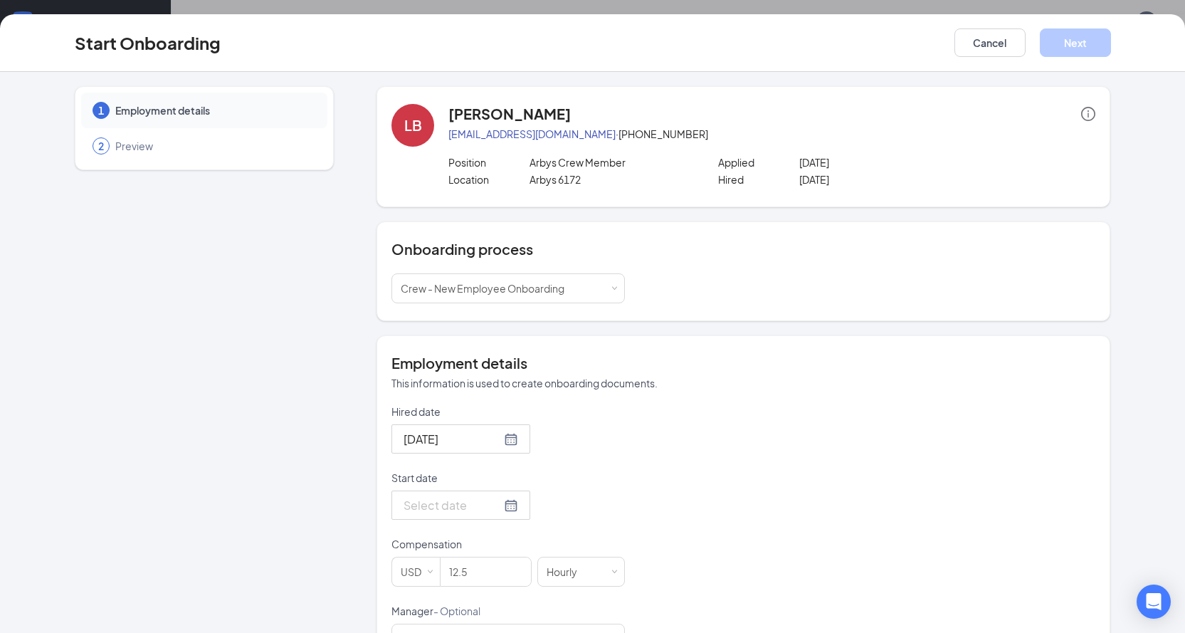
click at [495, 504] on div at bounding box center [461, 505] width 115 height 18
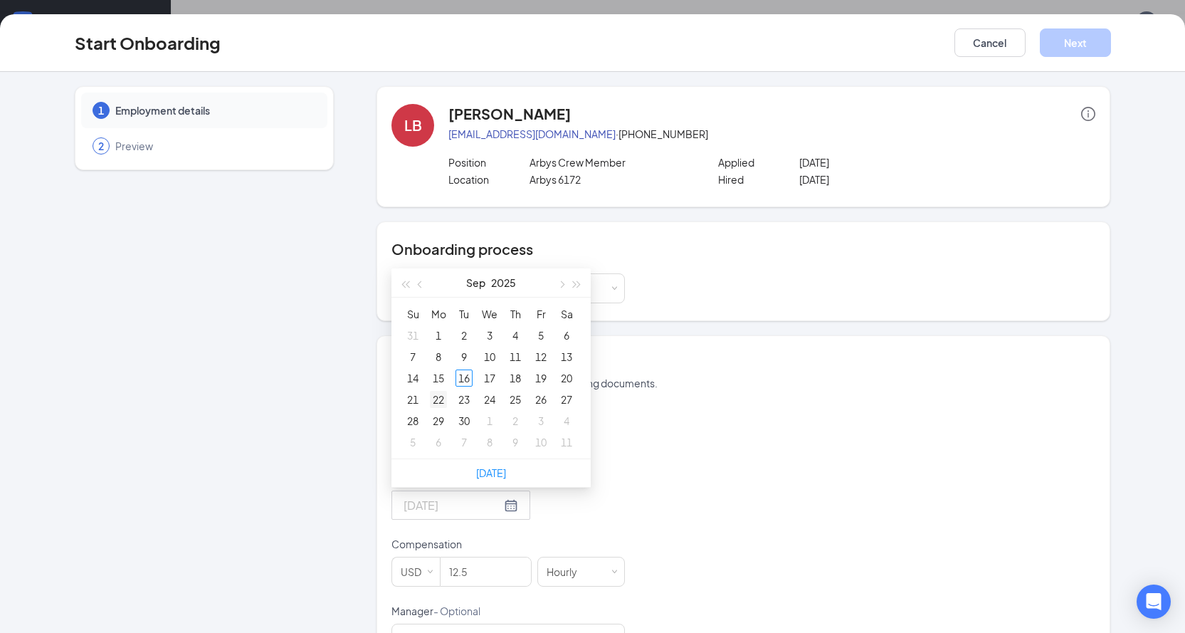
type input "[DATE]"
click at [437, 392] on div "22" at bounding box center [438, 399] width 17 height 17
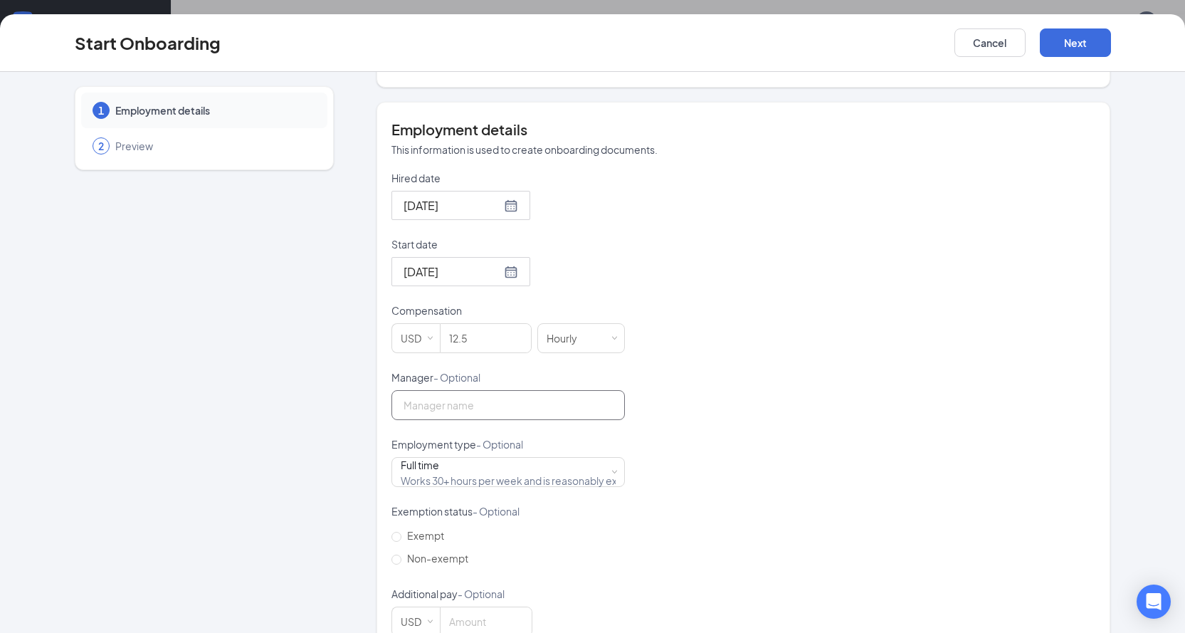
scroll to position [269, 0]
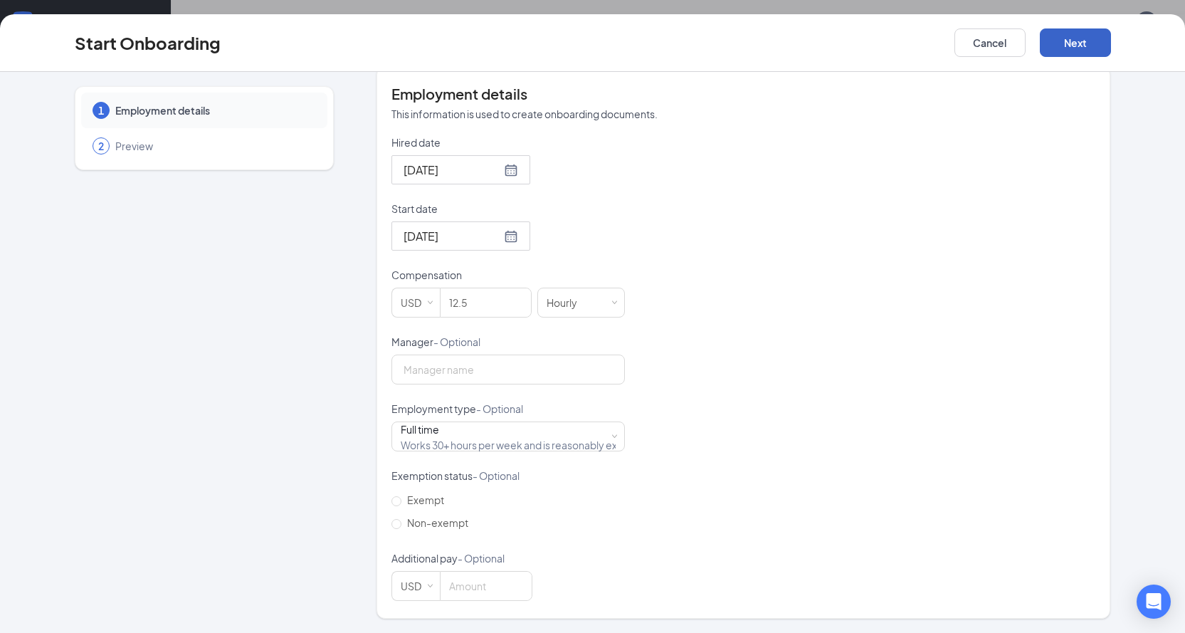
click at [1083, 43] on button "Next" at bounding box center [1075, 42] width 71 height 28
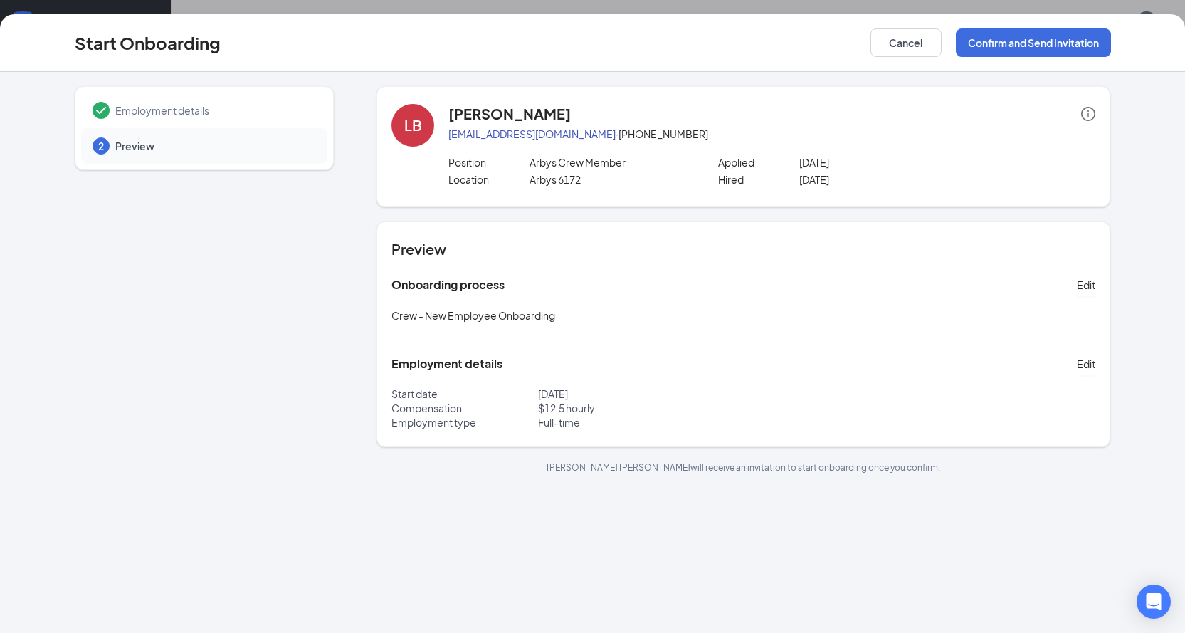
scroll to position [0, 0]
click at [1073, 44] on button "Confirm and Send Invitation" at bounding box center [1033, 42] width 155 height 28
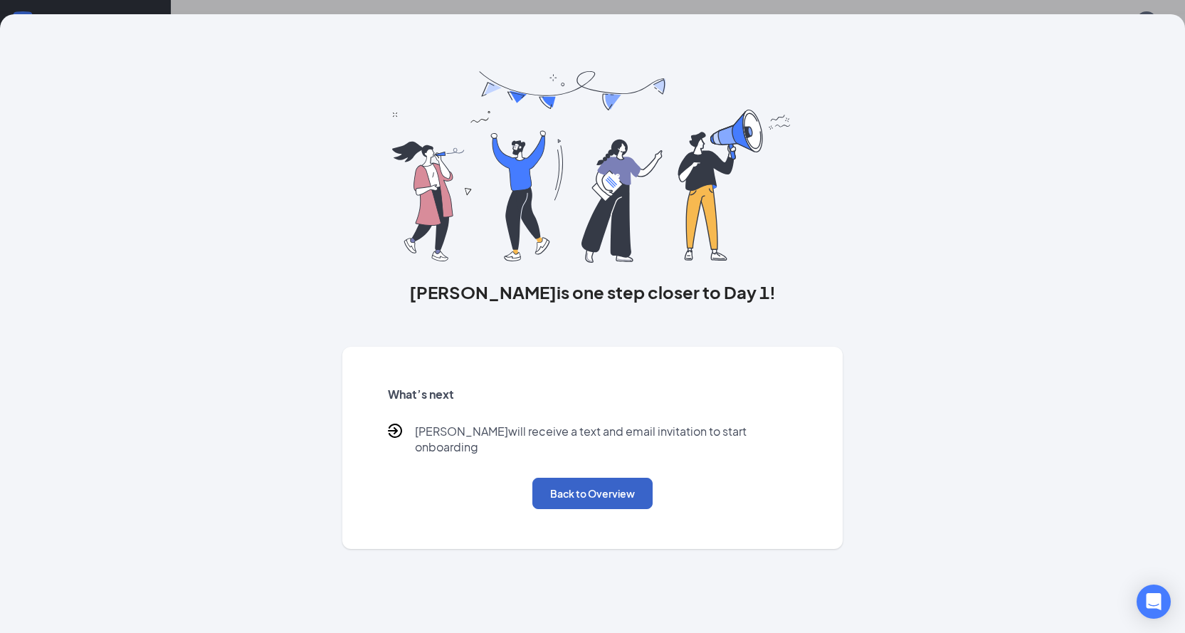
click at [573, 478] on button "Back to Overview" at bounding box center [592, 493] width 120 height 31
